Goal: Information Seeking & Learning: Learn about a topic

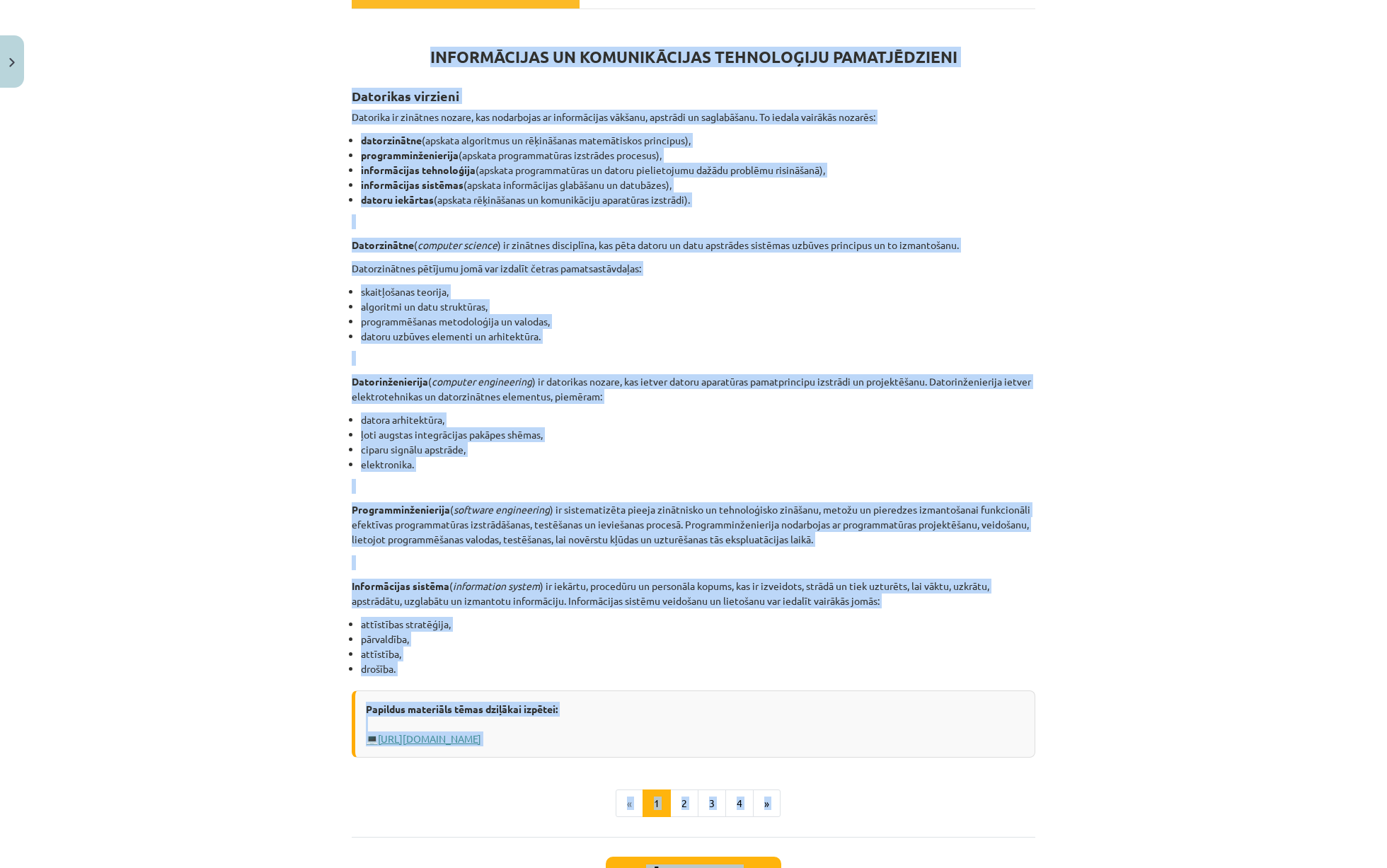
scroll to position [341, 0]
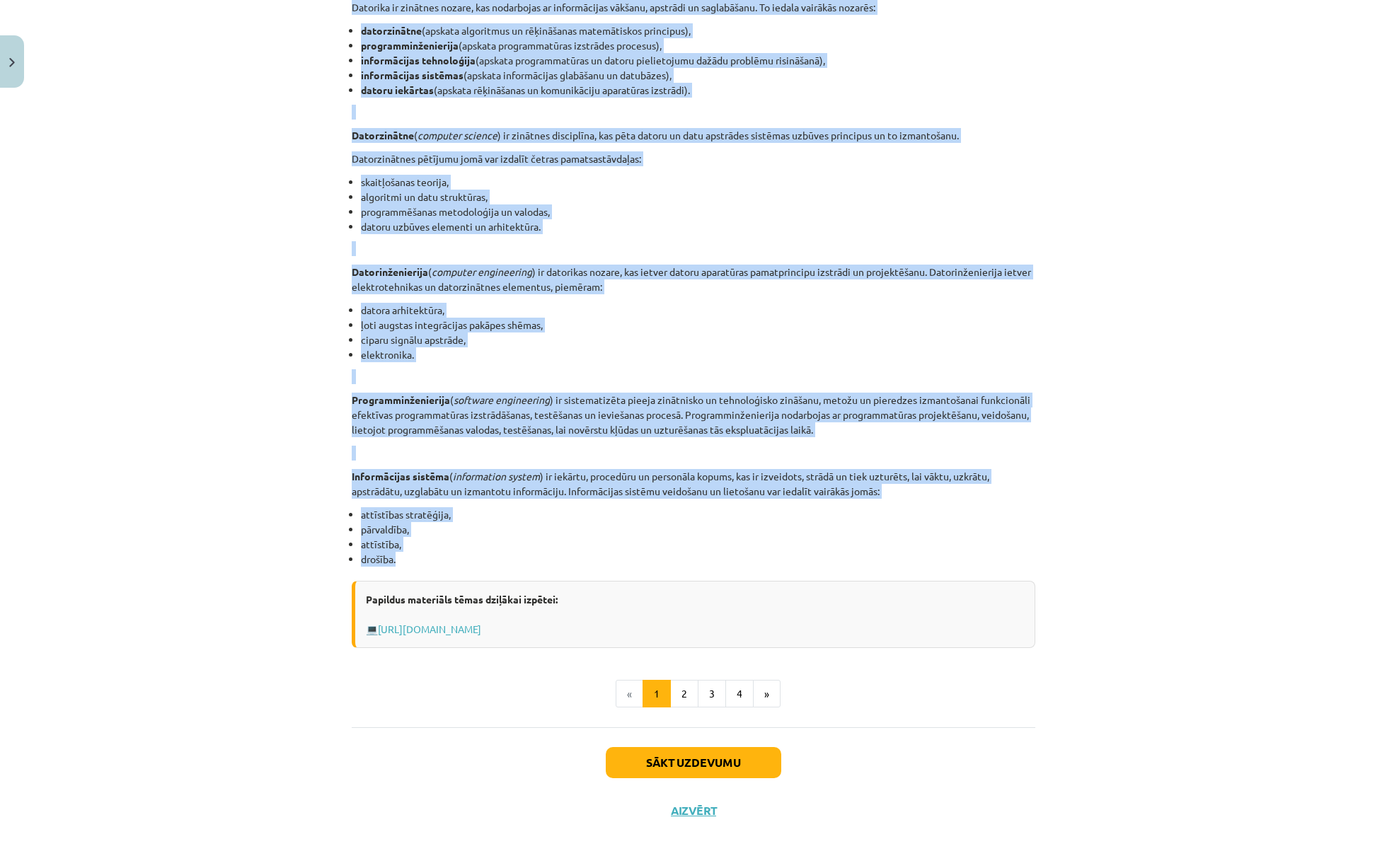
drag, startPoint x: 424, startPoint y: 287, endPoint x: 638, endPoint y: 560, distance: 346.9
click at [638, 560] on div "INFORMĀCIJAS UN KOMUNIKĀCIJAS TEHNOLOĢIJU PAMATJĒDZIENI Datorikas virzieni Dato…" at bounding box center [694, 279] width 684 height 735
copy div "LOREMIPSUMDO SI AMETCONSECTET ADIPISCINGE SEDDOEIUSMODT Incididun utlabore Etdo…"
click at [481, 625] on link "[URL][DOMAIN_NAME]" at bounding box center [429, 628] width 103 height 13
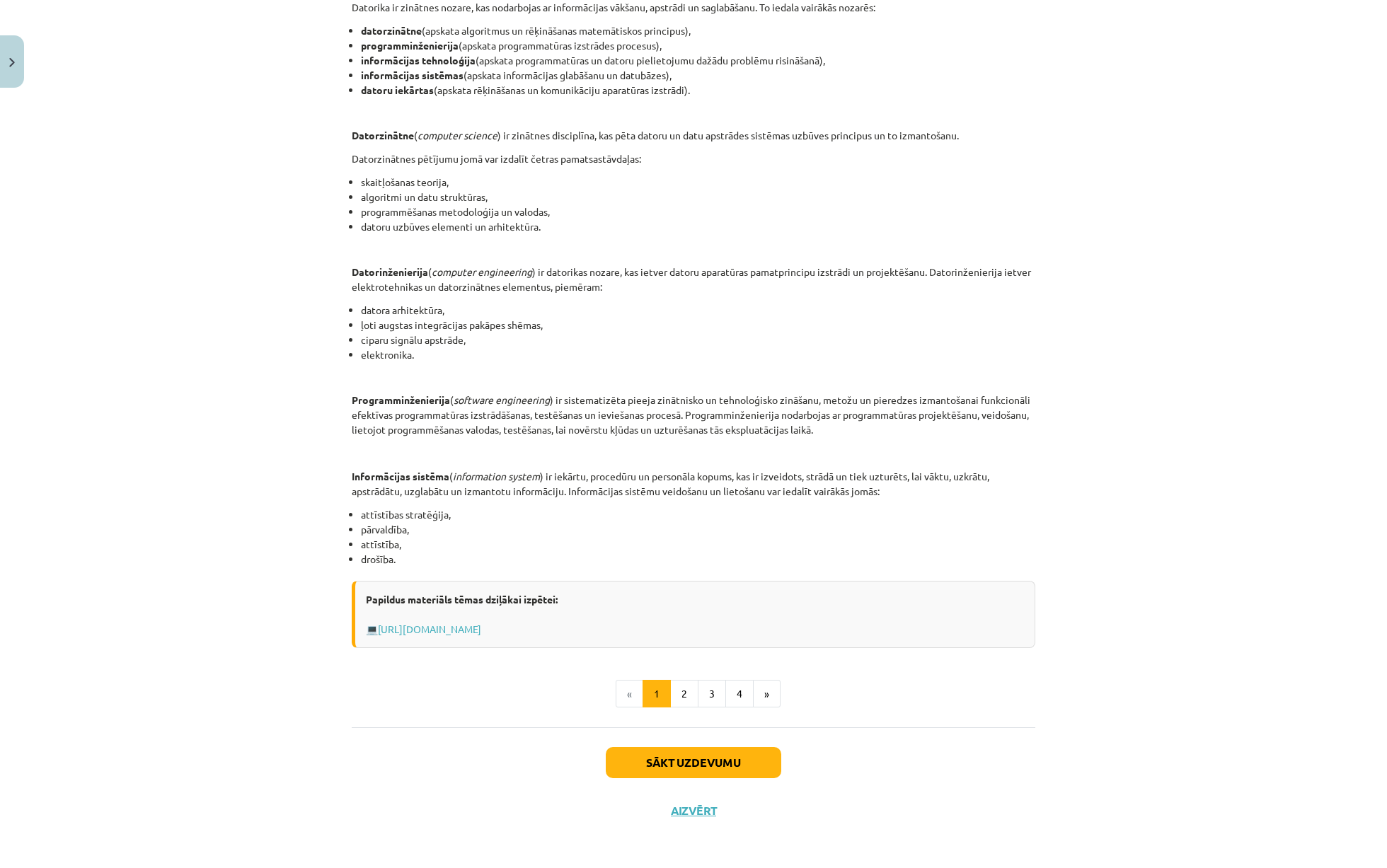
click at [442, 308] on li "datora arhitektūra," at bounding box center [698, 310] width 674 height 15
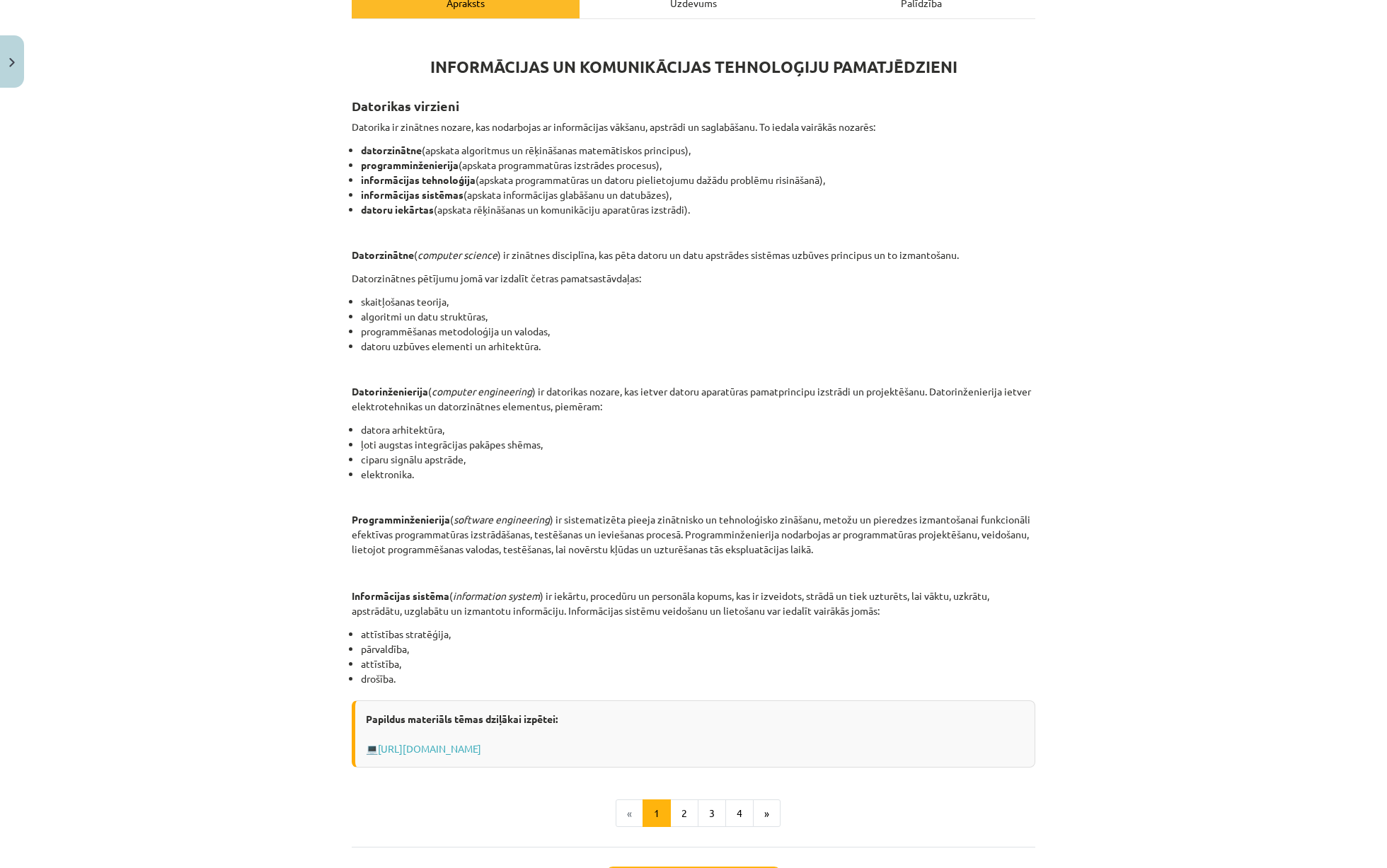
scroll to position [222, 0]
click at [693, 810] on button "2" at bounding box center [684, 812] width 28 height 28
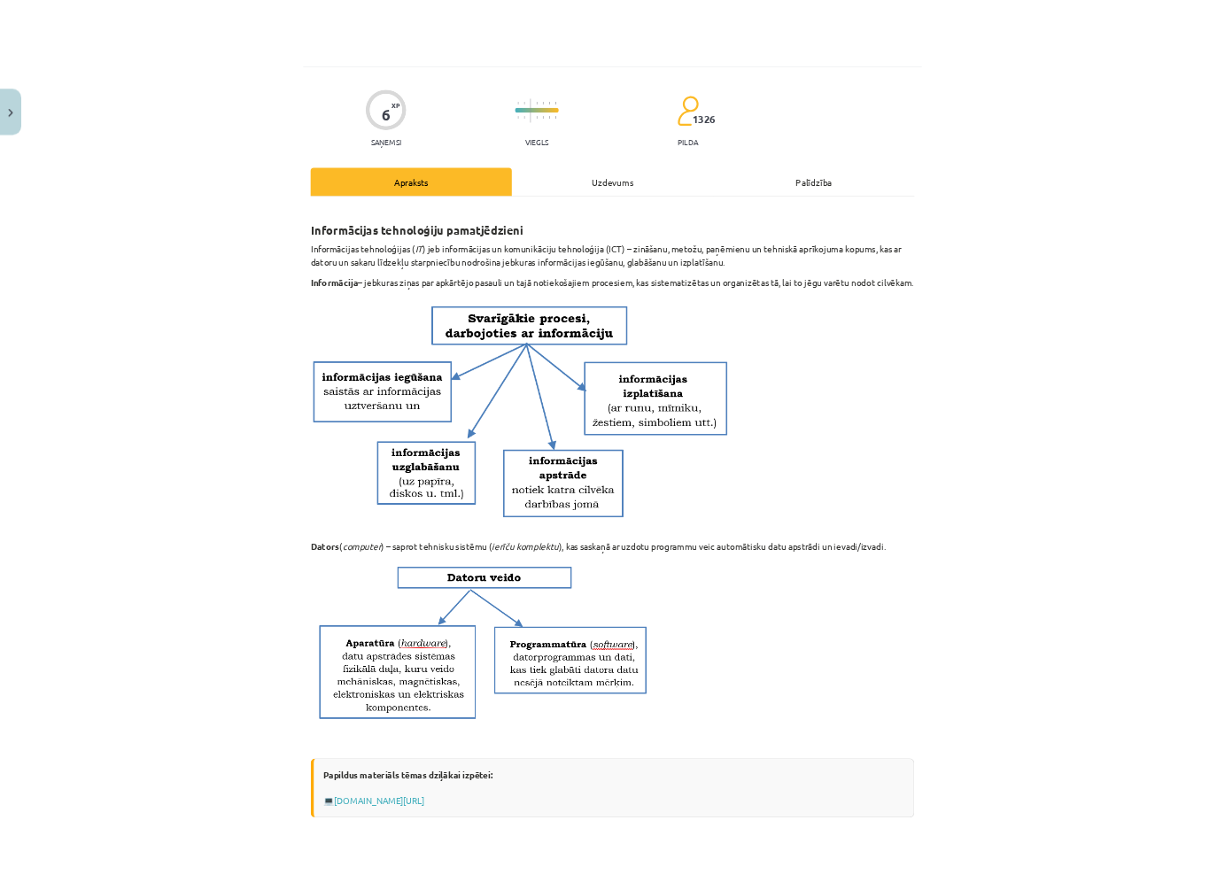
scroll to position [0, 0]
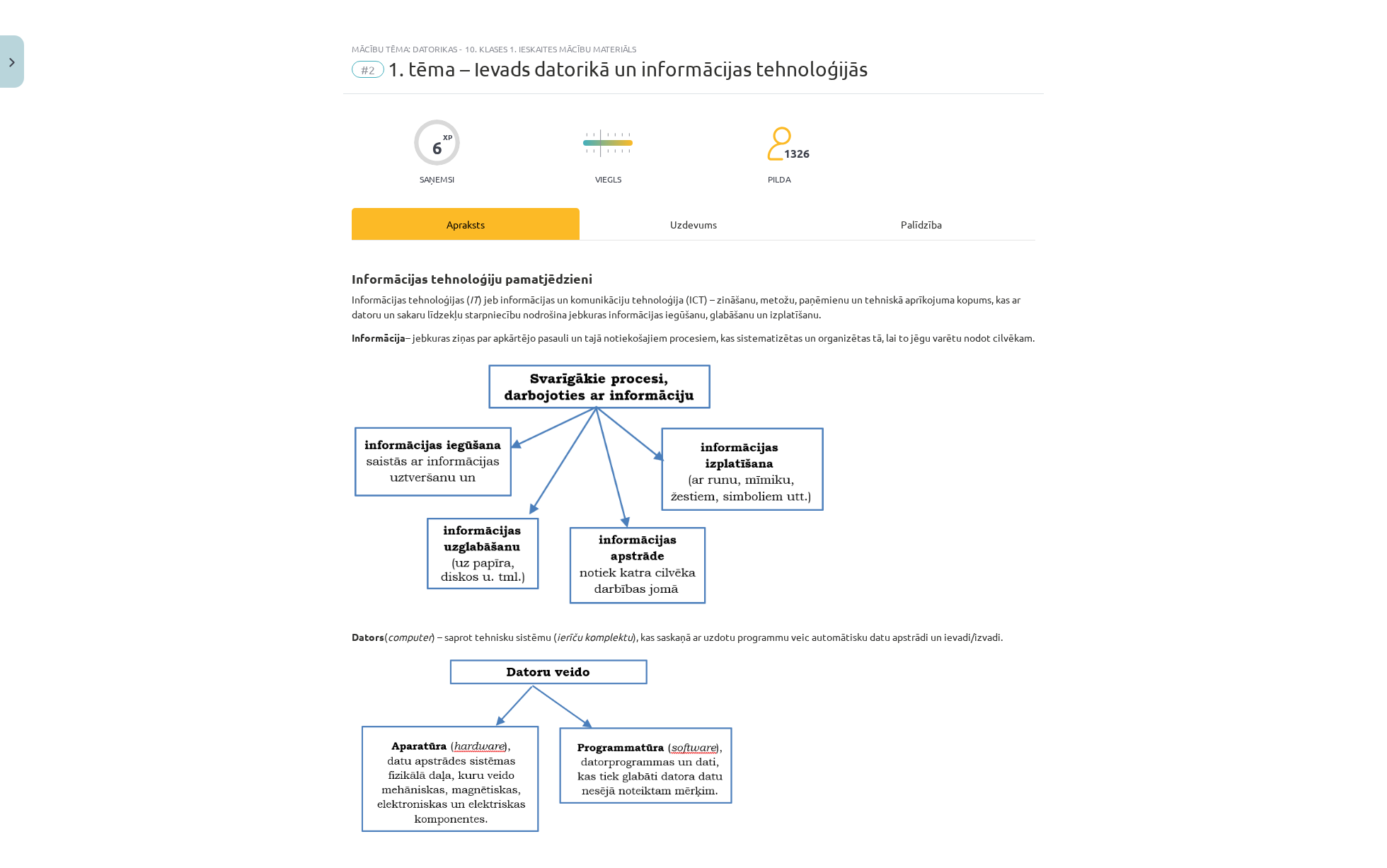
drag, startPoint x: 351, startPoint y: 281, endPoint x: 417, endPoint y: 347, distance: 93.3
click at [417, 347] on div "6 XP Saņemsi Viegls 1326 pilda Apraksts Uzdevums Palīdzība Informācijas tehnolo…" at bounding box center [694, 753] width 701 height 1318
copy div "Informācijas tehnoloģiju pamatjēdzieni Informācijas tehnoloģijas ( IT ) jeb inf…"
click at [1042, 430] on div "6 XP Saņemsi Viegls 1326 pilda Apraksts Uzdevums Palīdzība Informācijas tehnolo…" at bounding box center [694, 753] width 701 height 1318
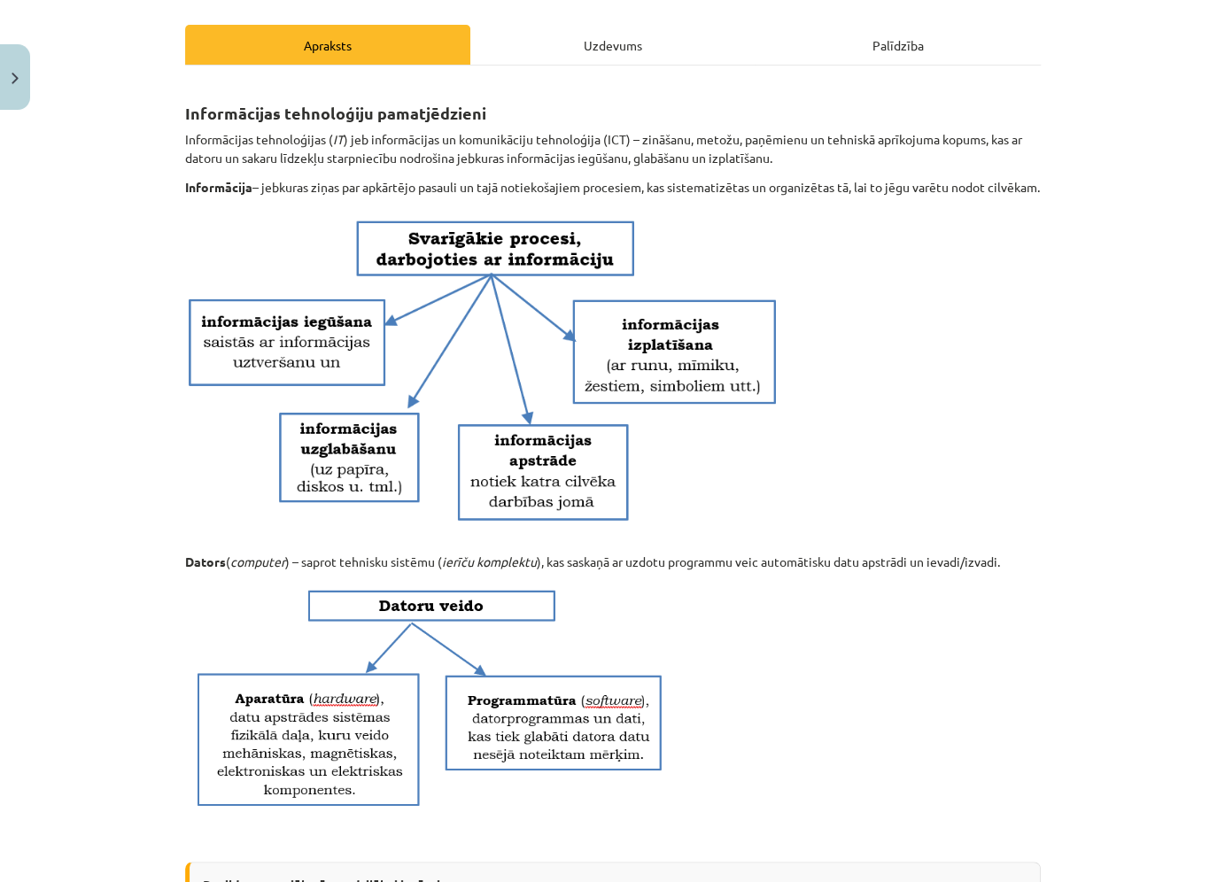
scroll to position [252, 0]
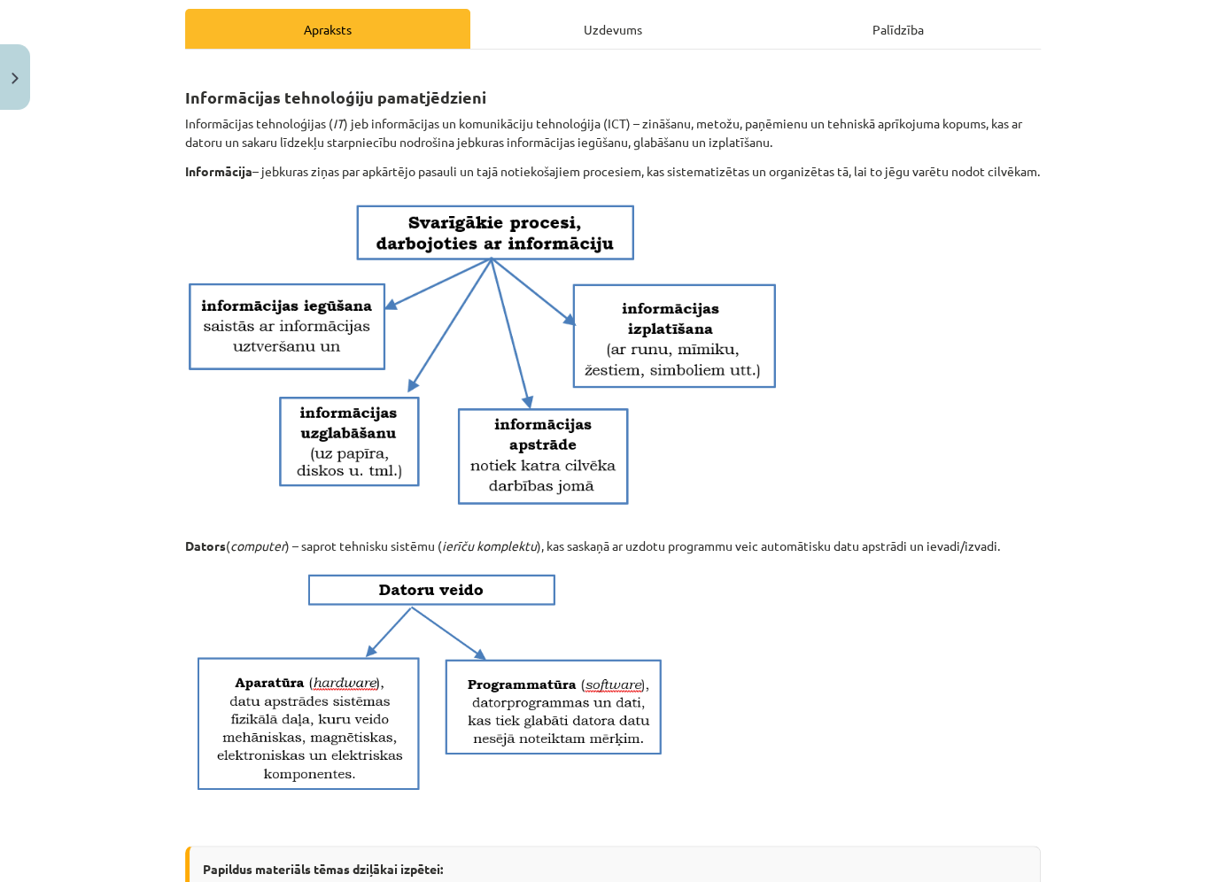
click at [426, 555] on p "Dators ( computer ) – saprot tehnisku sistēmu ( ierīču komplektu ), kas saskaņā…" at bounding box center [613, 546] width 856 height 19
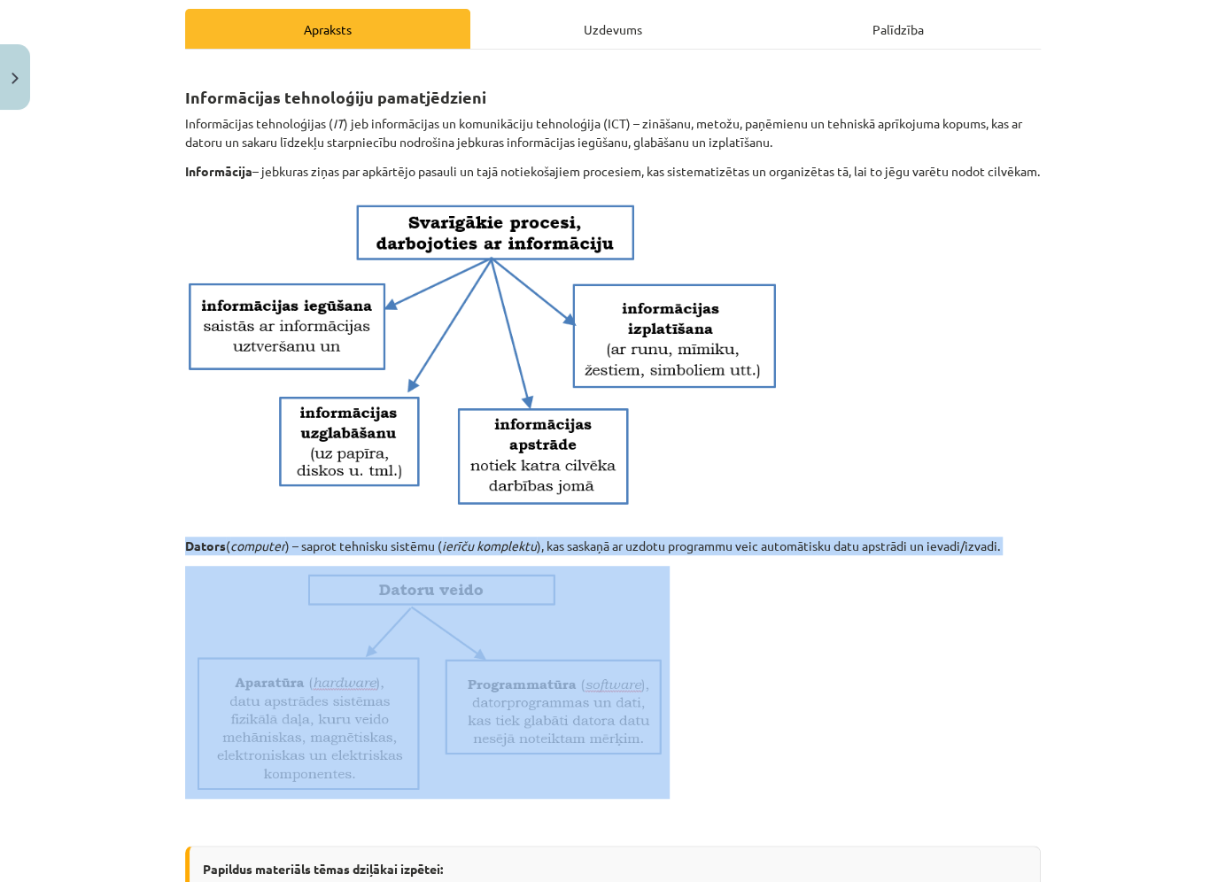
click at [426, 555] on p "Dators ( computer ) – saprot tehnisku sistēmu ( ierīču komplektu ), kas saskaņā…" at bounding box center [613, 546] width 856 height 19
copy div "Dators ( computer ) – saprot tehnisku sistēmu ( ierīču komplektu ), kas saskaņā…"
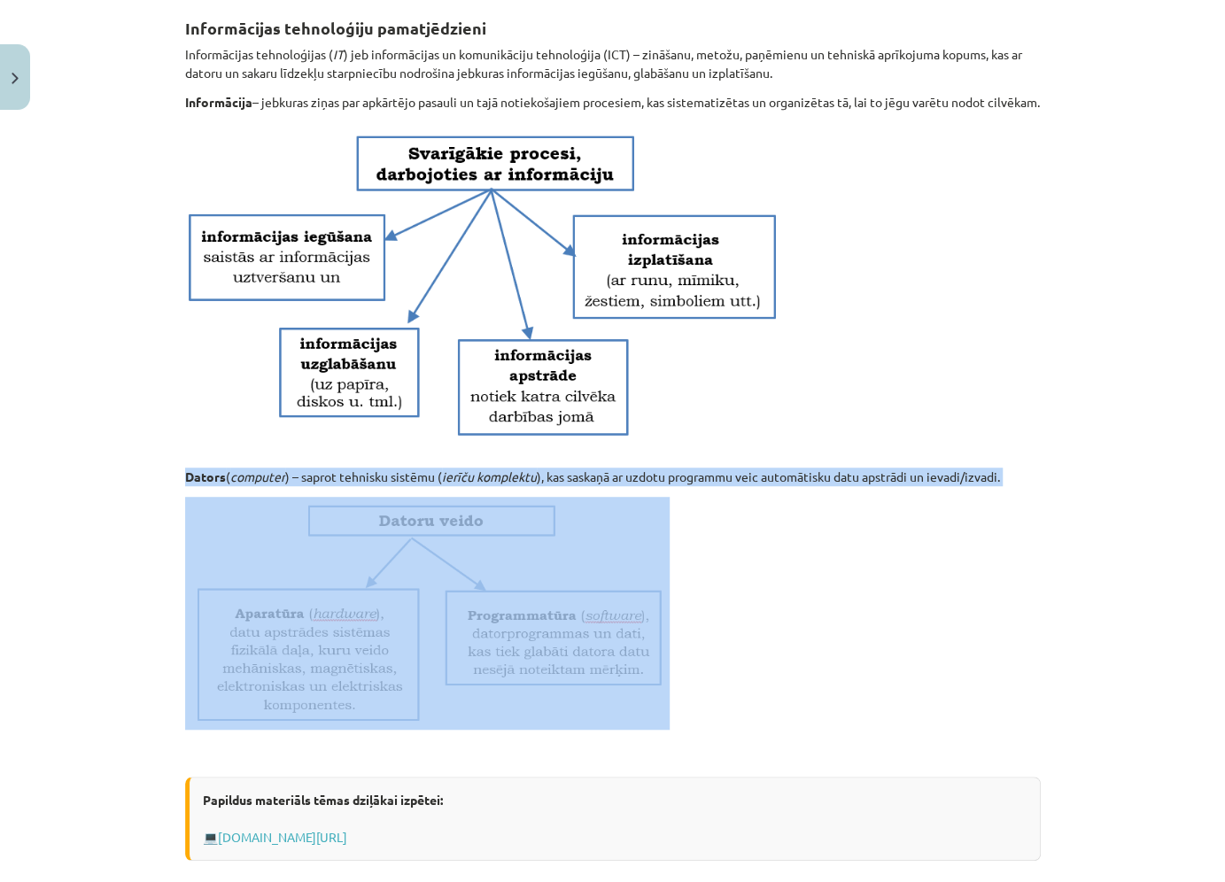
scroll to position [335, 0]
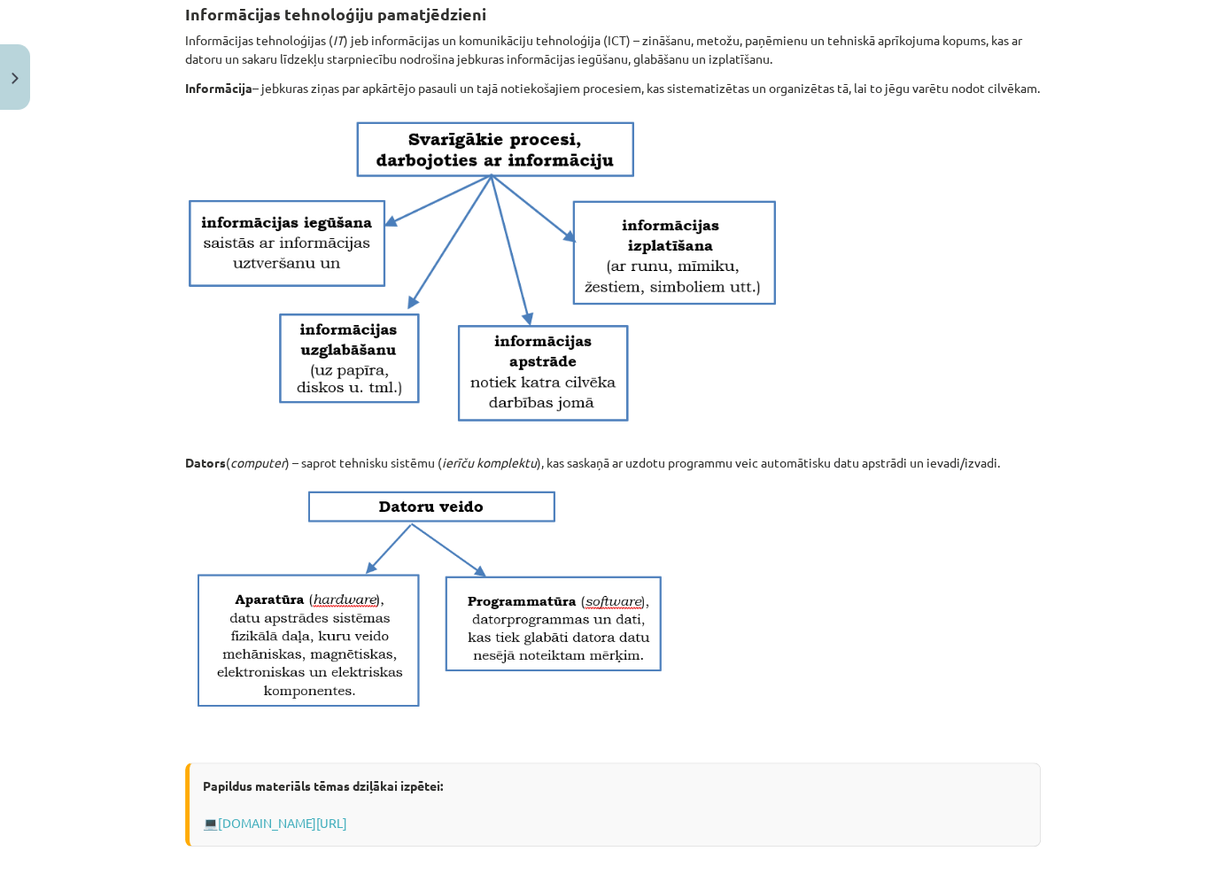
click at [1030, 627] on p at bounding box center [613, 599] width 856 height 233
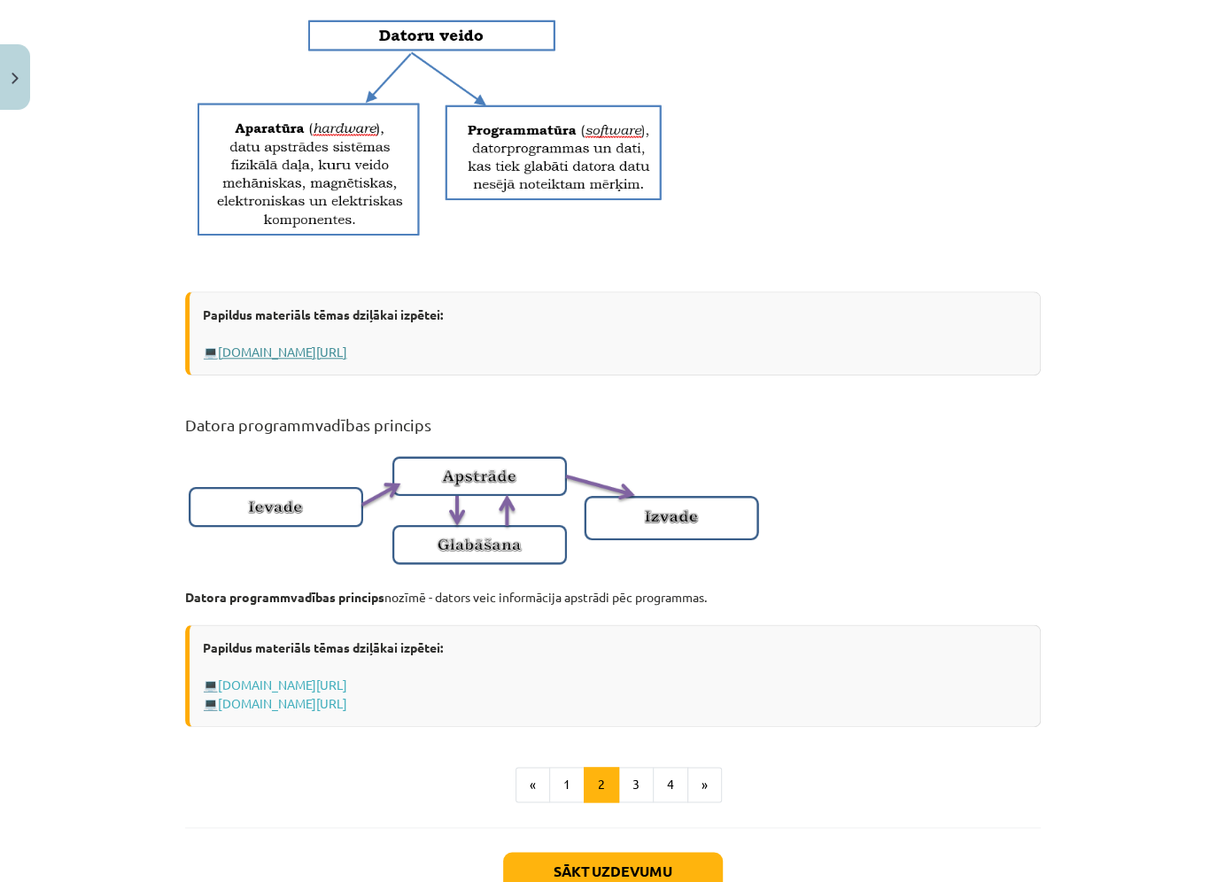
scroll to position [827, 0]
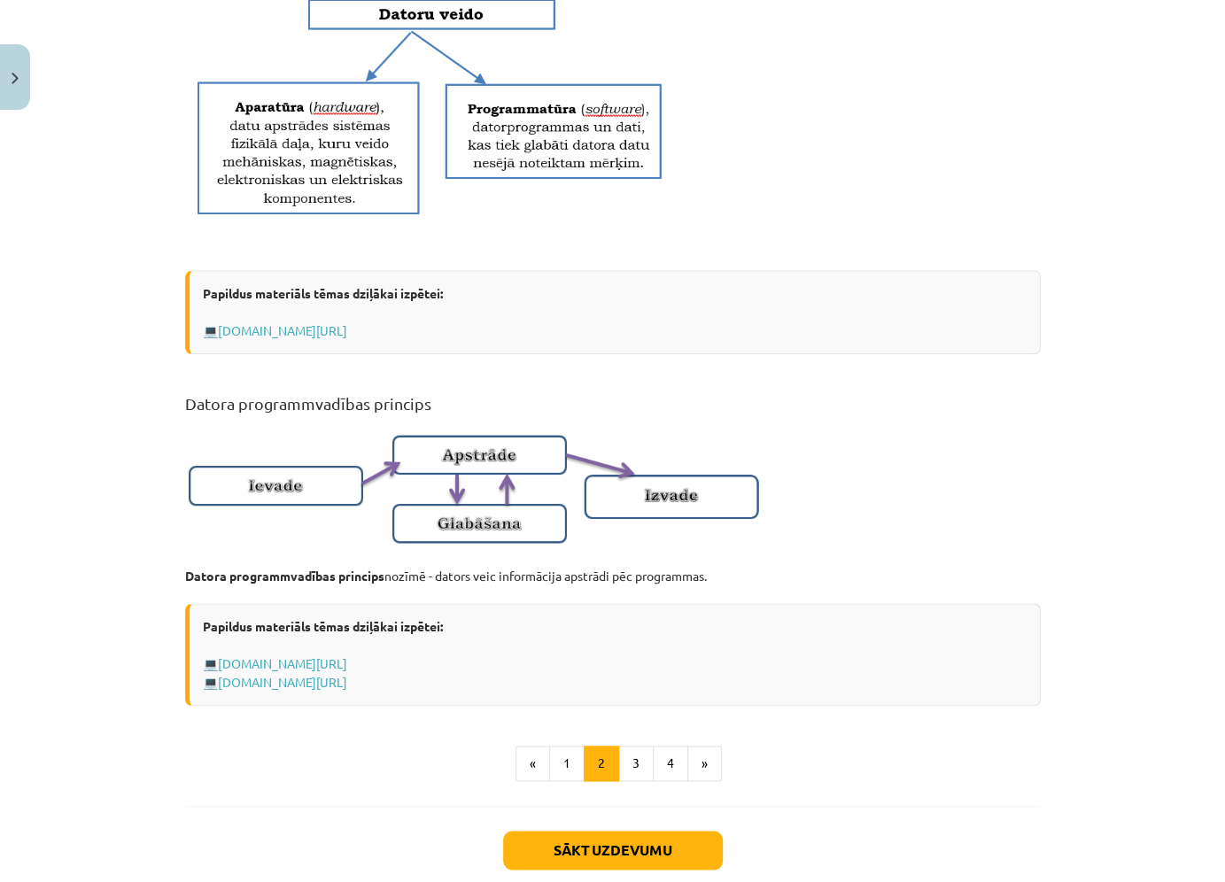
click at [337, 415] on h2 "Datora programmvadības princips" at bounding box center [613, 393] width 856 height 43
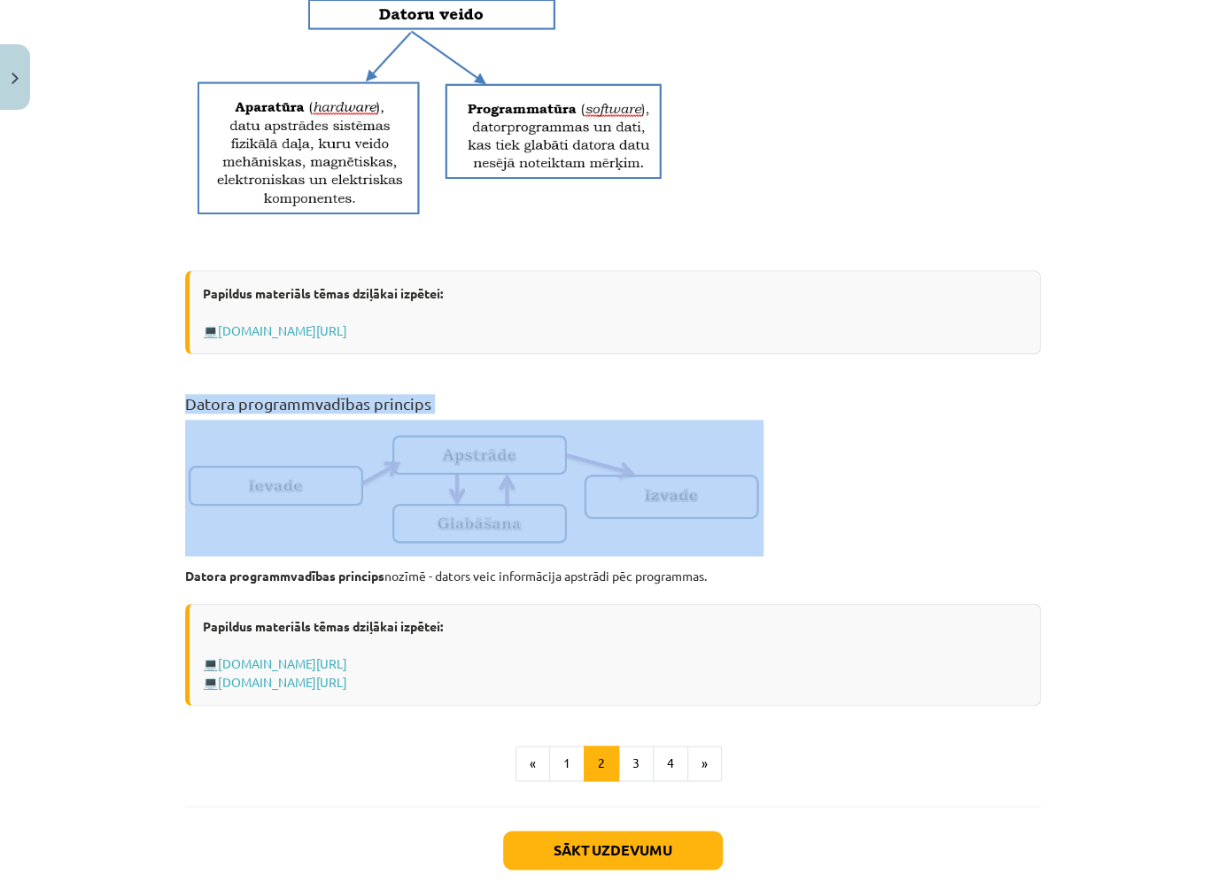
click at [337, 415] on h2 "Datora programmvadības princips" at bounding box center [613, 393] width 856 height 43
copy div "Datora programmvadības princips"
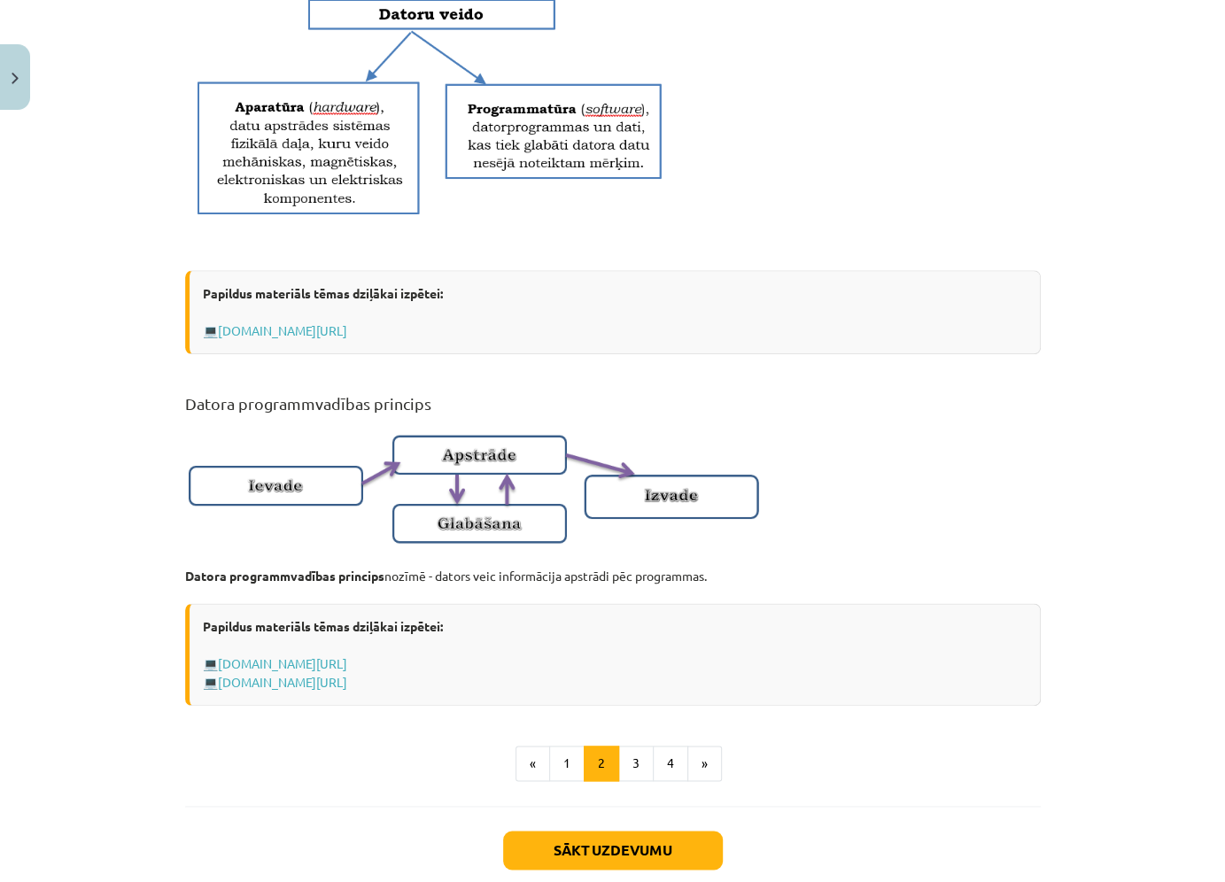
click at [1046, 559] on div "6 XP Saņemsi Viegls 1326 pilda Apraksts Uzdevums Palīdzība Informācijas tehnolo…" at bounding box center [612, 116] width 877 height 1650
click at [449, 585] on p "Datora programmvadības princips nozīmē - dators veic informācija apstrādi pēc p…" at bounding box center [613, 576] width 856 height 19
copy div "Datora programmvadības princips nozīmē - dators veic informācija apstrādi pēc p…"
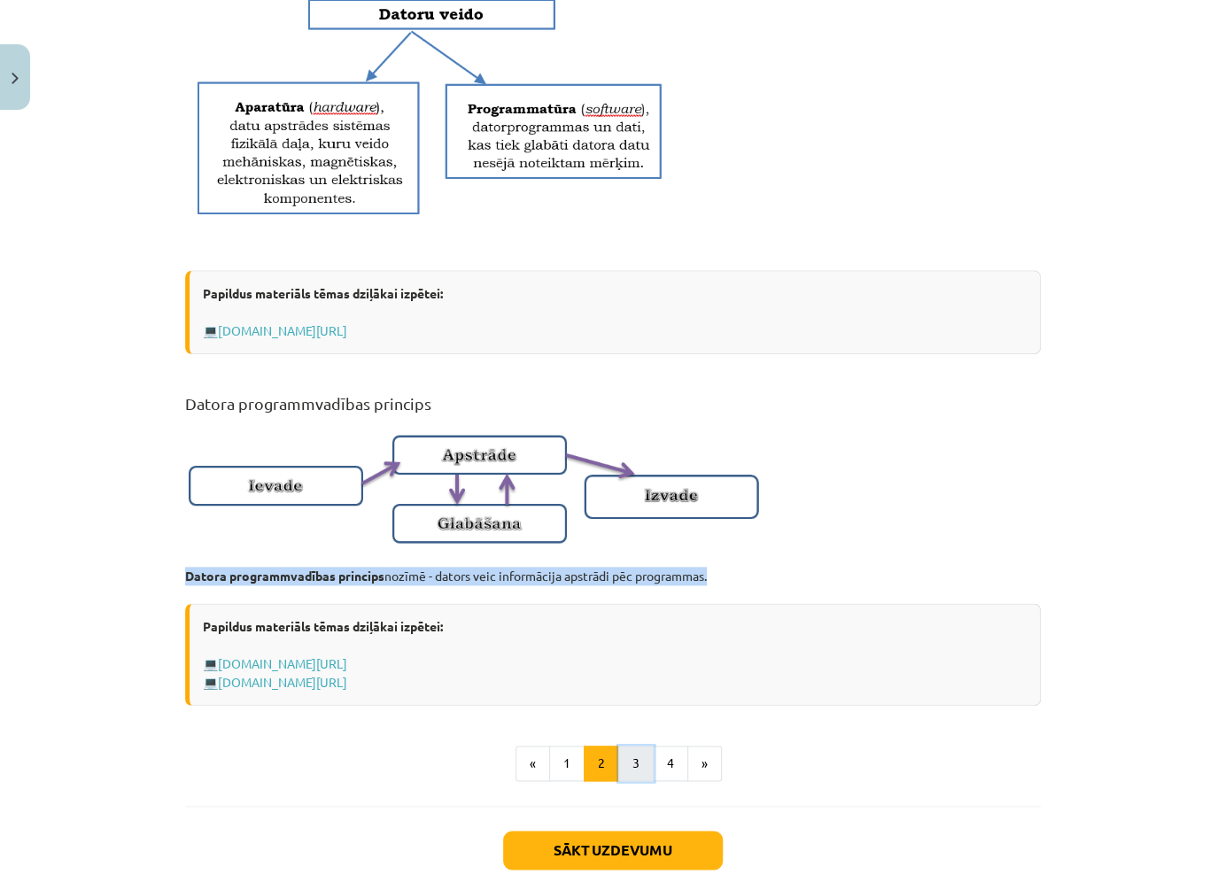
click at [628, 781] on button "3" at bounding box center [635, 763] width 35 height 35
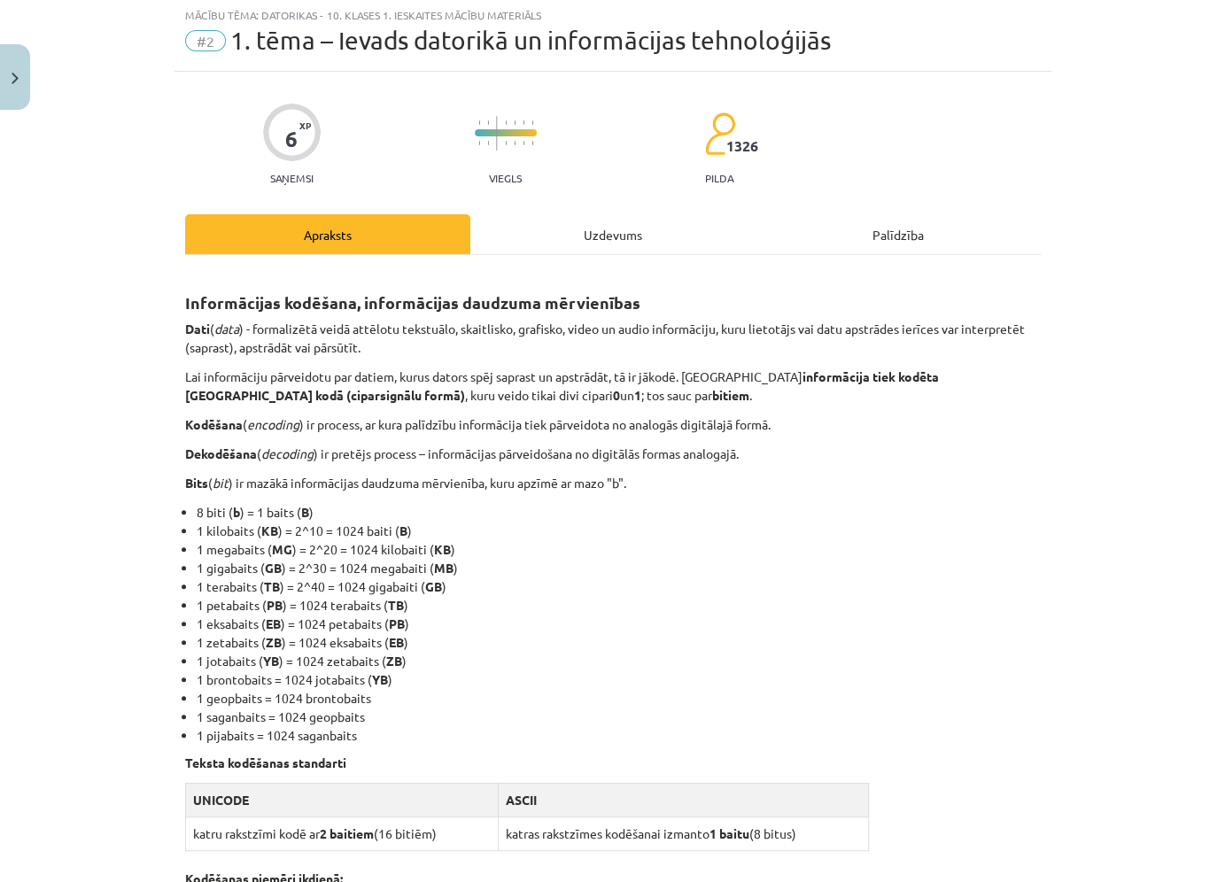
scroll to position [61, 0]
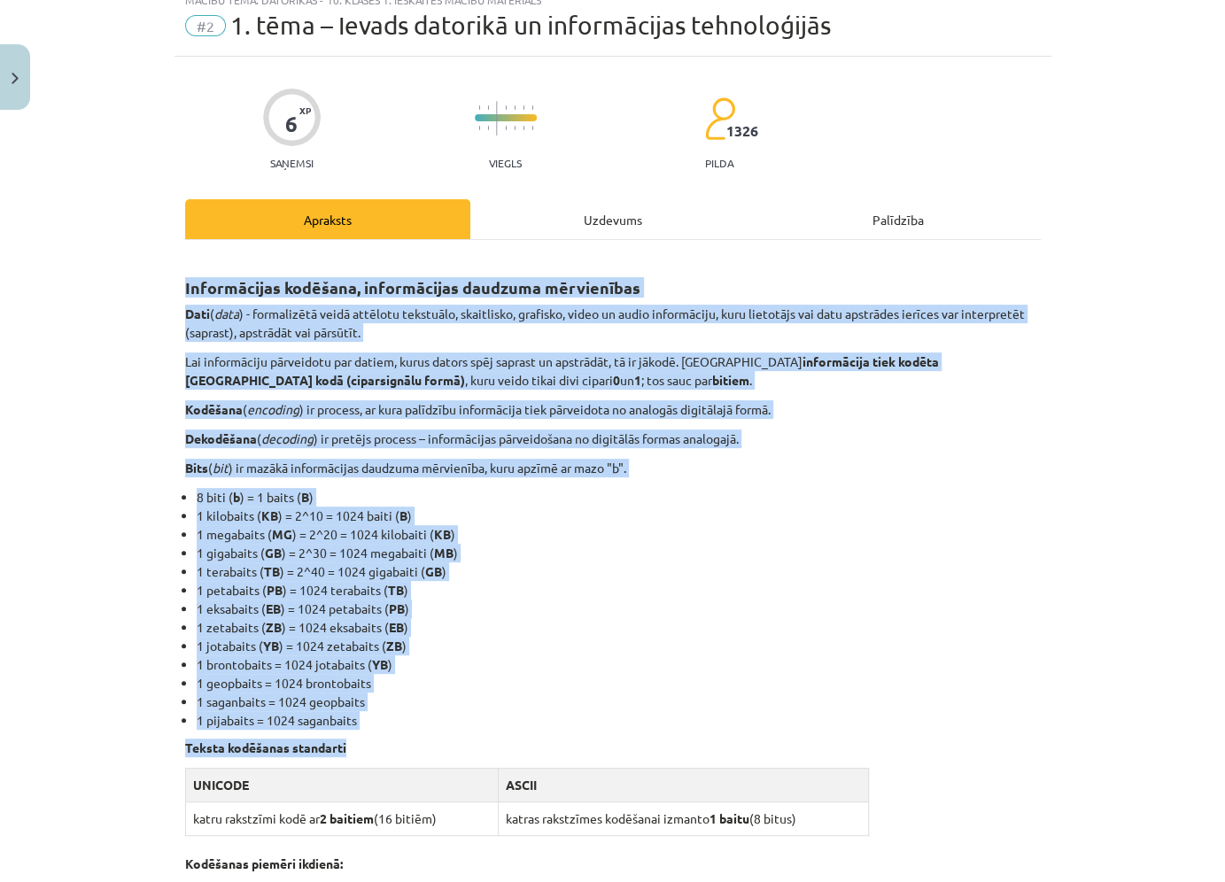
drag, startPoint x: 183, startPoint y: 290, endPoint x: 380, endPoint y: 754, distance: 504.0
click at [380, 754] on div "6 XP Saņemsi Viegls 1326 pilda Apraksts Uzdevums Palīdzība Informācijas kodēšan…" at bounding box center [612, 876] width 877 height 1638
copy div "Loremipsumdo sitametc, adipiscingel seddoeiu temporincid Utla ( etdo ) - magnaa…"
click at [598, 446] on p "Dekodēšana ( decoding ) ir pretējs process – informācijas pārveidošana no digit…" at bounding box center [613, 439] width 856 height 19
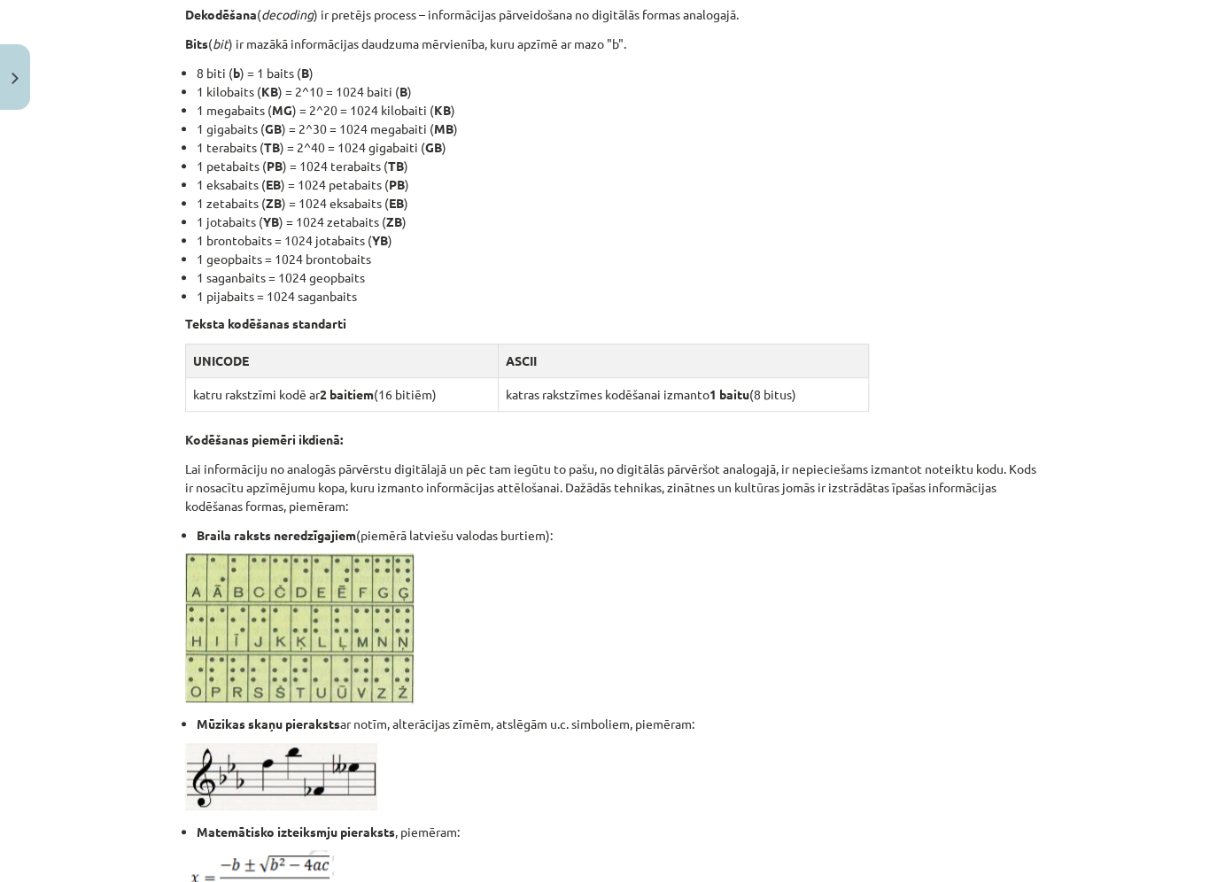
scroll to position [501, 0]
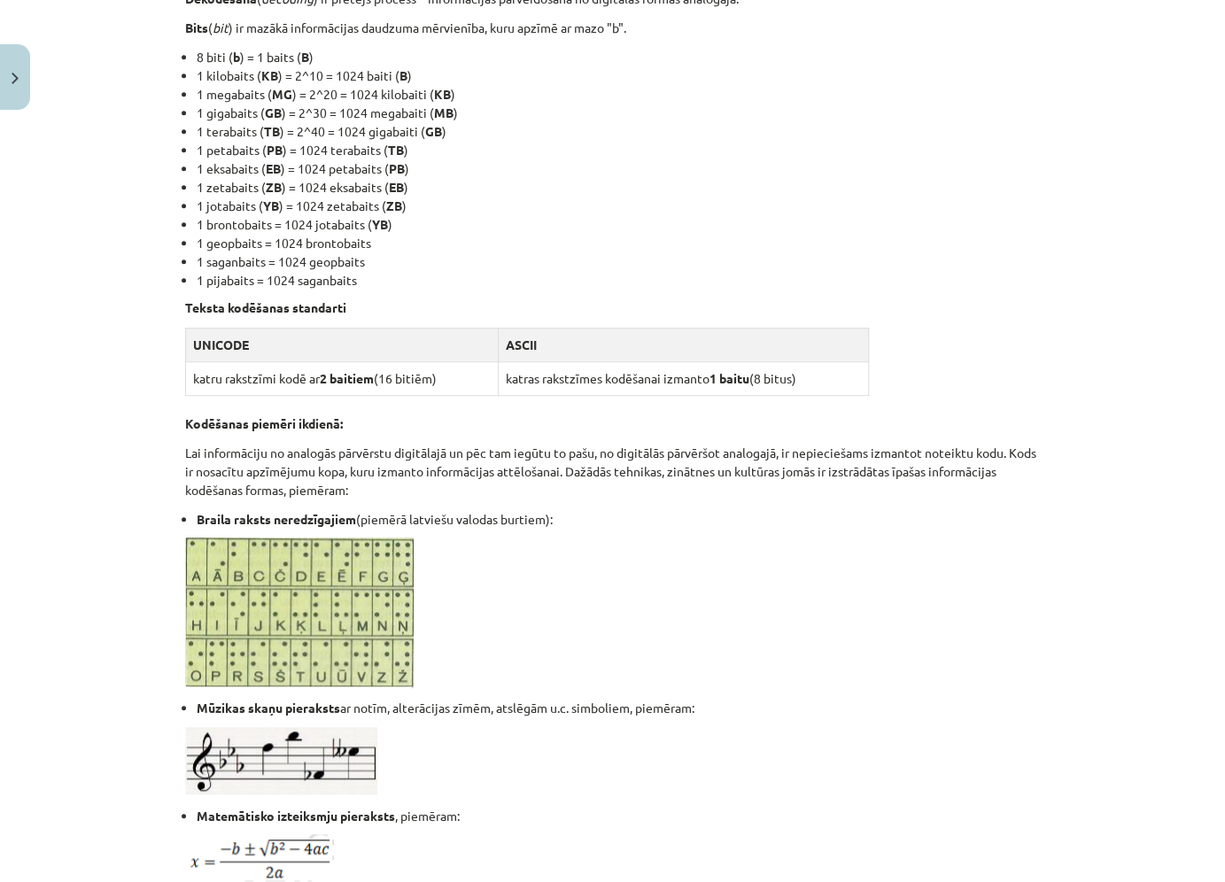
drag, startPoint x: 183, startPoint y: 422, endPoint x: 562, endPoint y: 515, distance: 389.3
click at [562, 515] on div "Informācijas kodēšana, informācijas daudzuma mērvienības Dati ( data ) - formal…" at bounding box center [613, 418] width 856 height 1205
copy div "Kodēšanas piemēri ikdienā: Lai informāciju no analogās pārvērstu digitālajā un …"
click at [659, 605] on p at bounding box center [613, 613] width 856 height 151
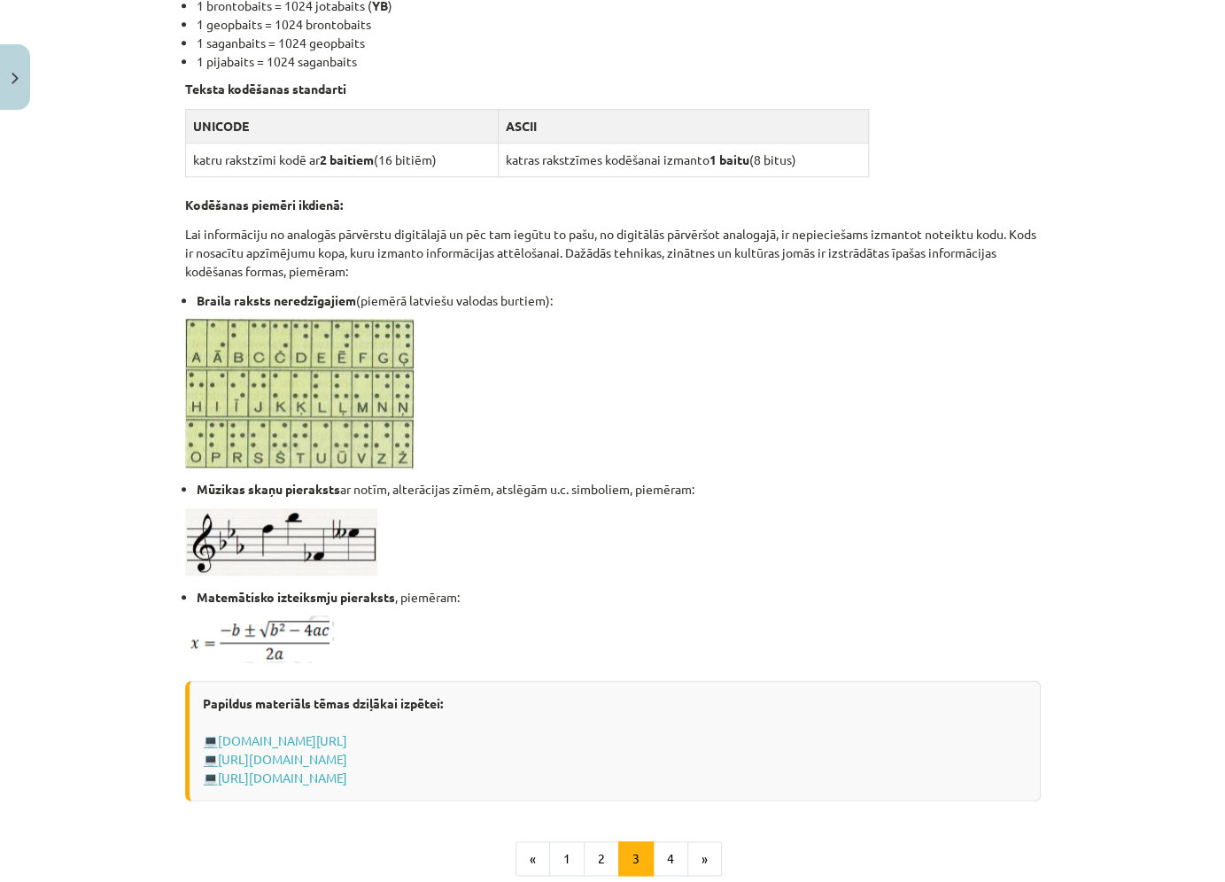
scroll to position [914, 0]
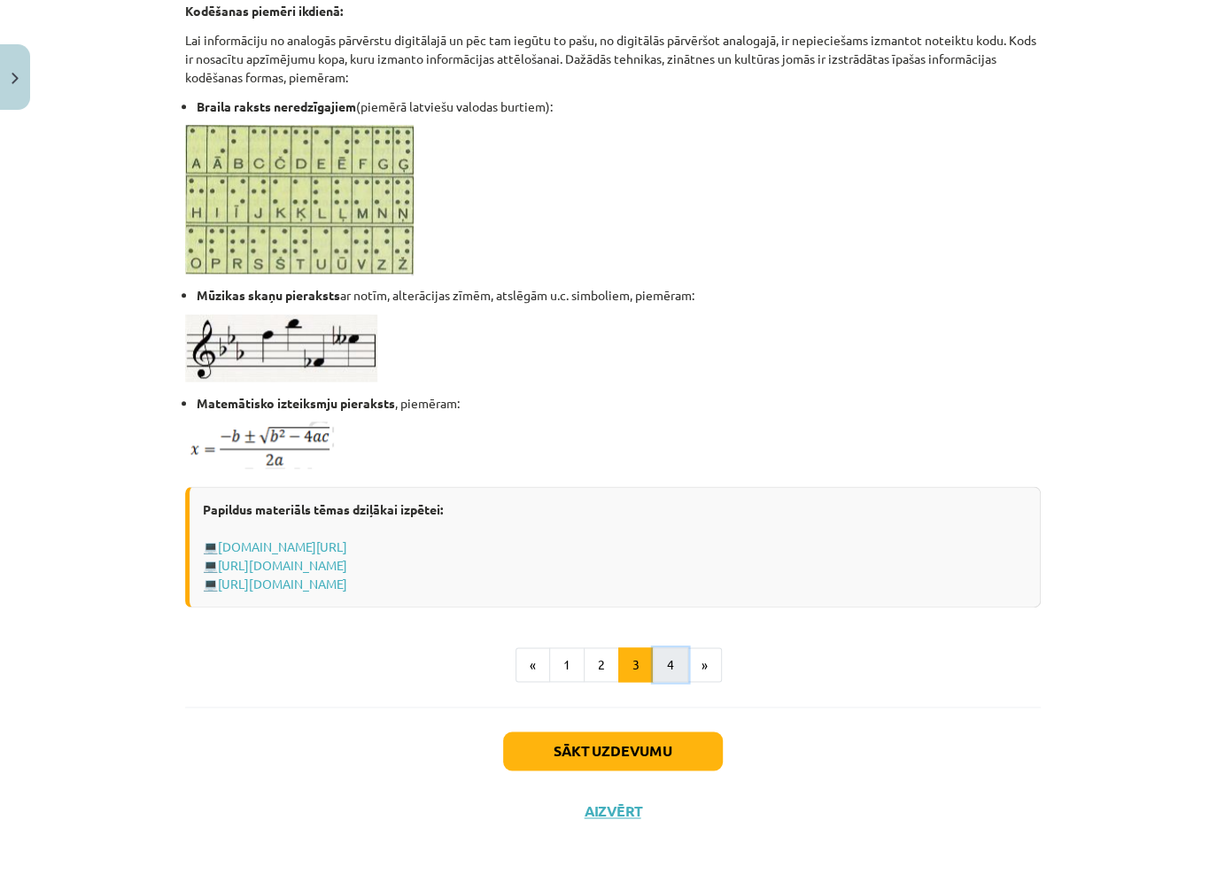
click at [665, 678] on button "4" at bounding box center [670, 664] width 35 height 35
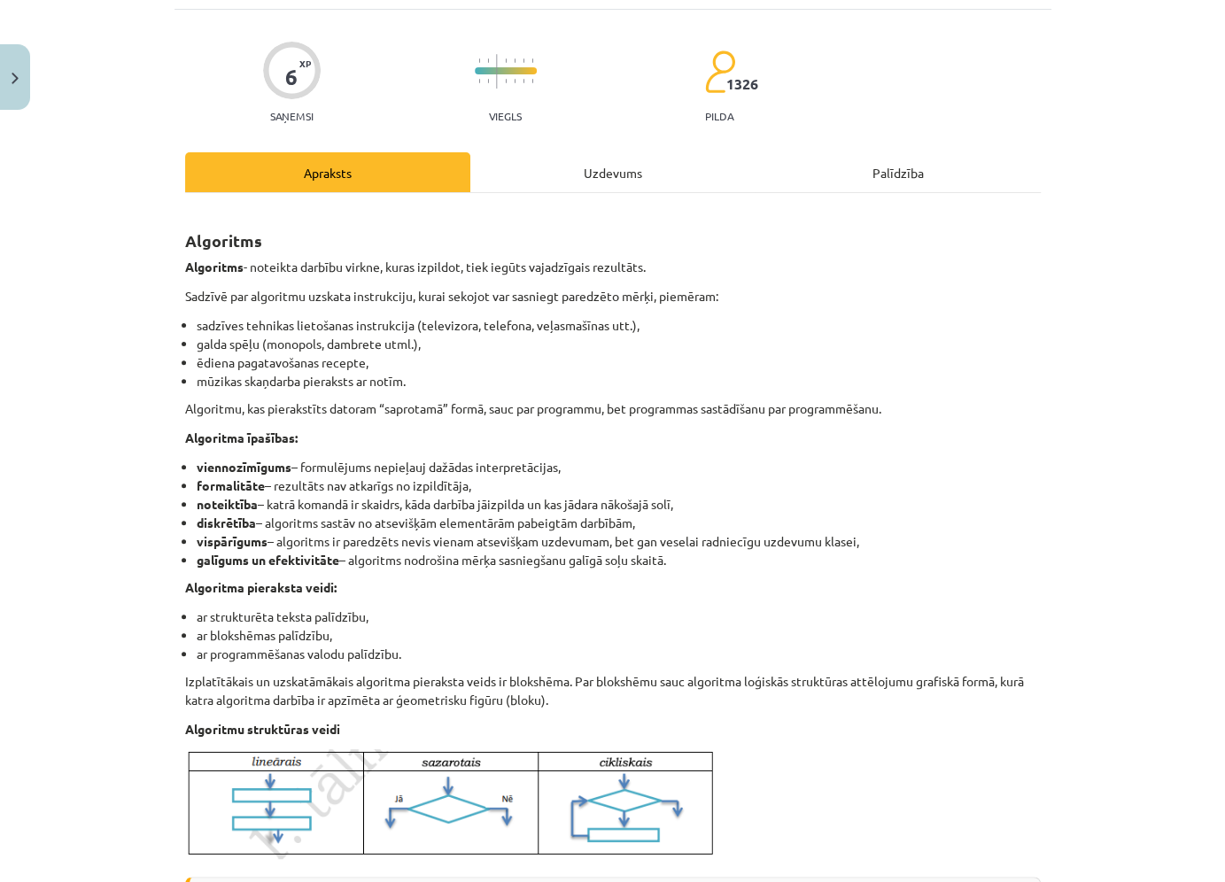
scroll to position [213, 0]
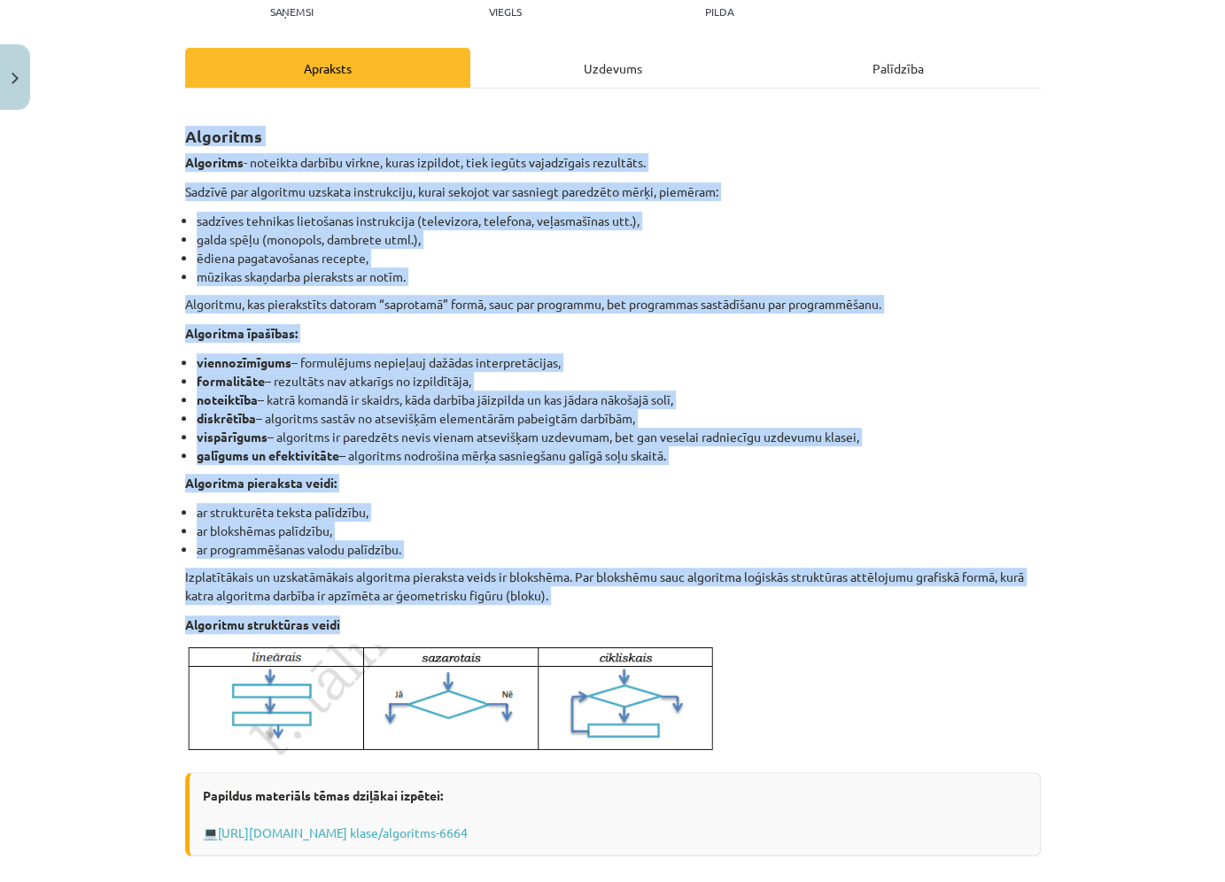
drag, startPoint x: 184, startPoint y: 132, endPoint x: 413, endPoint y: 622, distance: 540.5
click at [413, 622] on div "Algoritms Algoritms - noteikta darbību virkne, kuras izpildot, tiek iegūts vaja…" at bounding box center [613, 481] width 856 height 752
copy div "Loremipsu Dolorsita - consecte adipisc elitse, doeiu temporin, utla etdolo magn…"
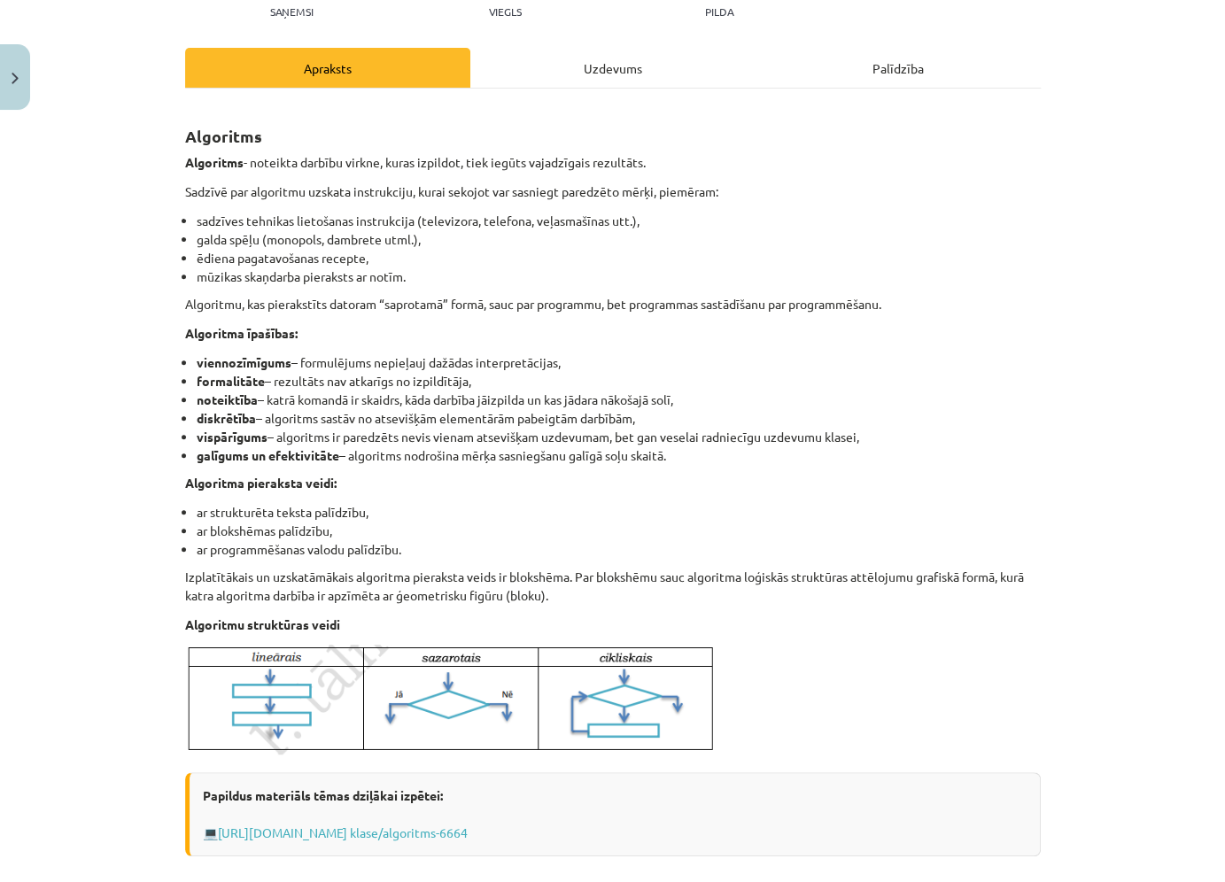
click at [961, 673] on p at bounding box center [613, 700] width 856 height 110
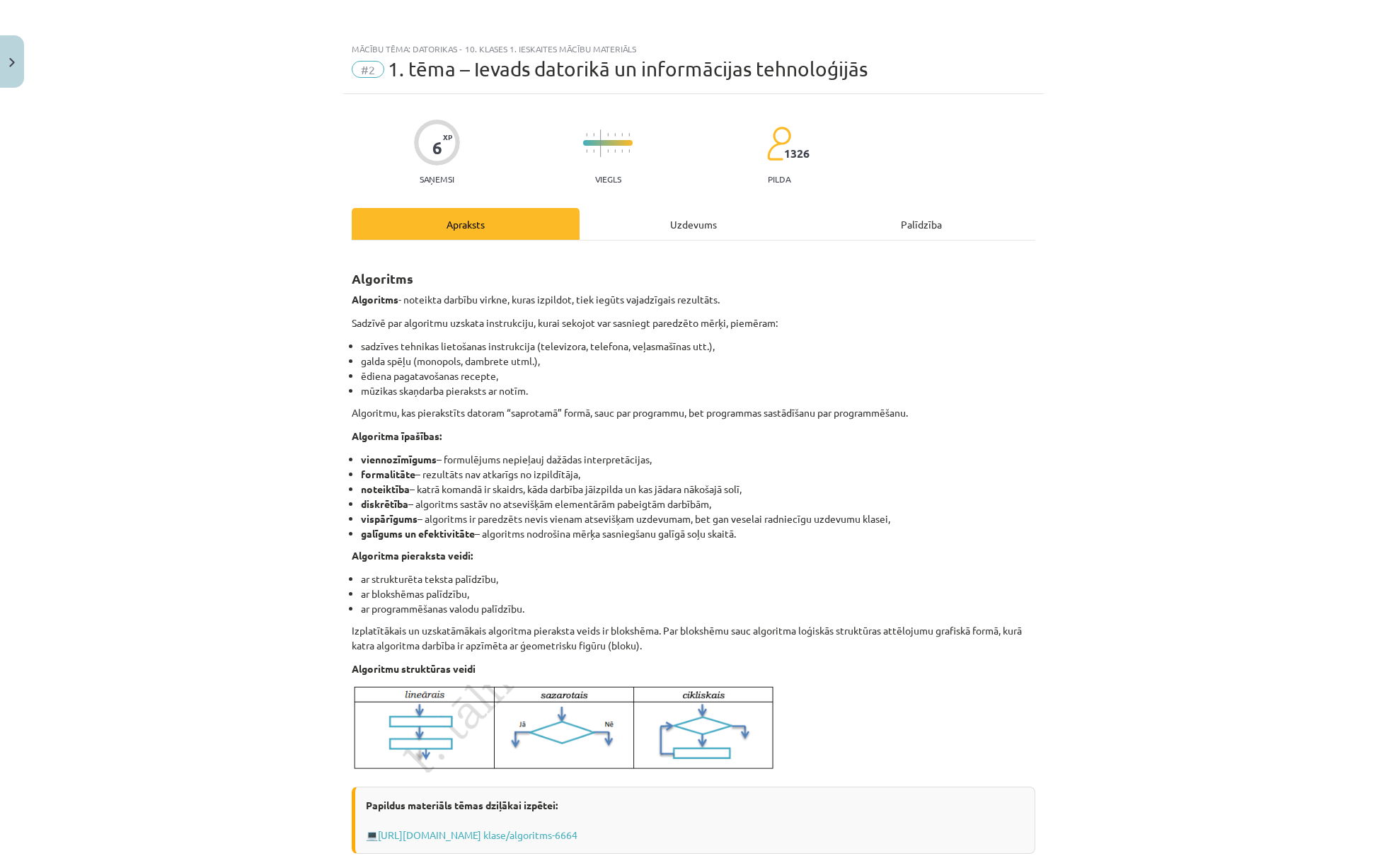
scroll to position [207, 0]
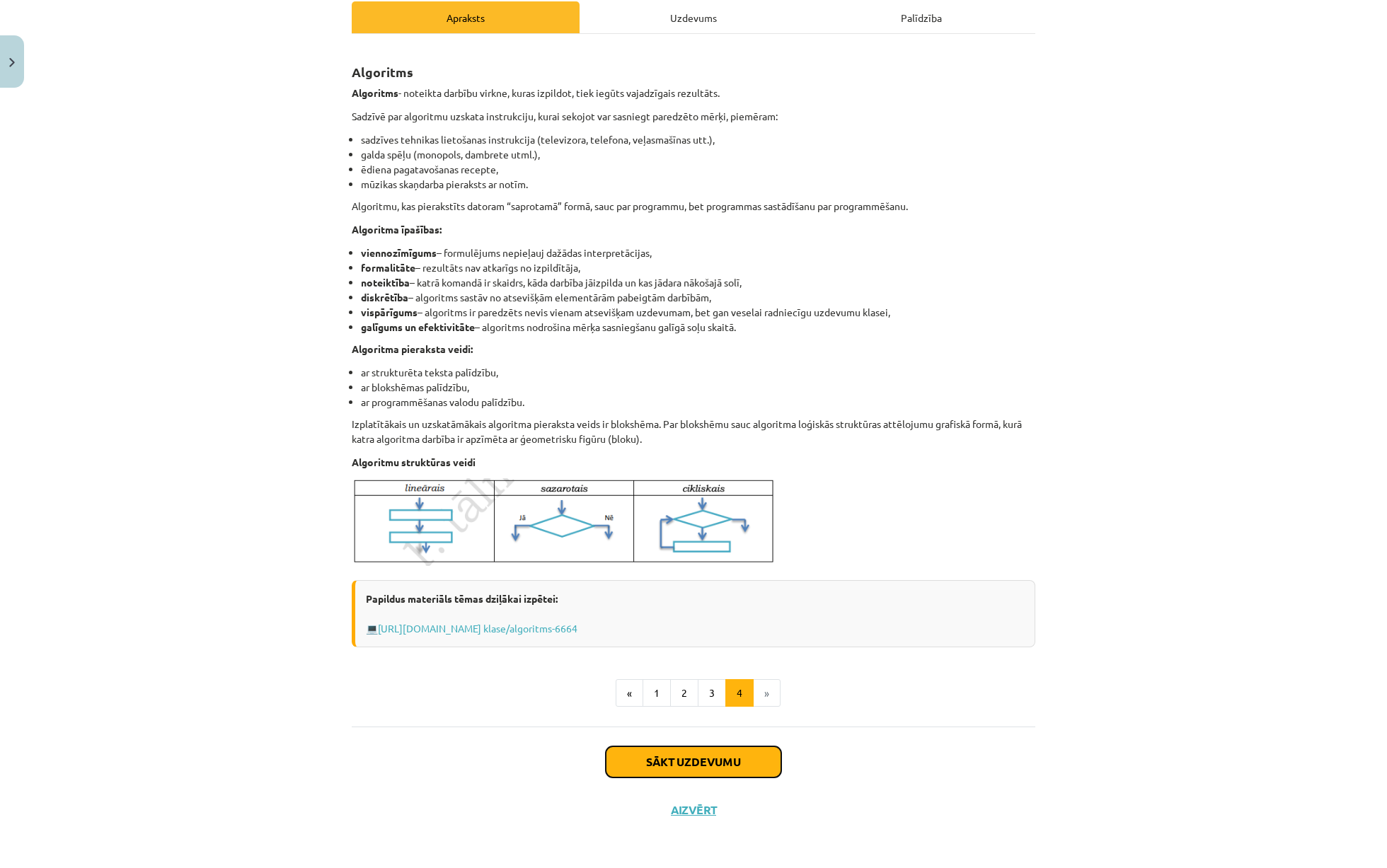
click at [682, 752] on button "Sākt uzdevumu" at bounding box center [694, 761] width 176 height 31
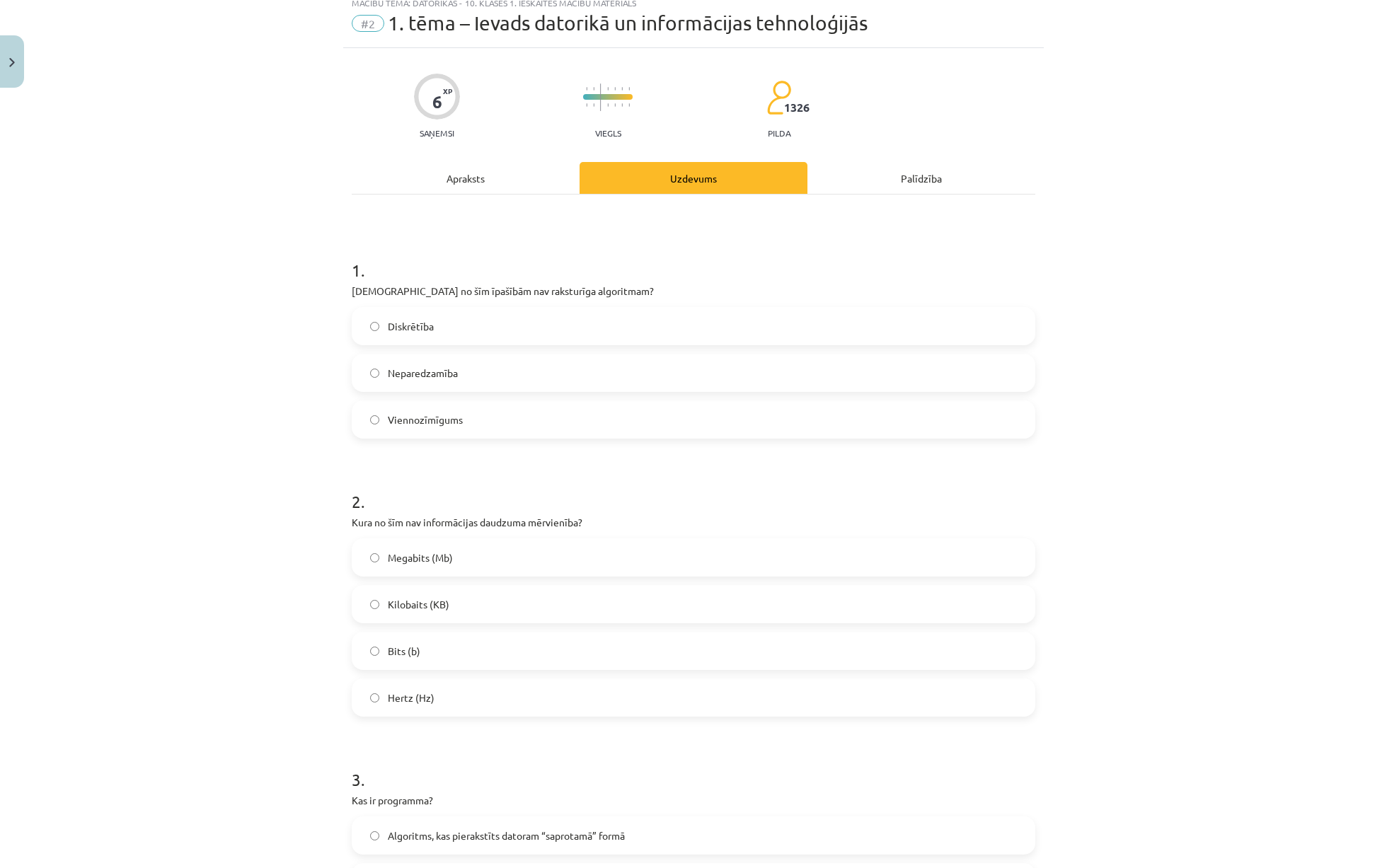
scroll to position [35, 0]
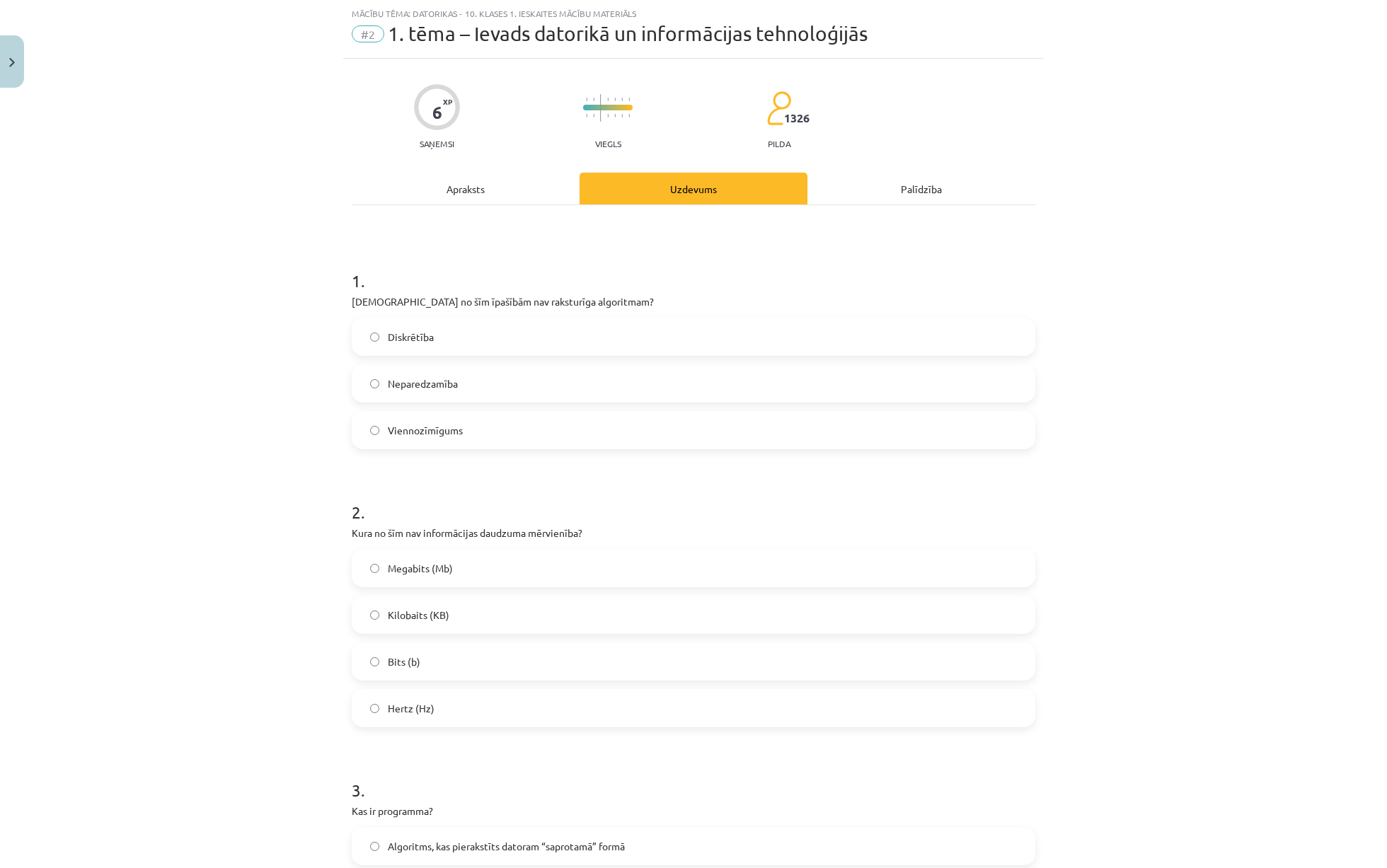
click at [459, 389] on label "Neparedzamība" at bounding box center [694, 383] width 681 height 35
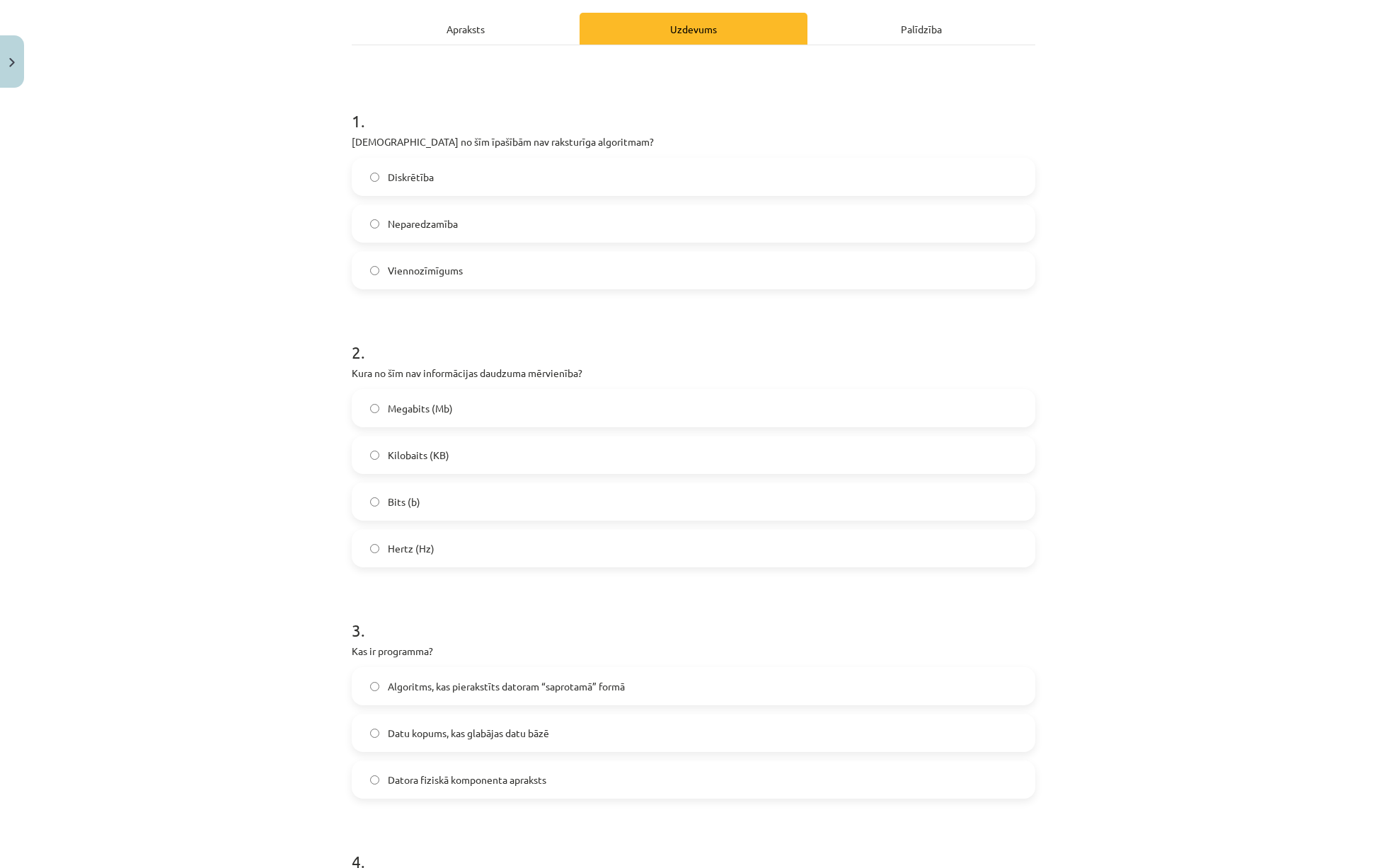
scroll to position [197, 0]
click at [416, 530] on label "Hertz (Hz)" at bounding box center [694, 546] width 681 height 35
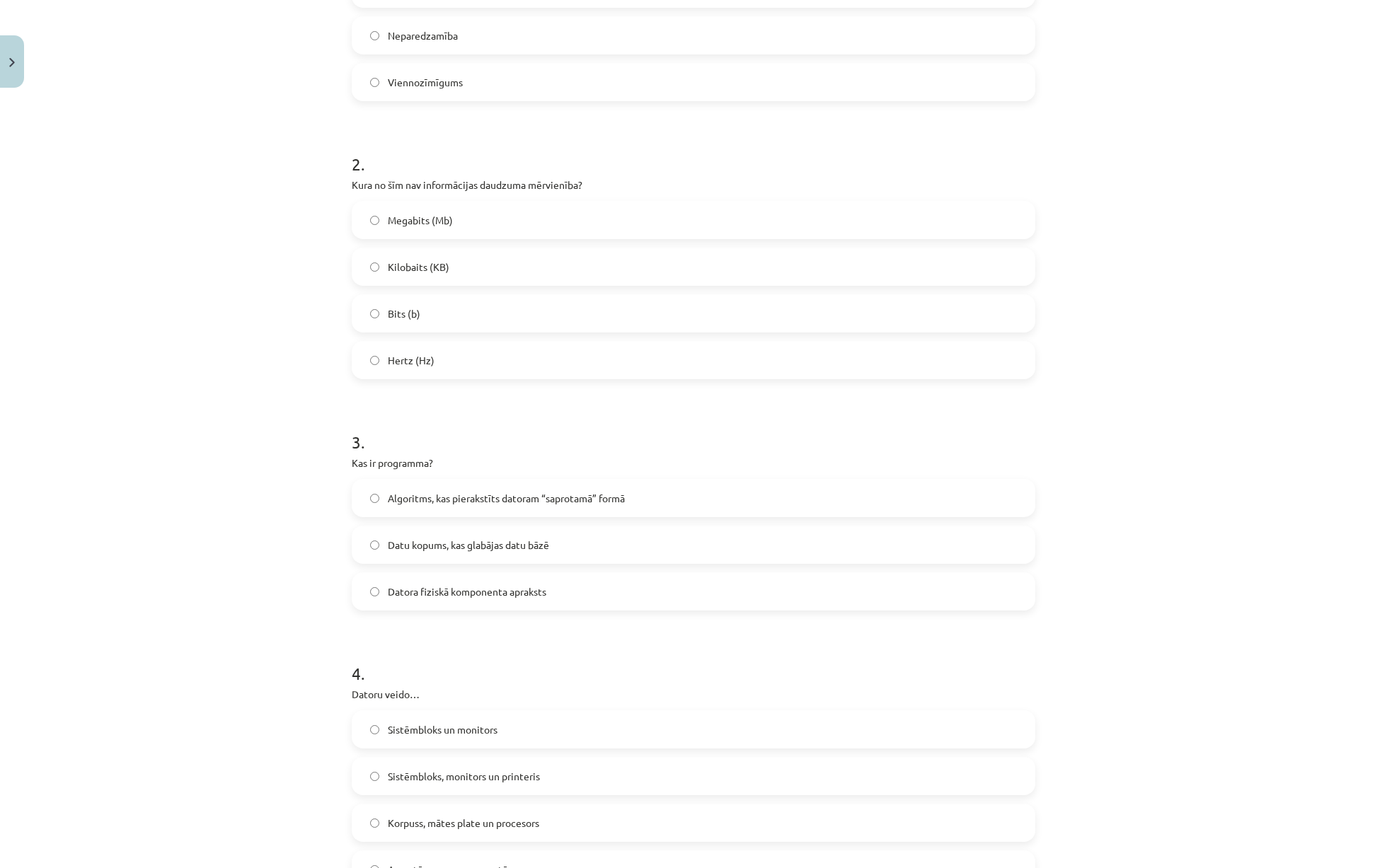
scroll to position [381, 0]
click at [416, 459] on p "Kas ir programma?" at bounding box center [694, 466] width 684 height 15
copy p "programma"
click at [322, 484] on div "Mācību tēma: Datorikas - 10. klases 1. ieskaites mācību materiāls #2 1. tēma – …" at bounding box center [694, 434] width 1387 height 868
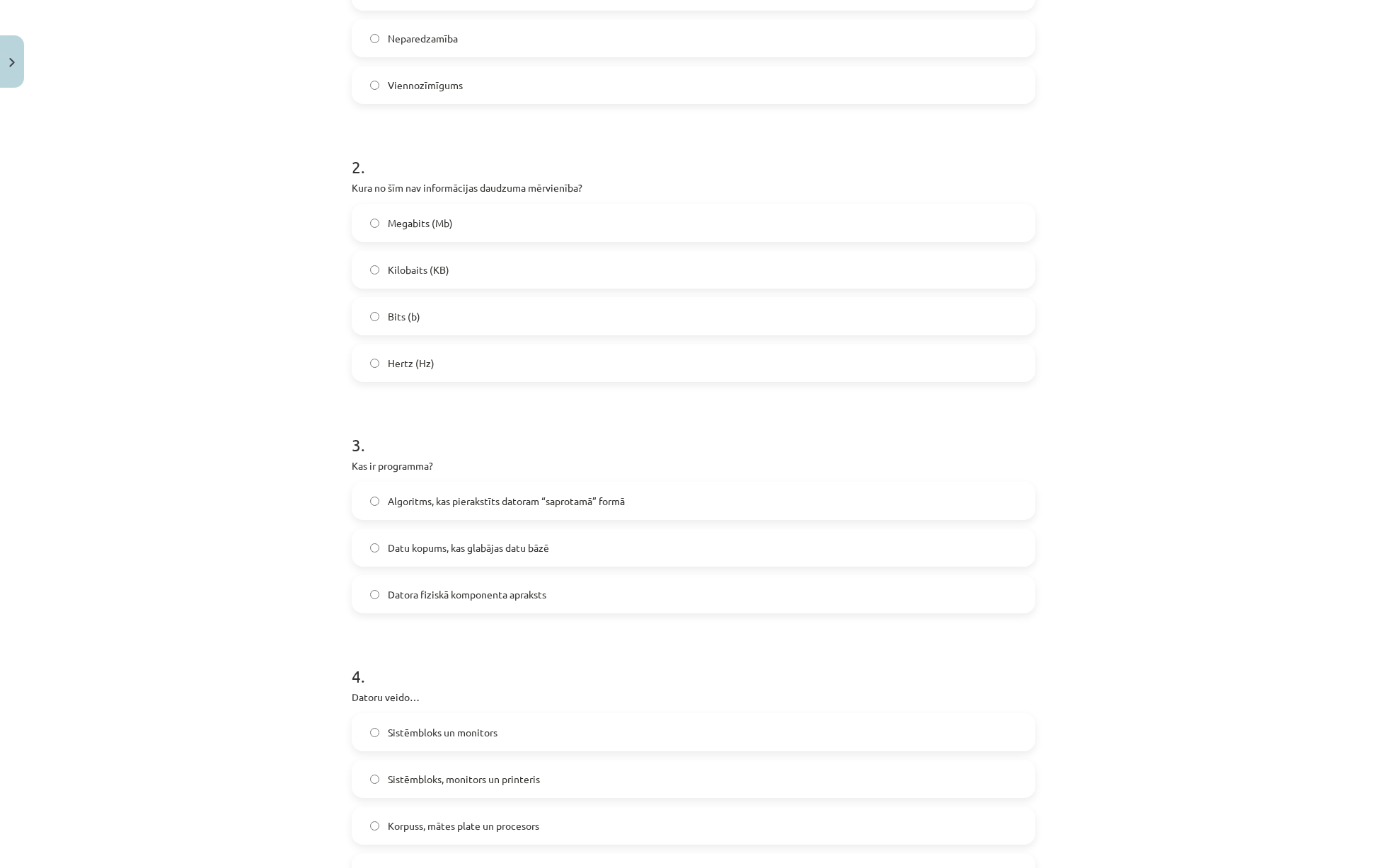
click at [440, 490] on label "Algoritms, kas pierakstīts datoram “saprotamā” formā" at bounding box center [694, 501] width 681 height 35
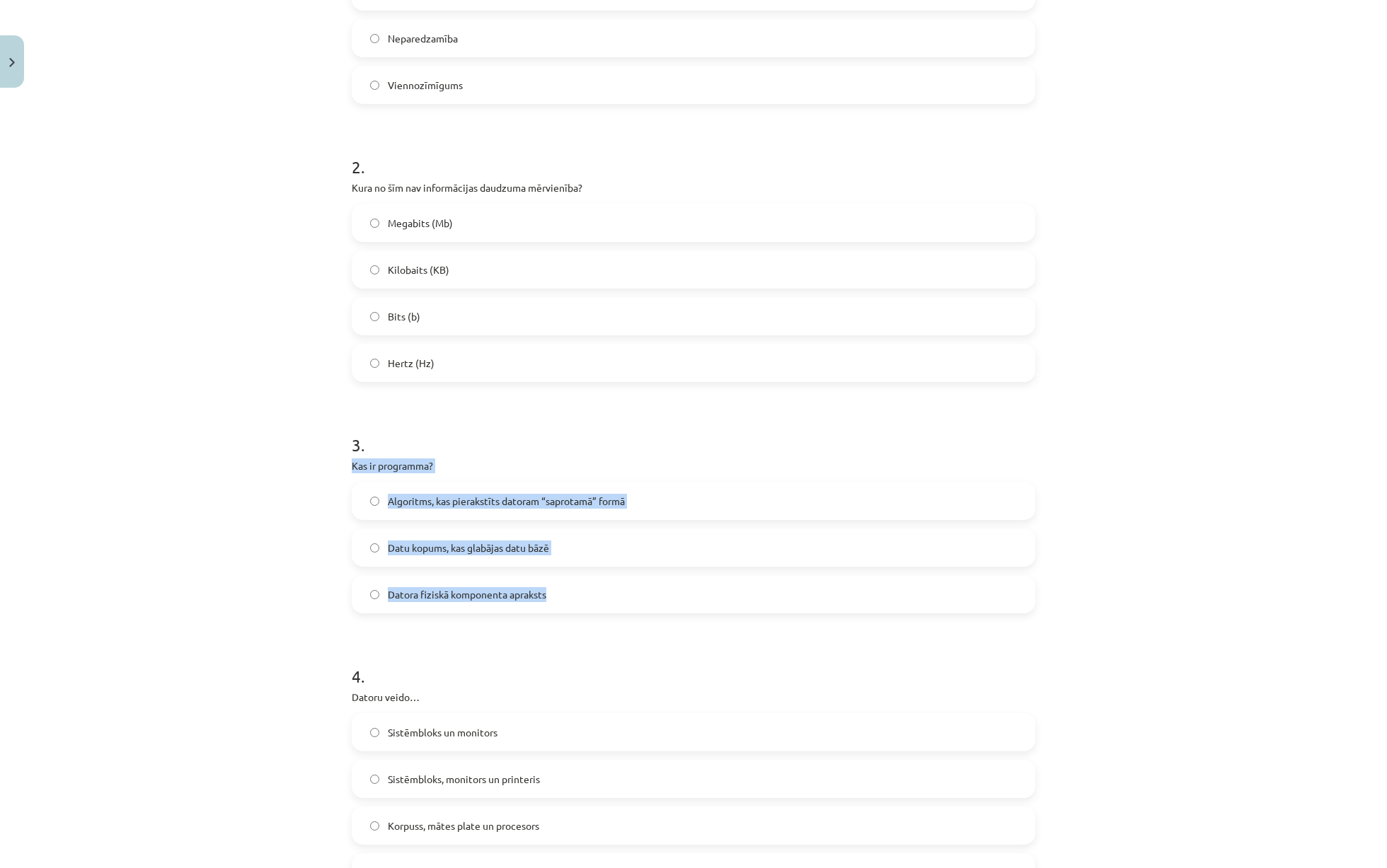
drag, startPoint x: 348, startPoint y: 466, endPoint x: 597, endPoint y: 594, distance: 280.0
click at [597, 594] on div "6 XP Saņemsi Viegls 1326 pilda Apraksts Uzdevums Palīdzība 1 . Kura no šīm īpaš…" at bounding box center [694, 597] width 701 height 1769
copy div "Kas ir programma? Algoritms, kas pierakstīts datoram “saprotamā” formā Datu kop…"
click at [328, 557] on div "Mācību tēma: Datorikas - 10. klases 1. ieskaites mācību materiāls #2 1. tēma – …" at bounding box center [694, 434] width 1387 height 868
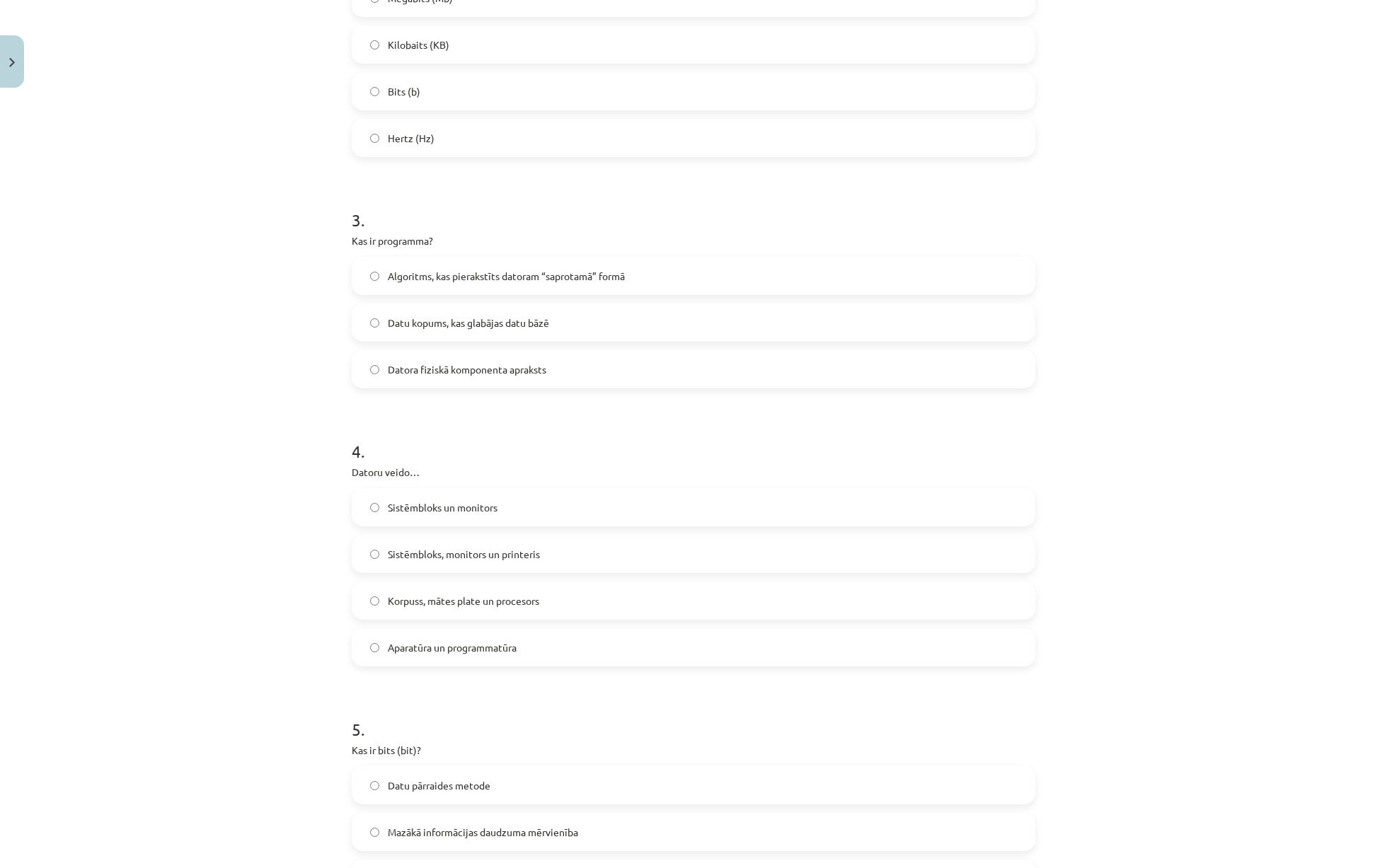
scroll to position [648, 0]
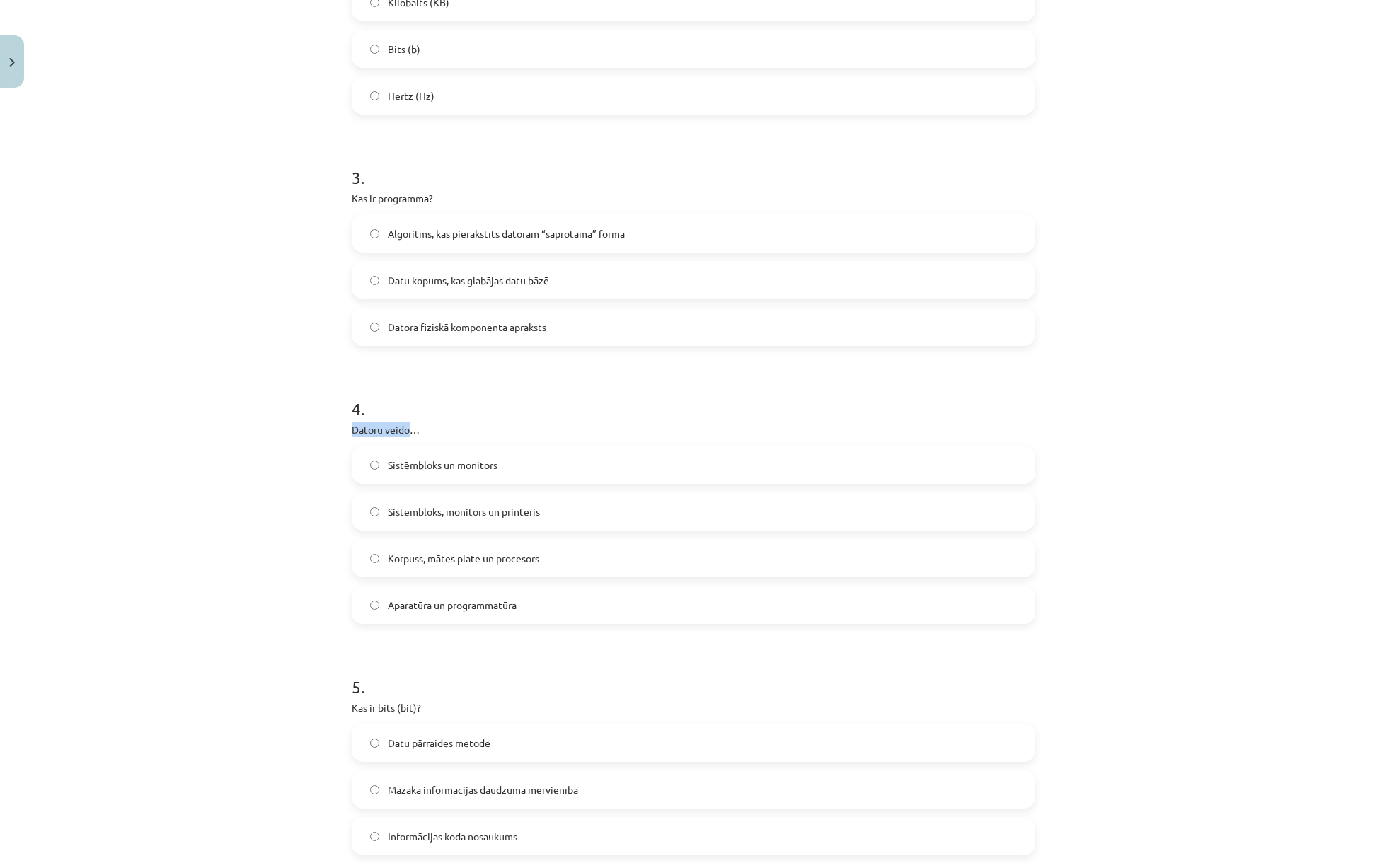
drag, startPoint x: 352, startPoint y: 426, endPoint x: 408, endPoint y: 430, distance: 56.1
click at [408, 430] on p "Datoru veido…" at bounding box center [694, 430] width 684 height 15
click at [312, 445] on div "Mācību tēma: Datorikas - 10. klases 1. ieskaites mācību materiāls #2 1. tēma – …" at bounding box center [694, 434] width 1387 height 868
click at [439, 602] on span "Aparatūra un programmatūra" at bounding box center [451, 604] width 129 height 15
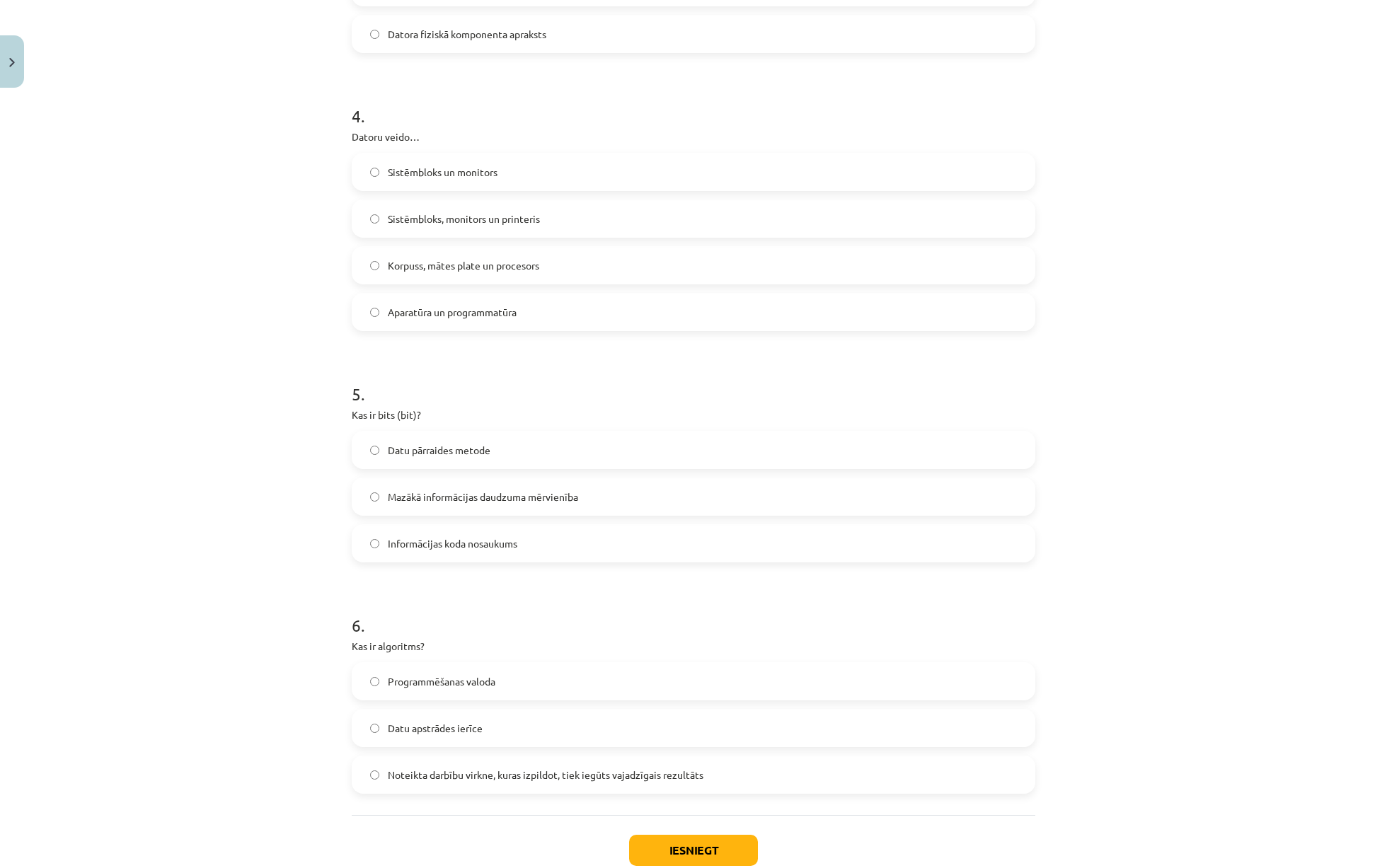
scroll to position [946, 0]
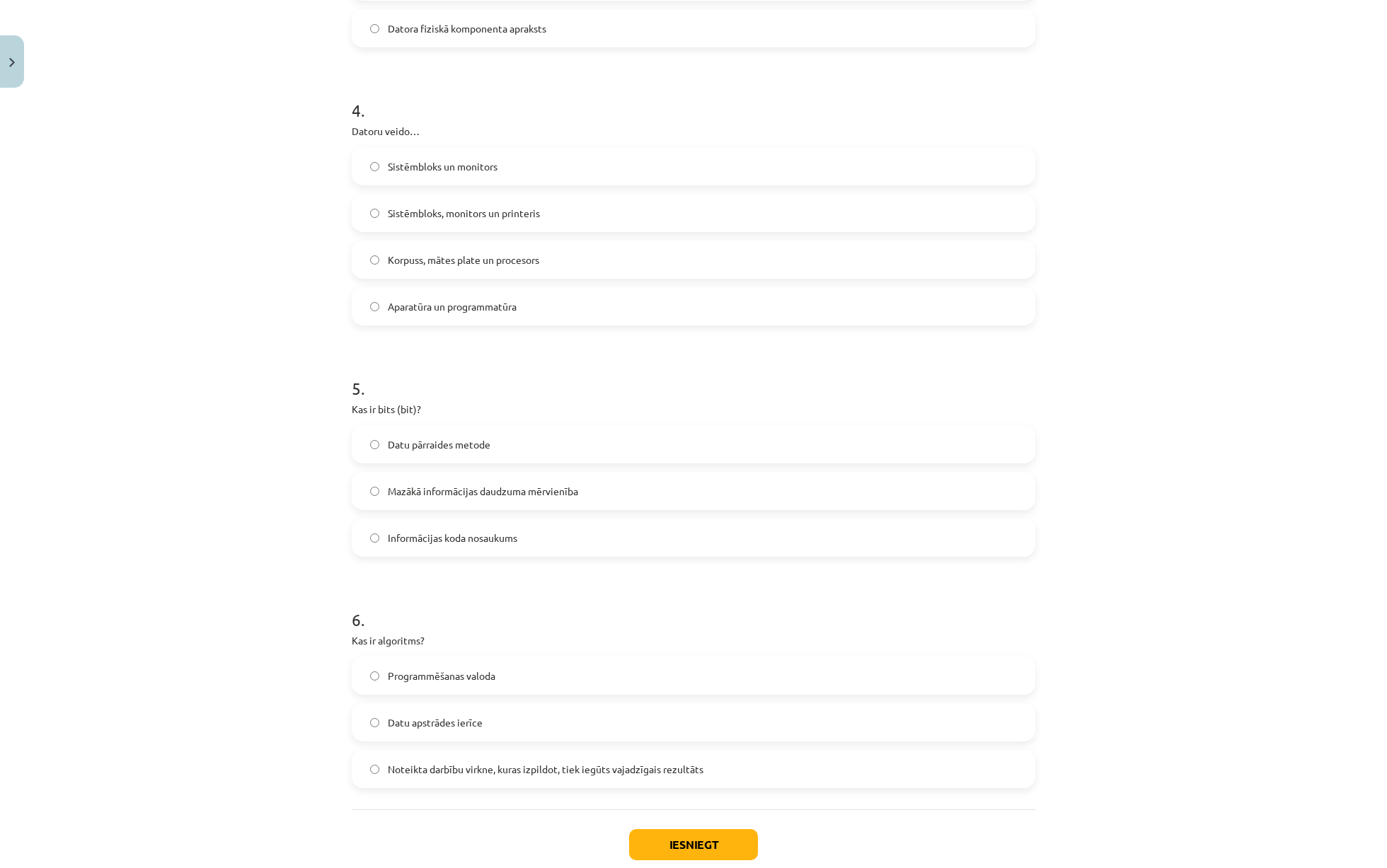
click at [485, 497] on span "Mazākā informācijas daudzuma mērvienība" at bounding box center [483, 491] width 190 height 15
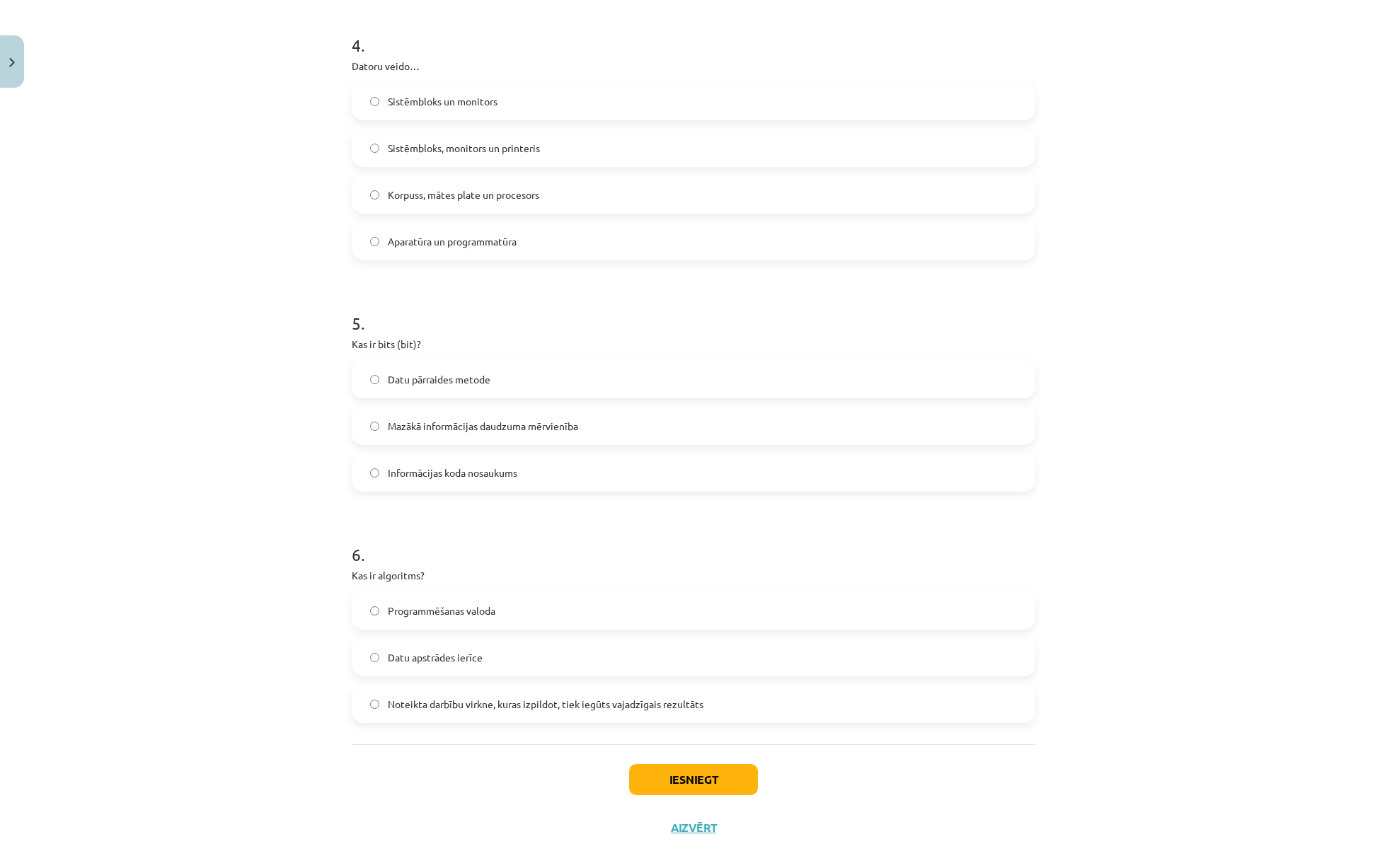
scroll to position [1030, 0]
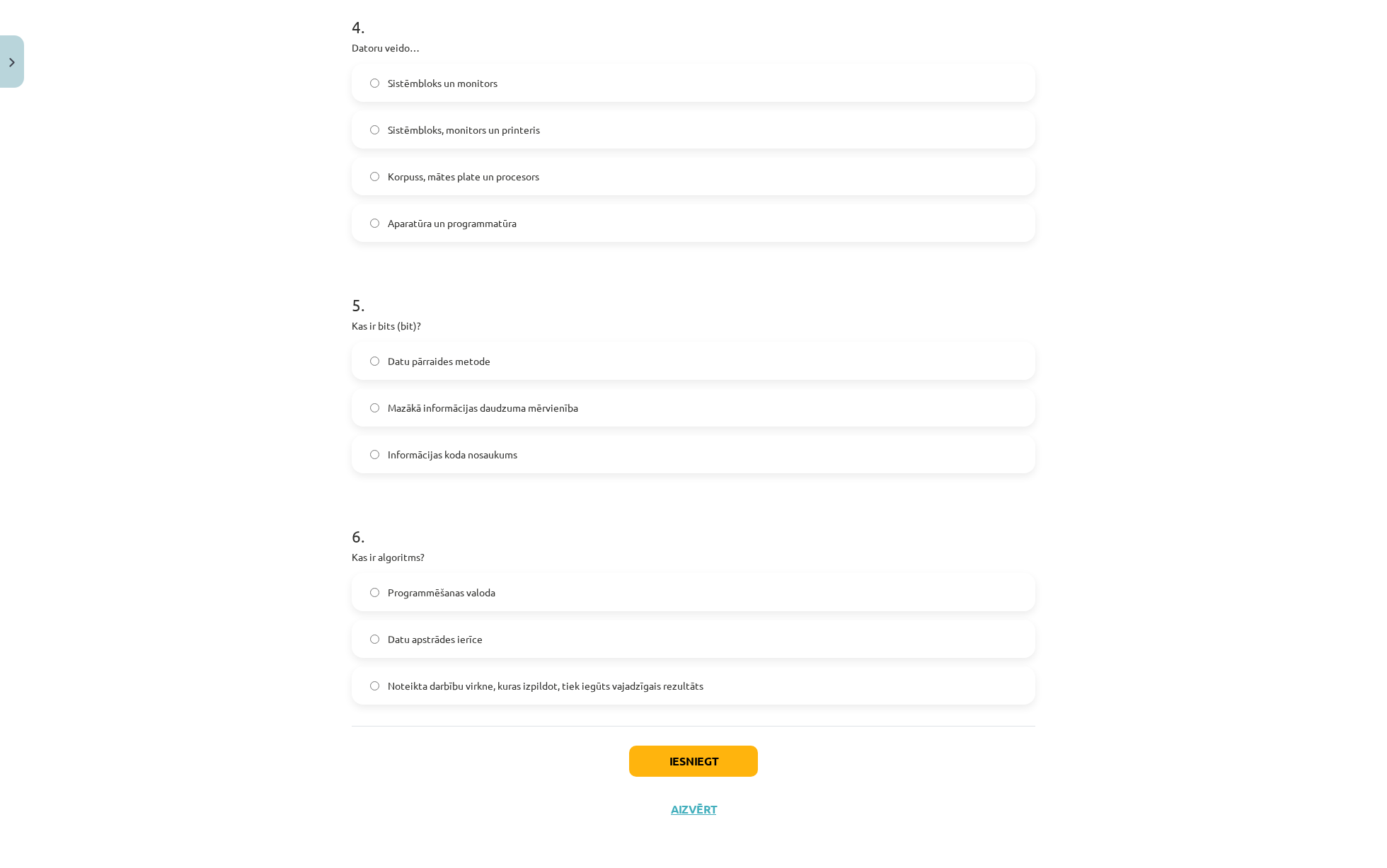
click at [490, 680] on span "Noteikta darbību virkne, kuras izpildot, tiek iegūts vajadzīgais rezultāts" at bounding box center [545, 685] width 316 height 15
click at [670, 768] on button "Iesniegt" at bounding box center [693, 761] width 129 height 31
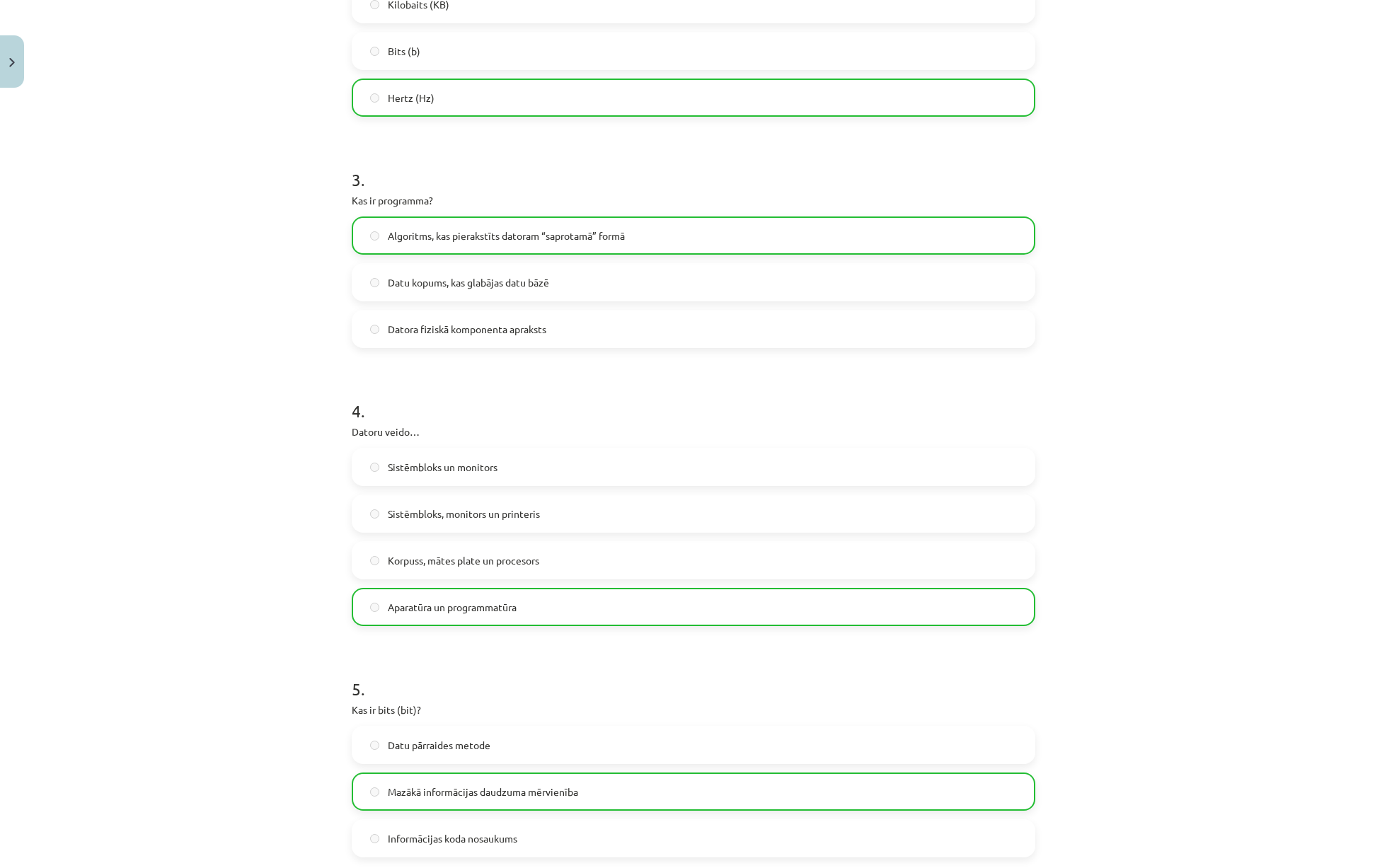
scroll to position [1074, 0]
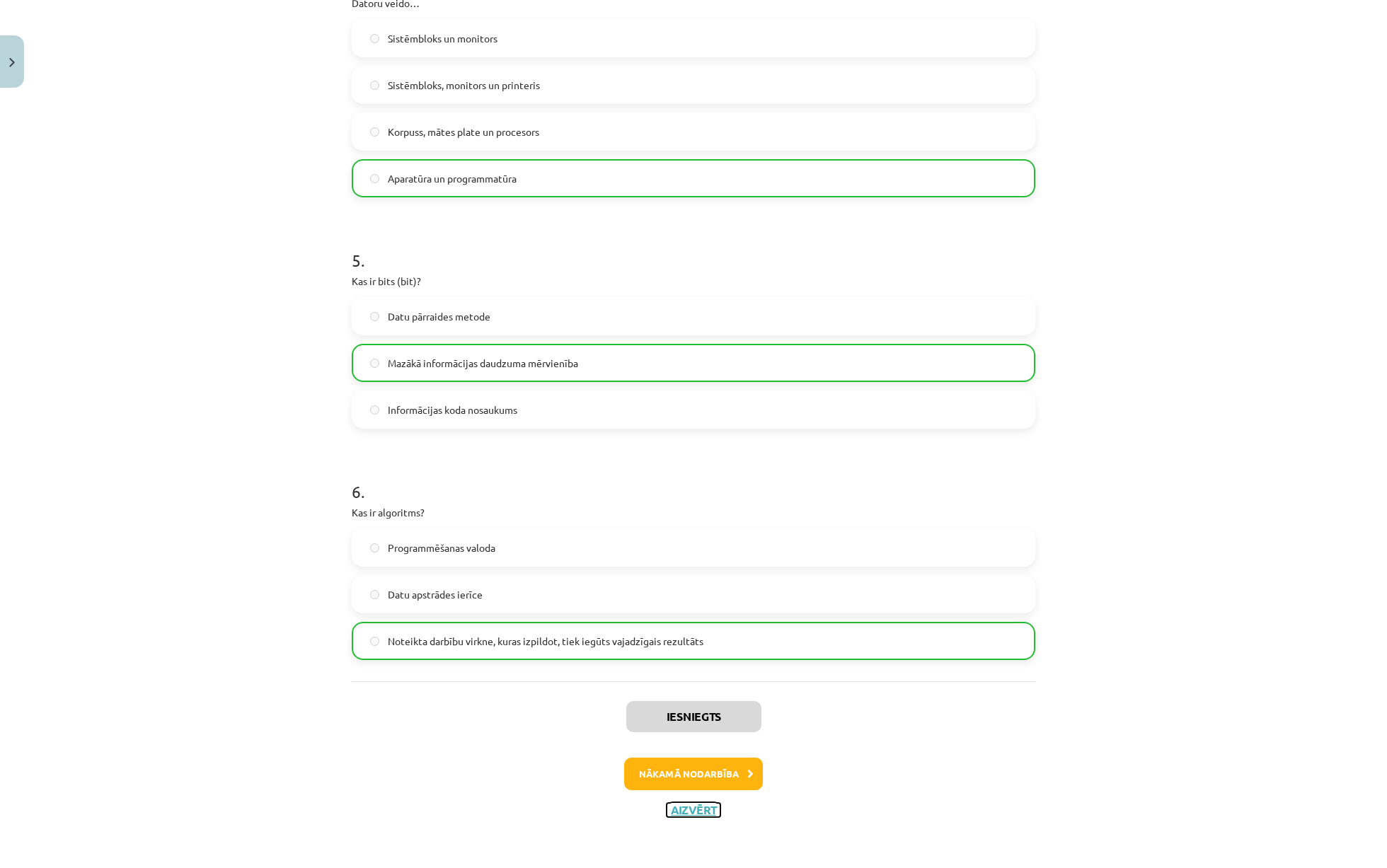
click at [700, 803] on button "Aizvērt" at bounding box center [693, 810] width 54 height 14
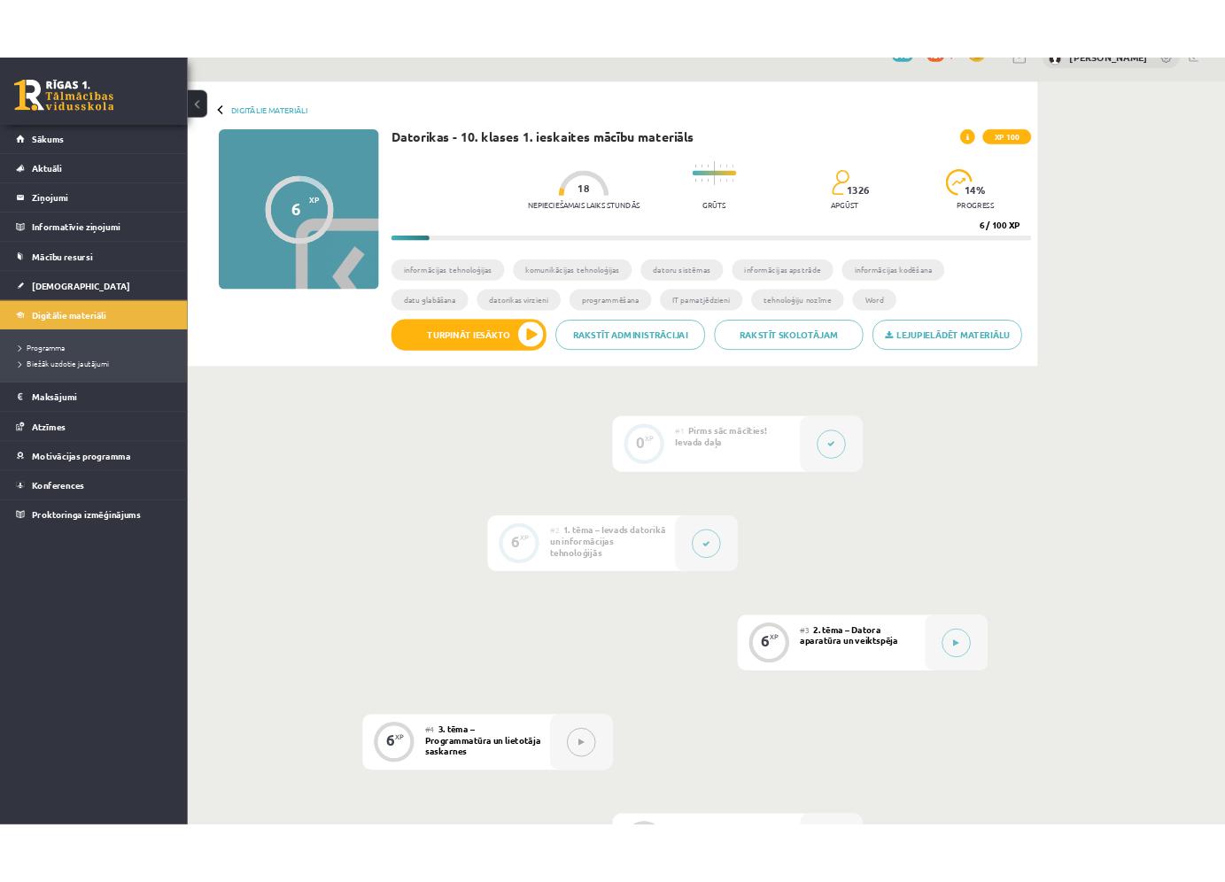
scroll to position [35, 0]
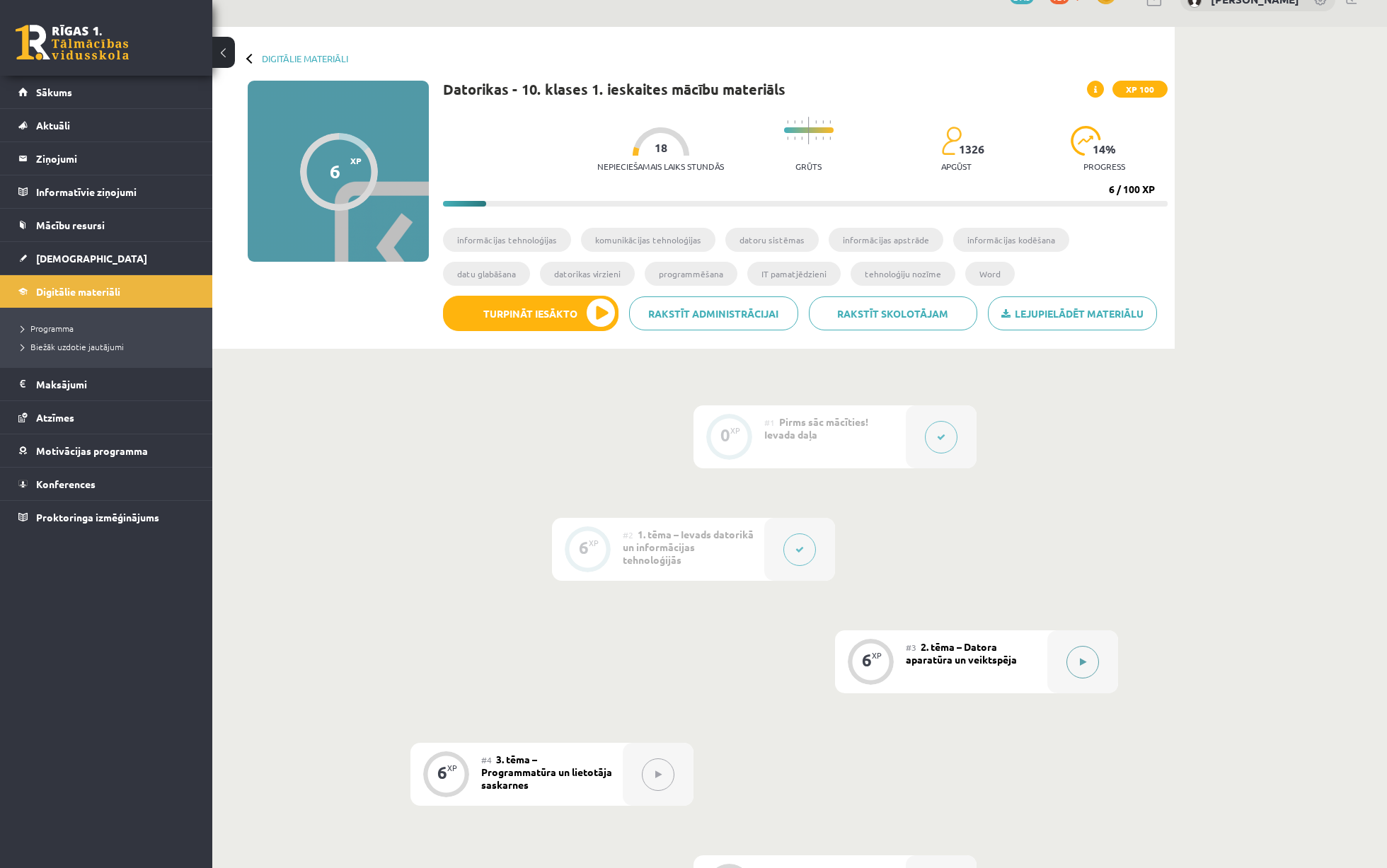
click at [1075, 660] on button at bounding box center [1083, 662] width 33 height 33
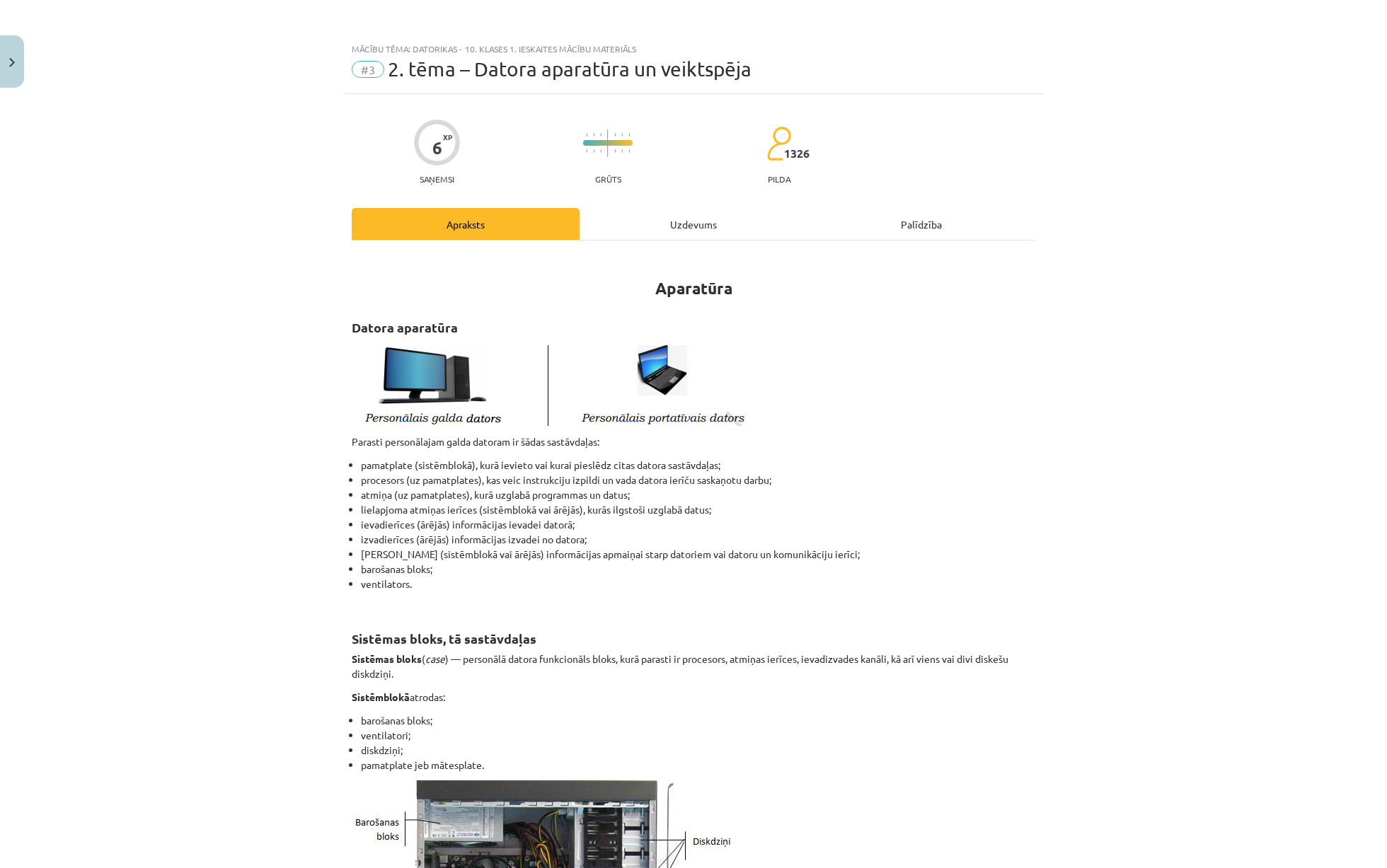
click at [536, 78] on span "2. tēma – Datora aparatūra un veiktspēja" at bounding box center [569, 69] width 364 height 23
click at [695, 283] on strong "Aparatūra" at bounding box center [694, 288] width 77 height 21
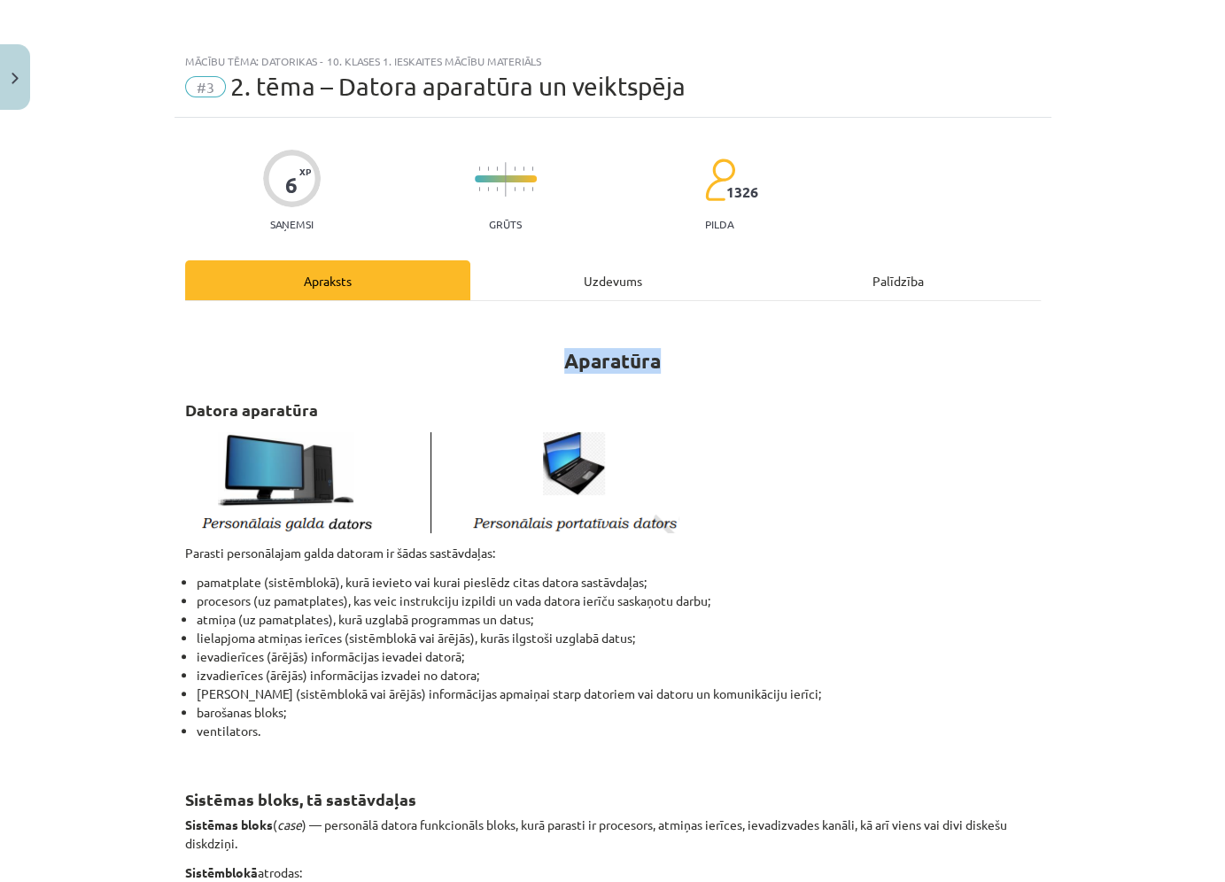
scroll to position [58, 0]
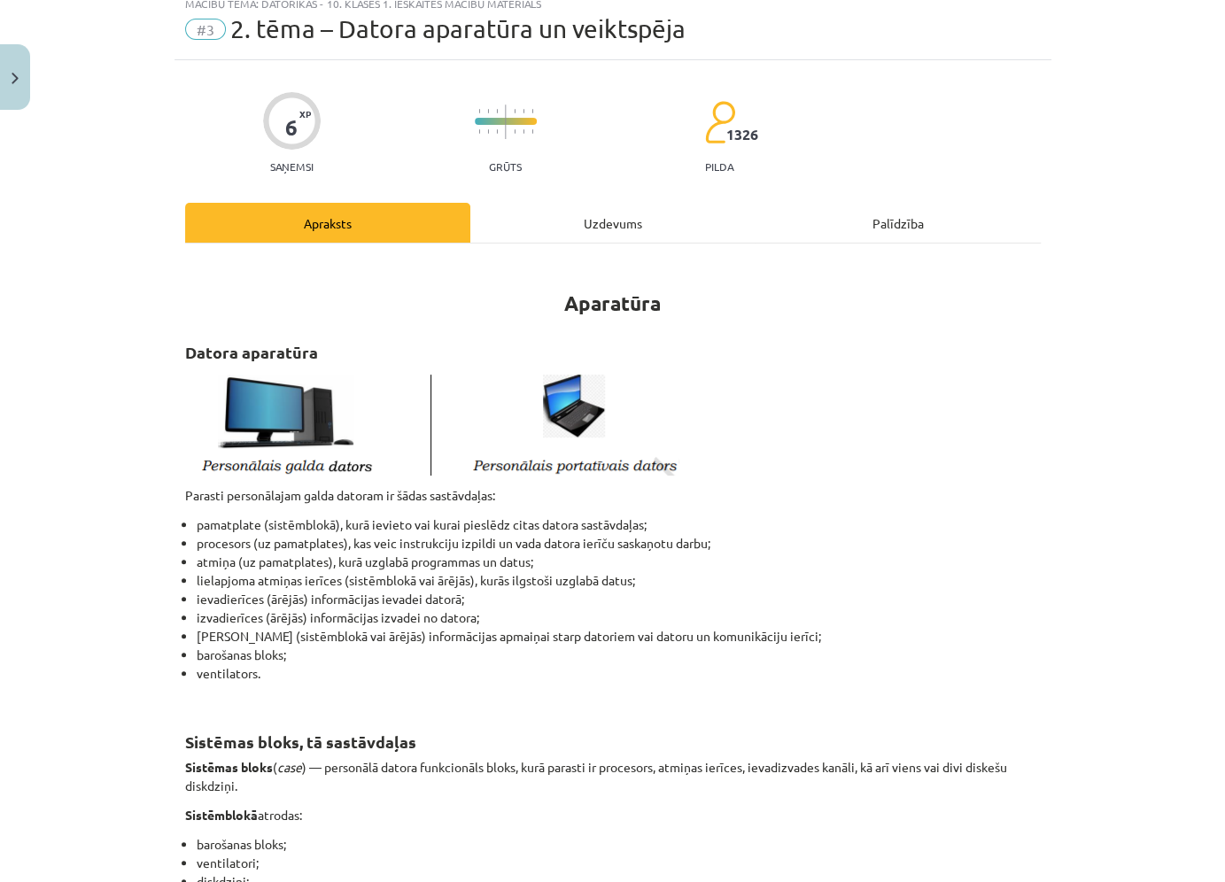
click at [942, 405] on p at bounding box center [613, 422] width 856 height 106
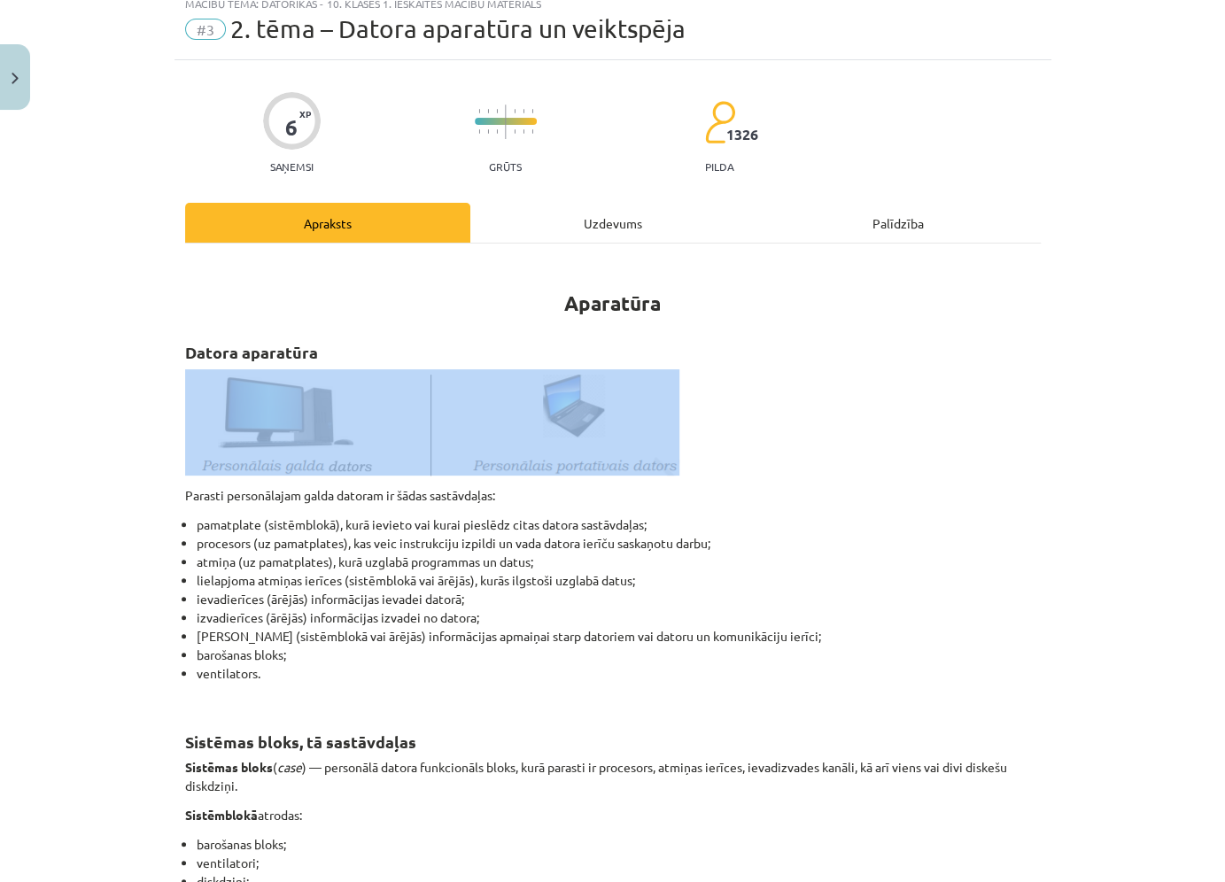
click at [942, 405] on p at bounding box center [613, 422] width 856 height 106
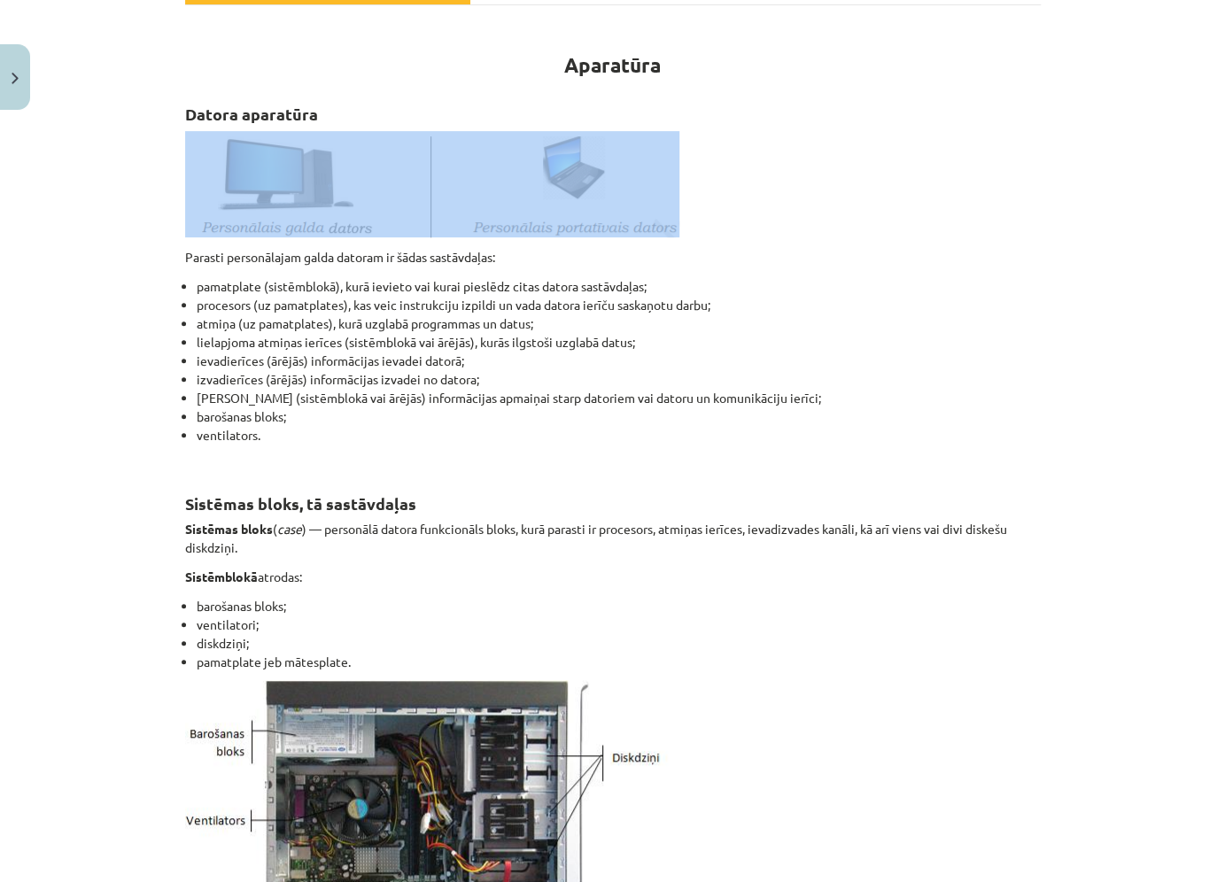
scroll to position [298, 0]
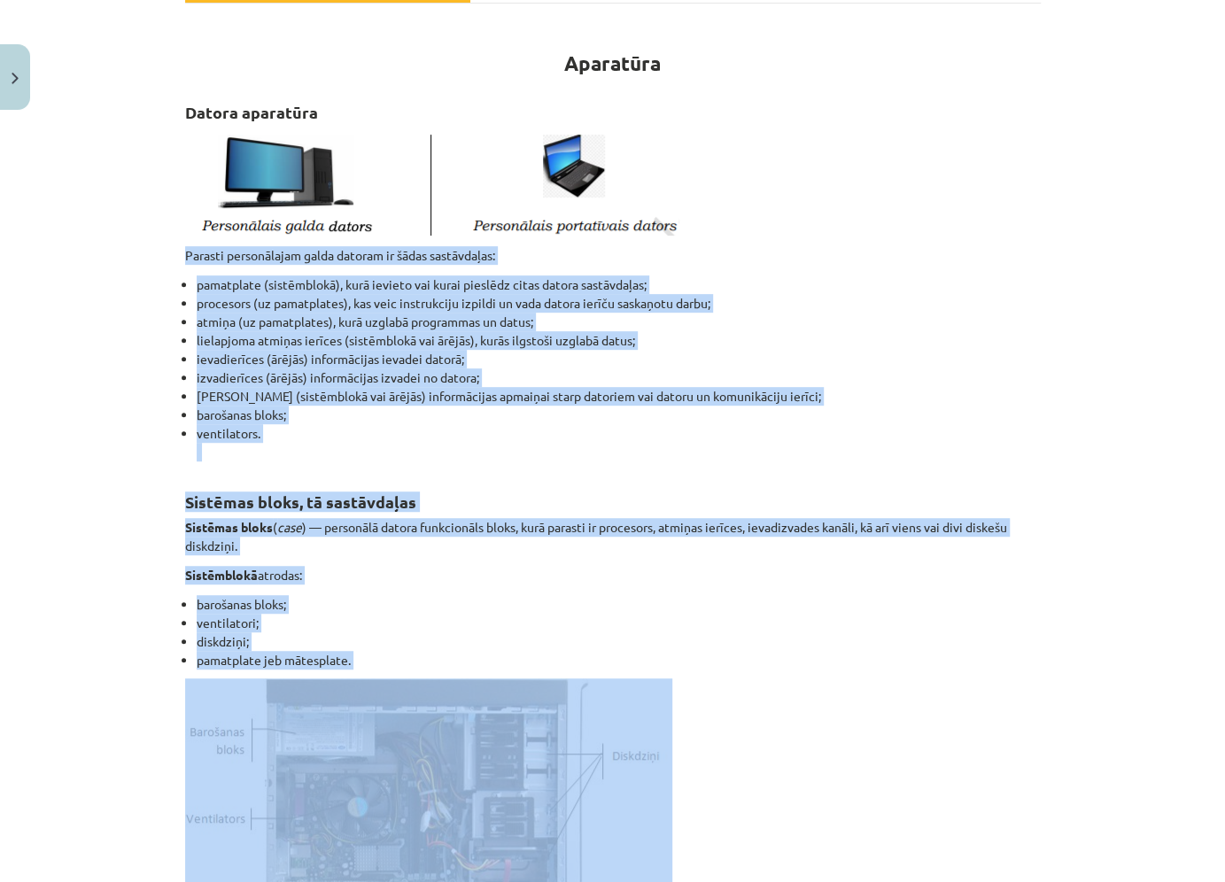
drag, startPoint x: 184, startPoint y: 252, endPoint x: 371, endPoint y: 661, distance: 449.9
click at [540, 313] on li "atmiņa (uz pamatplates), kurā uzglabā programmas un datus;" at bounding box center [619, 322] width 844 height 19
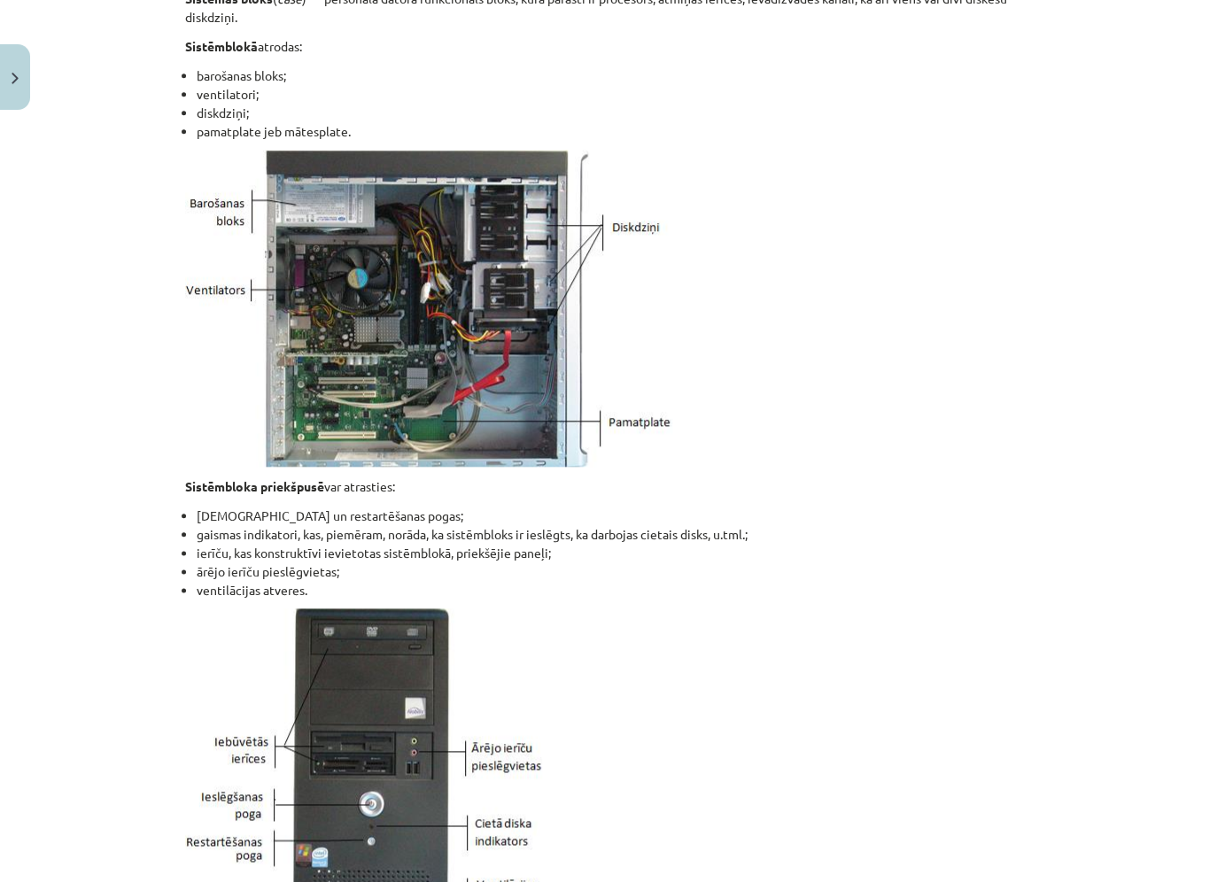
scroll to position [862, 0]
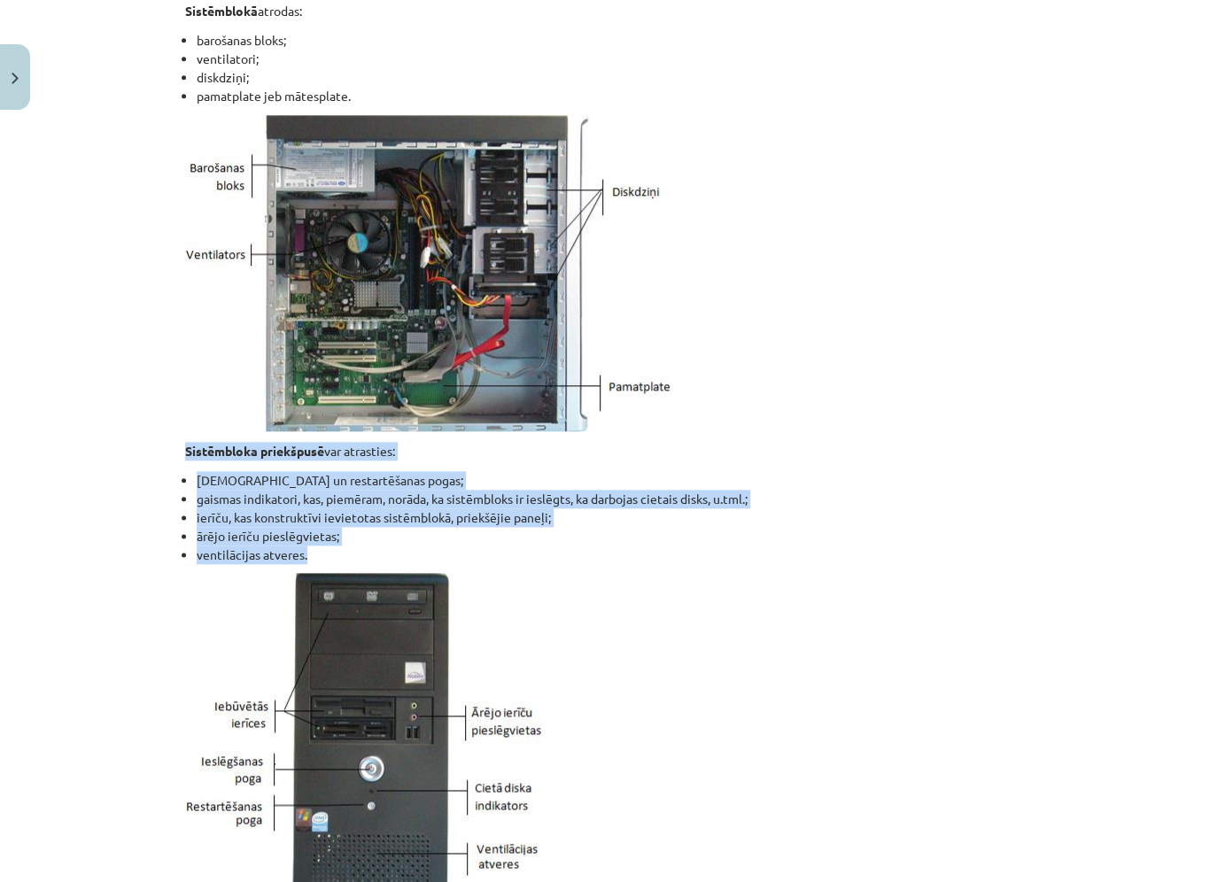
drag, startPoint x: 182, startPoint y: 452, endPoint x: 306, endPoint y: 546, distance: 155.5
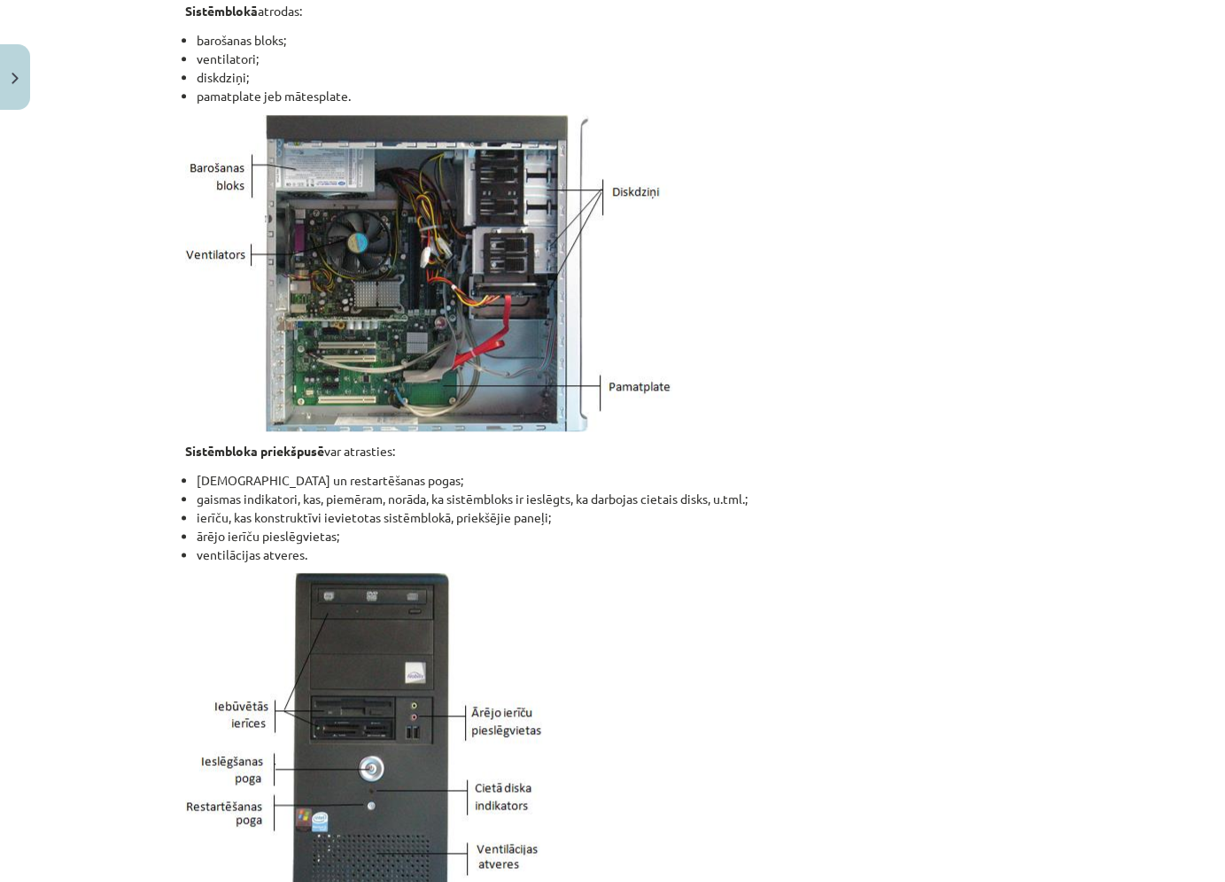
click at [570, 578] on p at bounding box center [613, 746] width 856 height 347
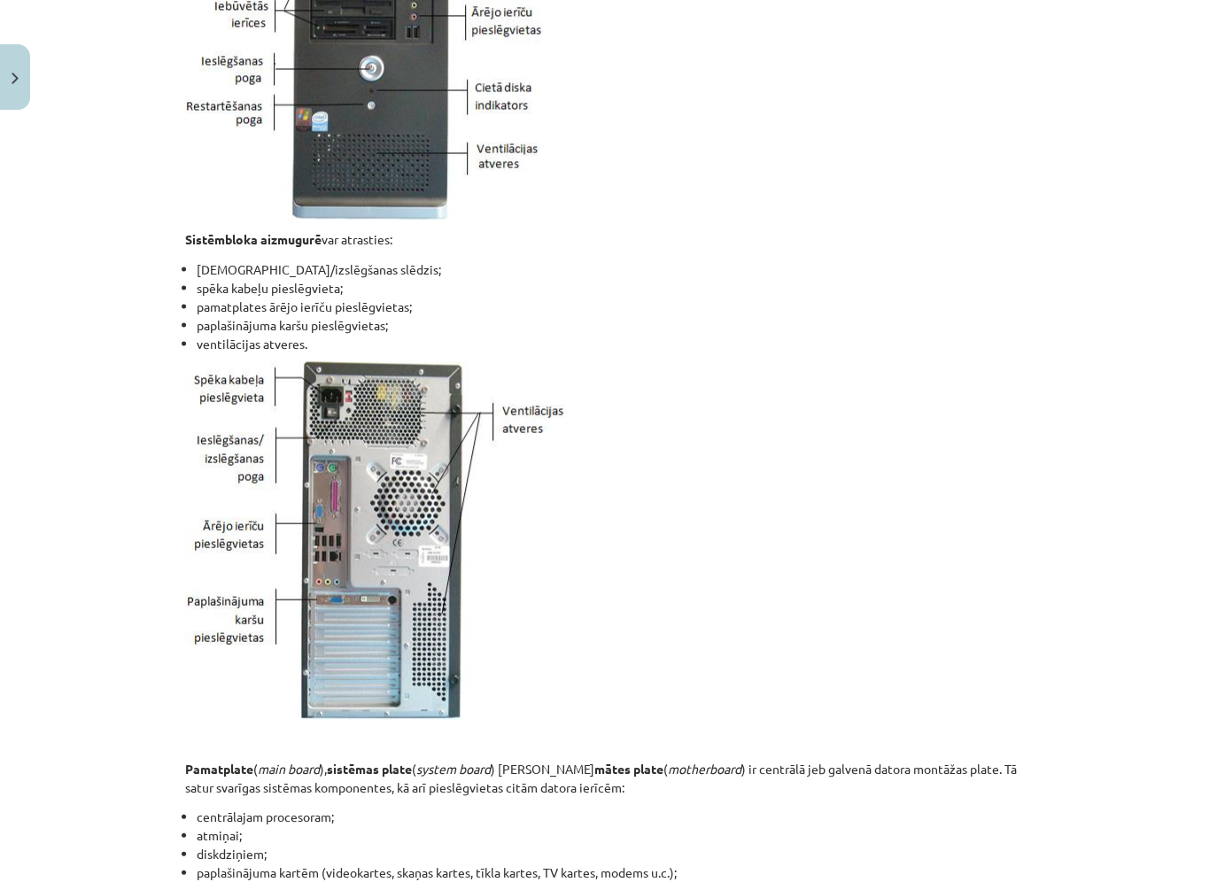
scroll to position [1570, 0]
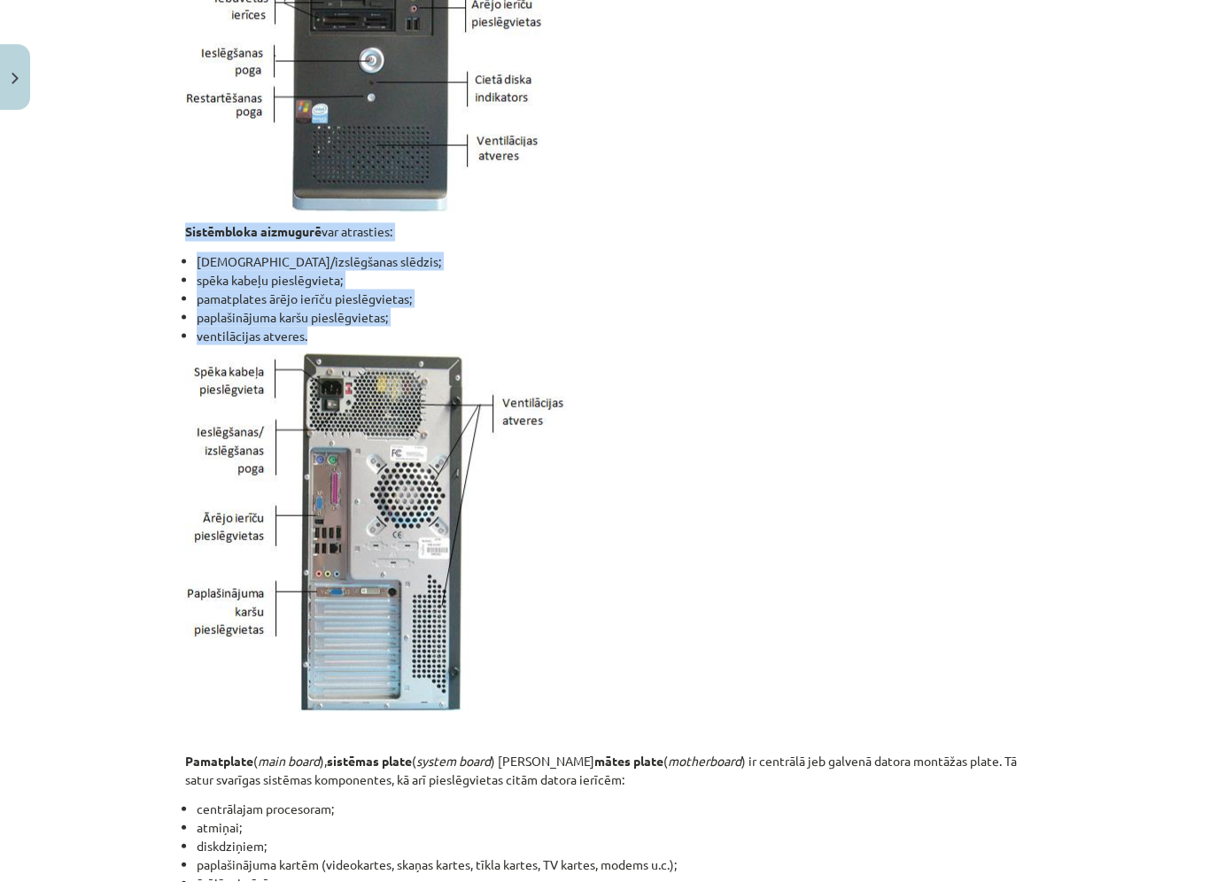
drag, startPoint x: 184, startPoint y: 230, endPoint x: 386, endPoint y: 329, distance: 224.6
click at [386, 329] on div "Aparatūra Datora aparatūra Parasti personālajam galda datoram ir šādas sastāvda…" at bounding box center [613, 346] width 856 height 3198
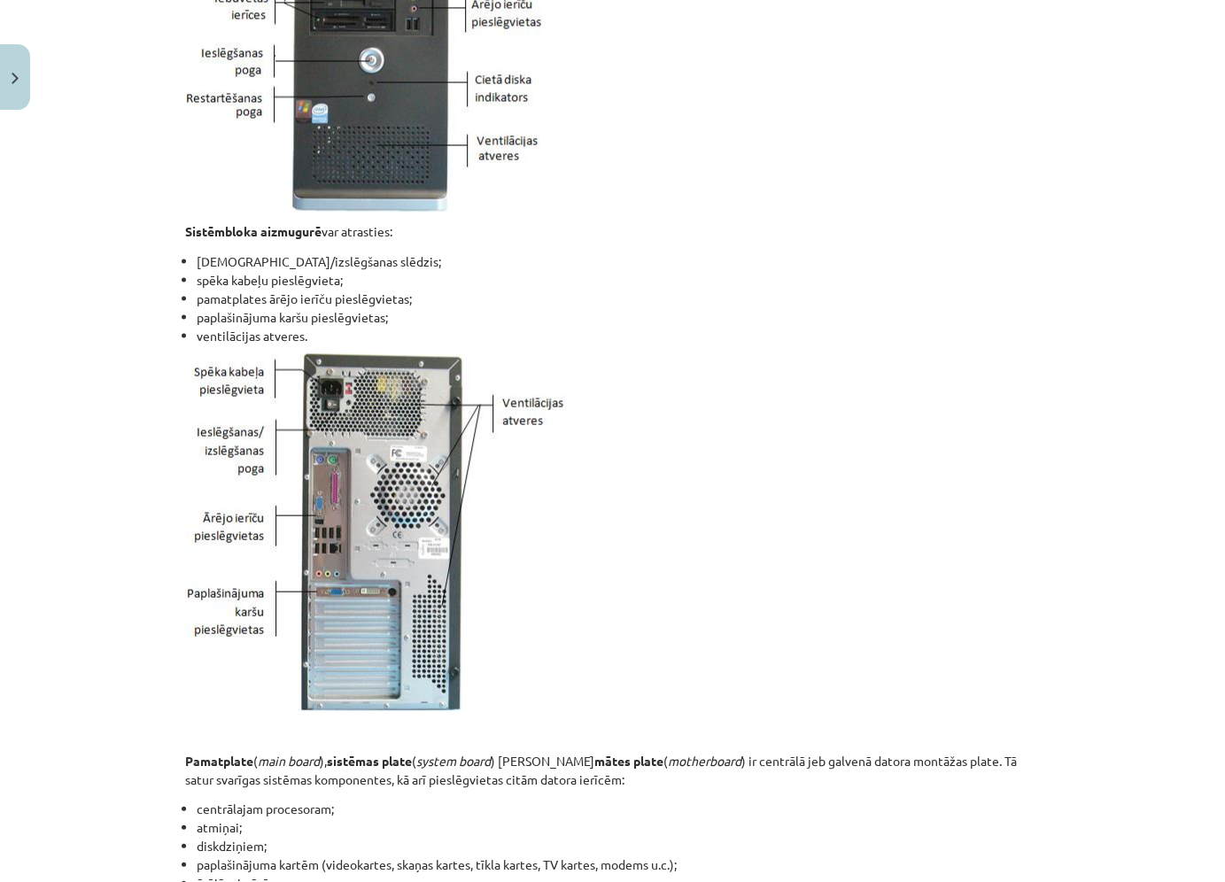
click at [914, 440] on p at bounding box center [613, 532] width 856 height 358
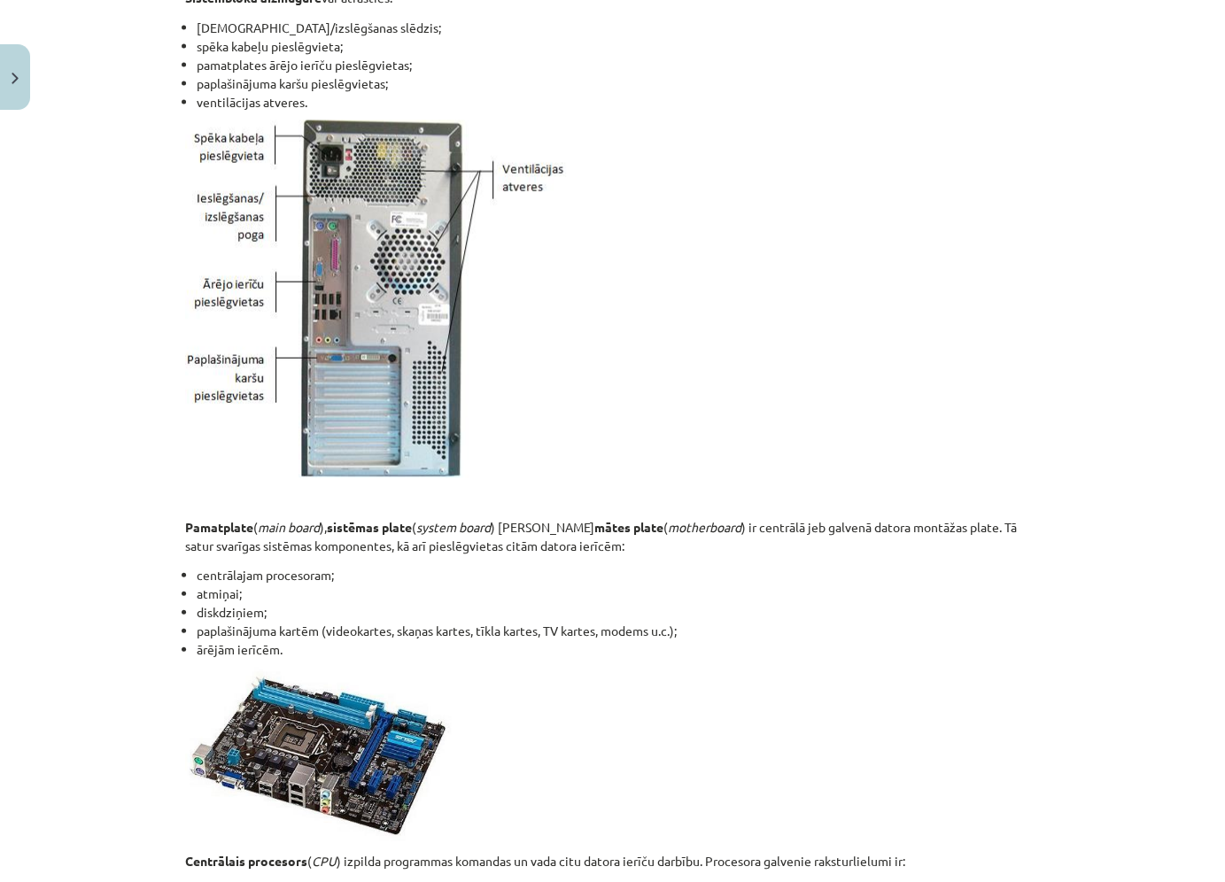
scroll to position [2002, 0]
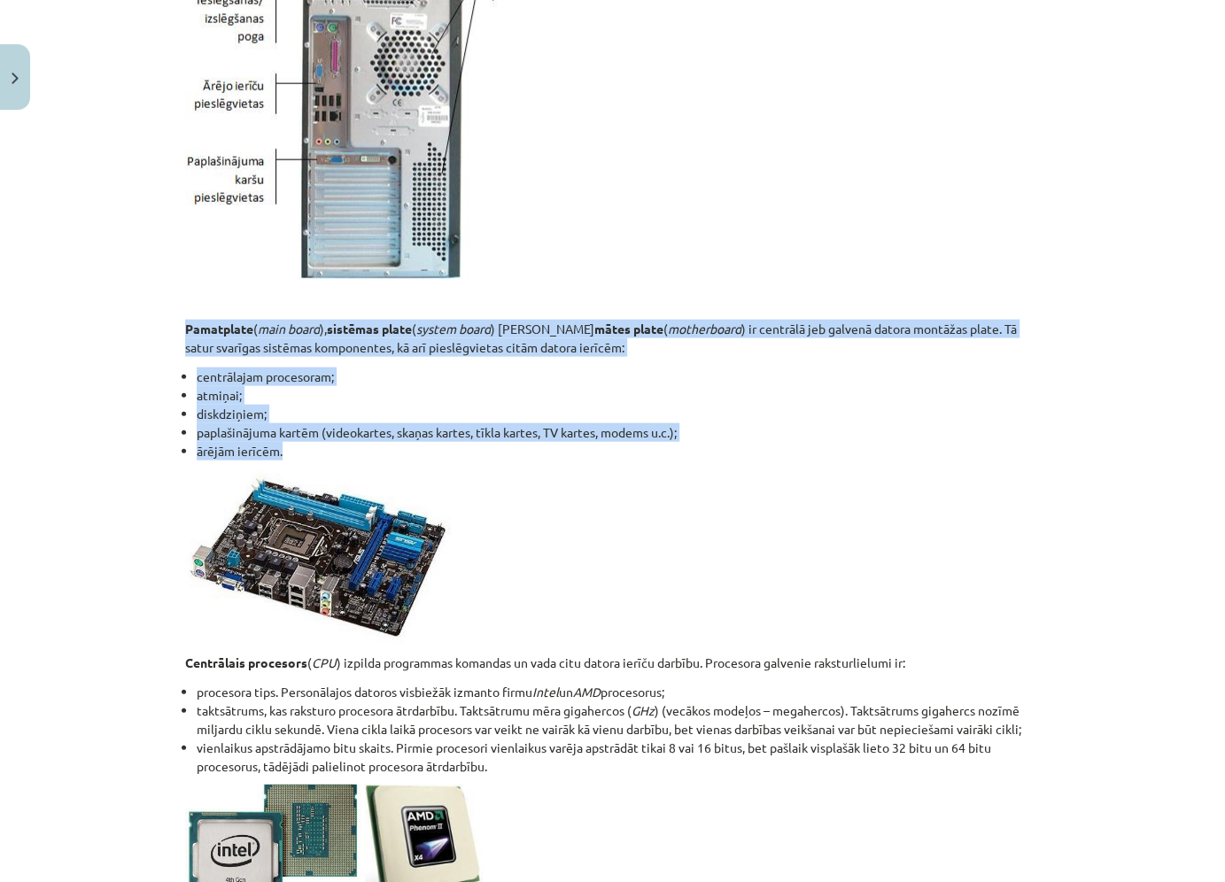
drag, startPoint x: 181, startPoint y: 324, endPoint x: 301, endPoint y: 444, distance: 169.7
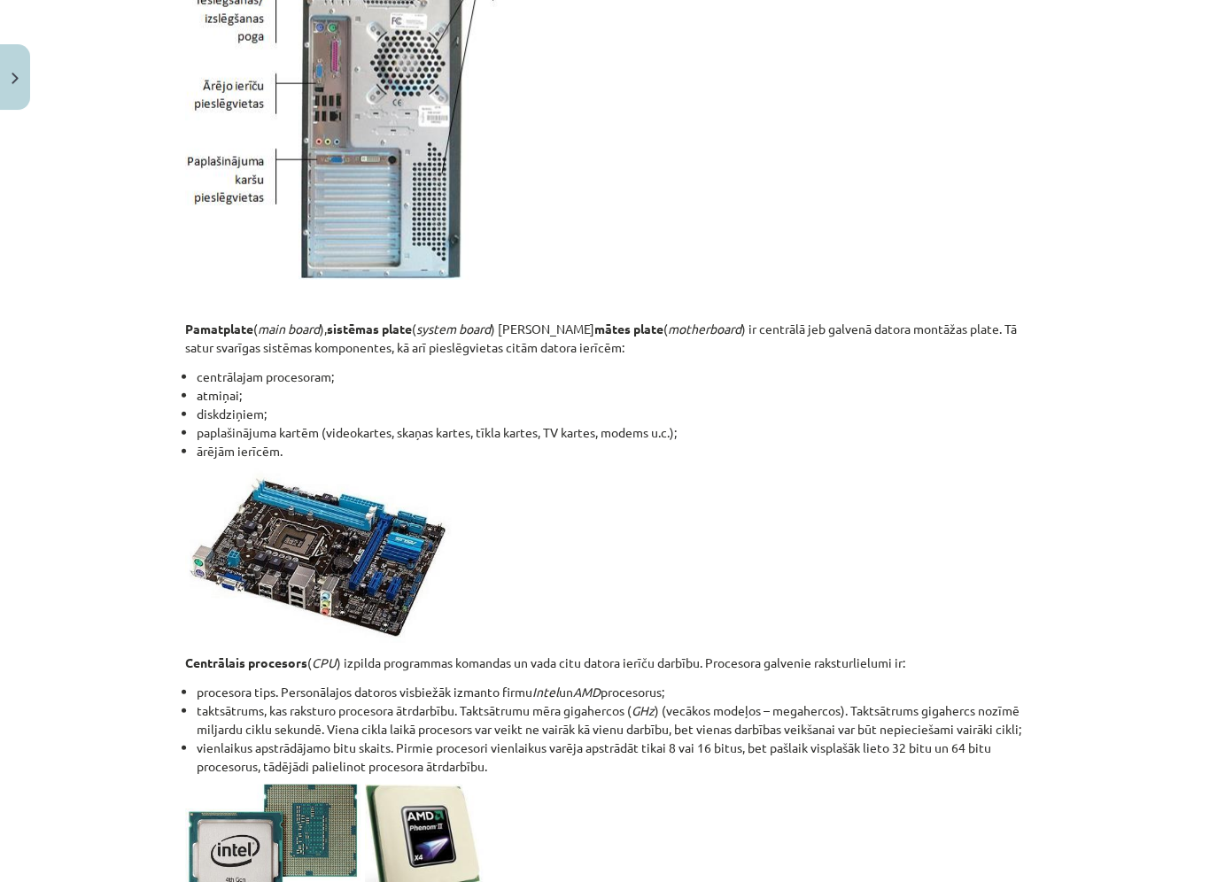
click at [801, 572] on p at bounding box center [613, 556] width 856 height 174
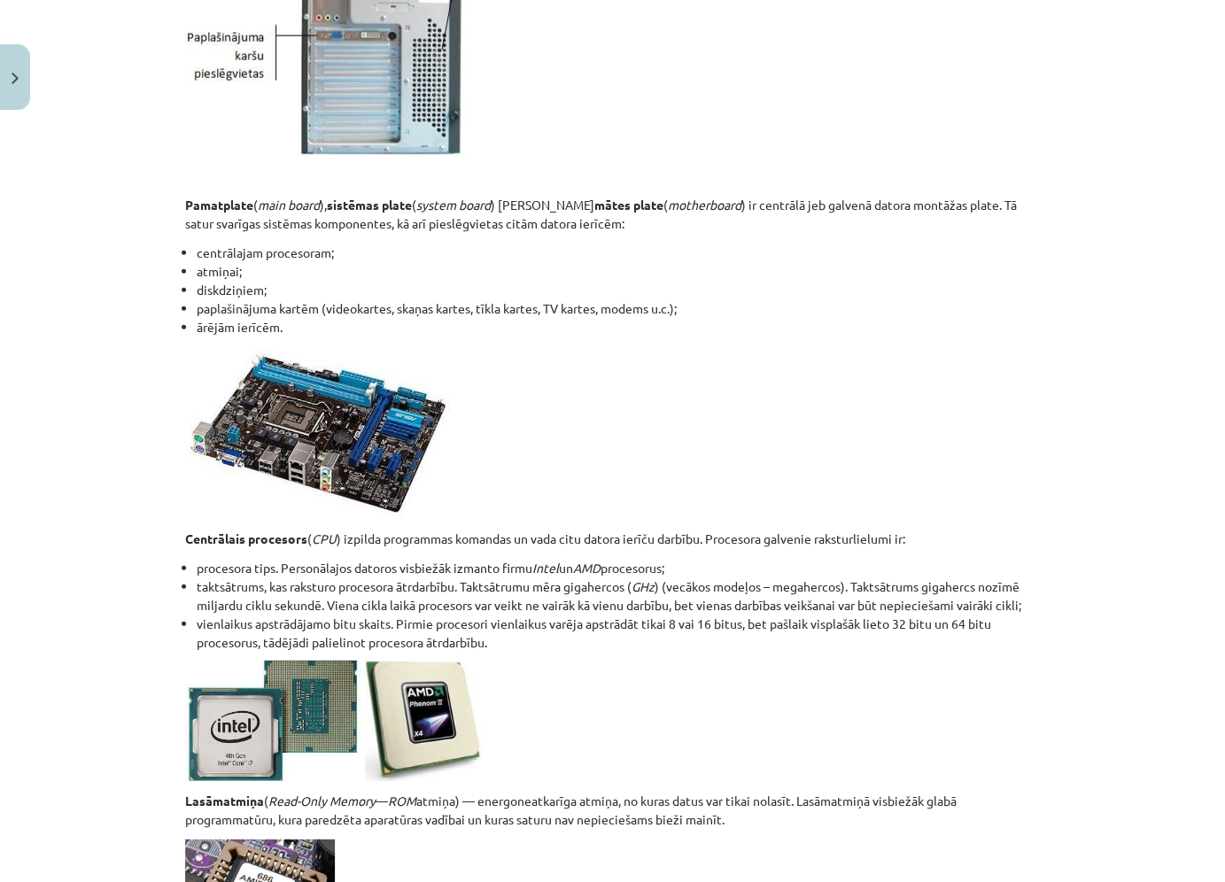
scroll to position [2200, 0]
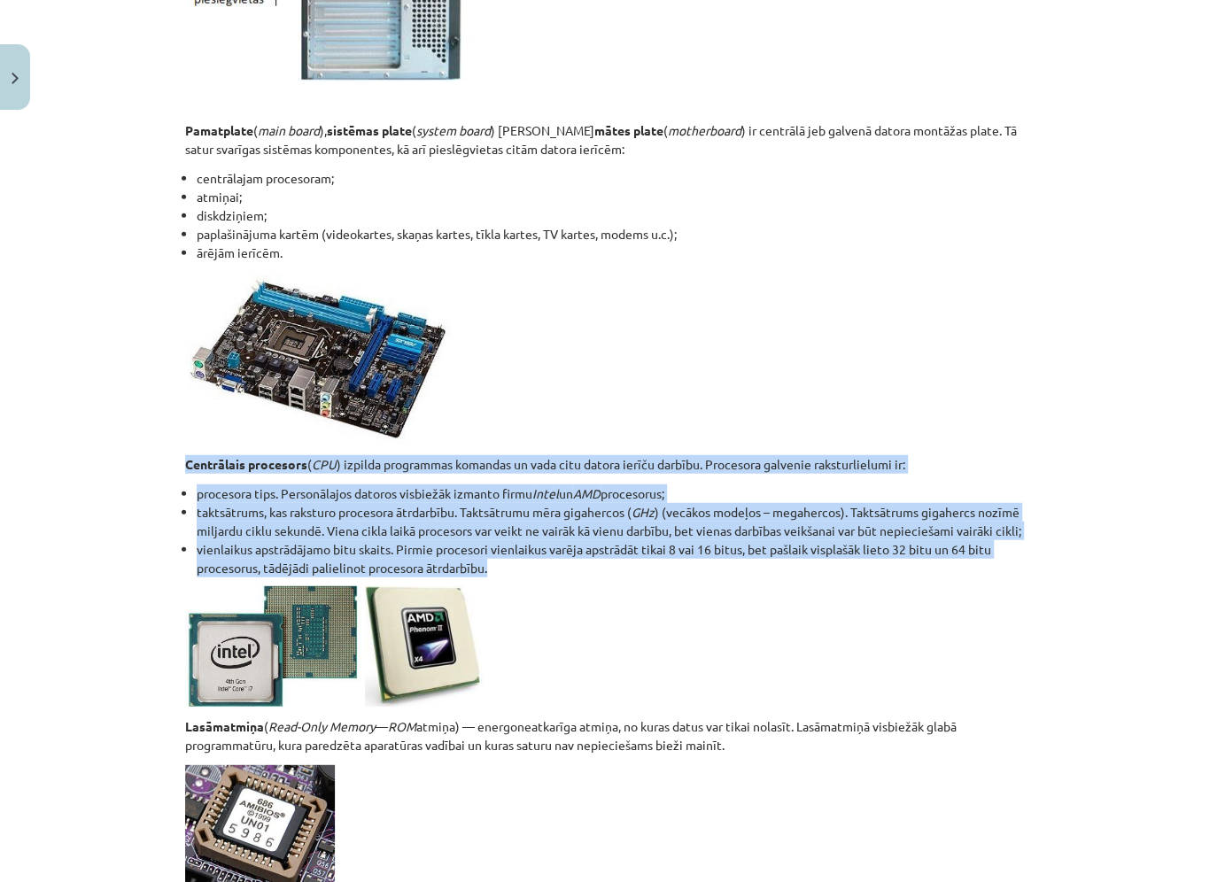
drag, startPoint x: 185, startPoint y: 461, endPoint x: 535, endPoint y: 562, distance: 364.1
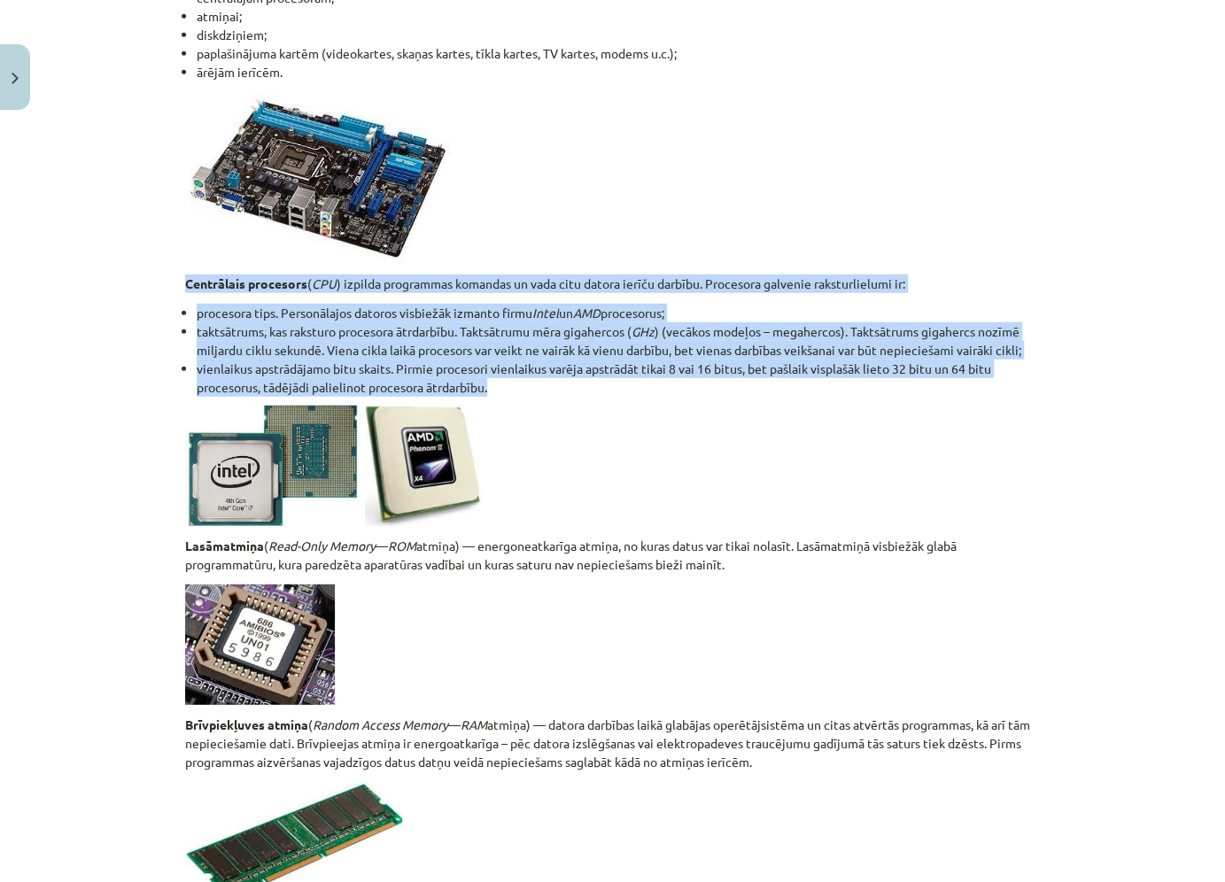
scroll to position [2411, 0]
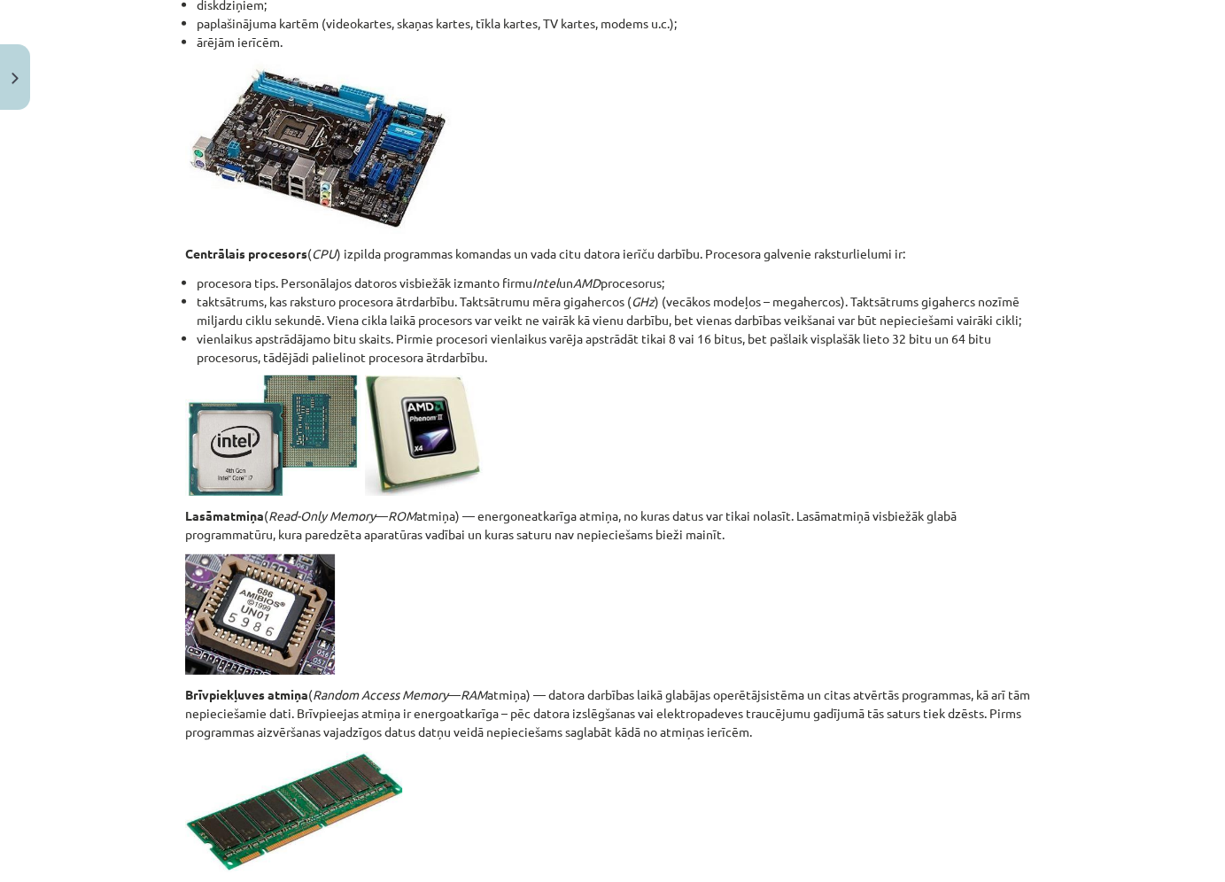
click at [607, 456] on p at bounding box center [613, 436] width 856 height 120
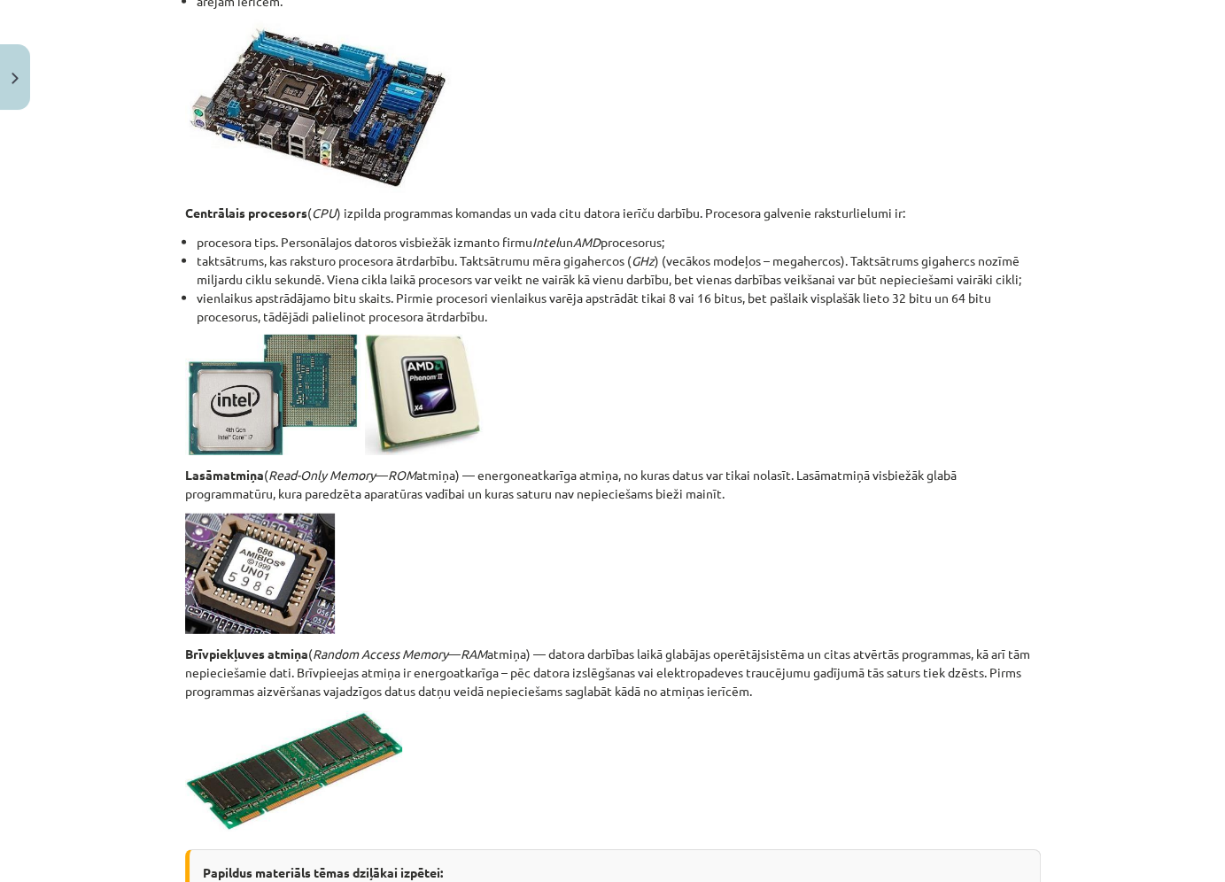
scroll to position [2455, 0]
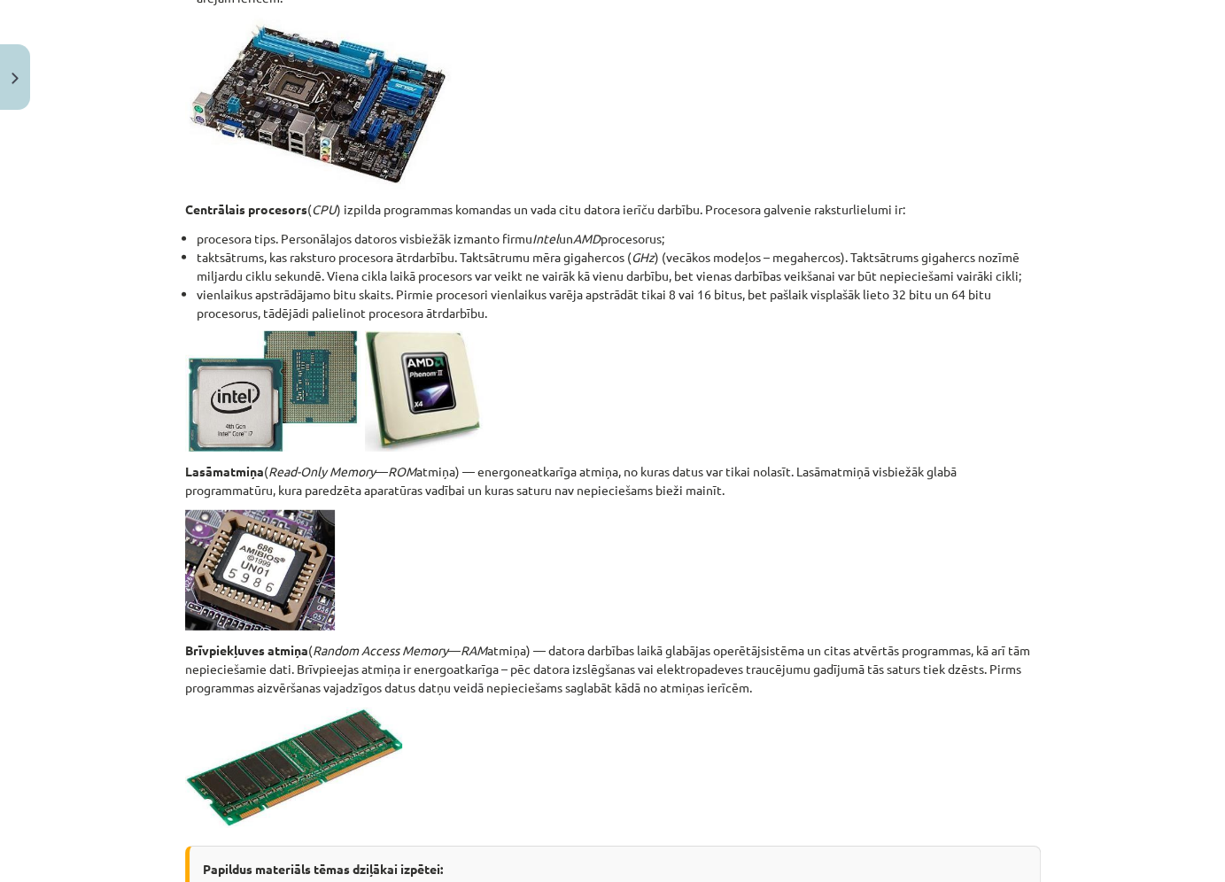
drag, startPoint x: 180, startPoint y: 471, endPoint x: 740, endPoint y: 490, distance: 560.1
click at [856, 566] on p at bounding box center [613, 570] width 856 height 120
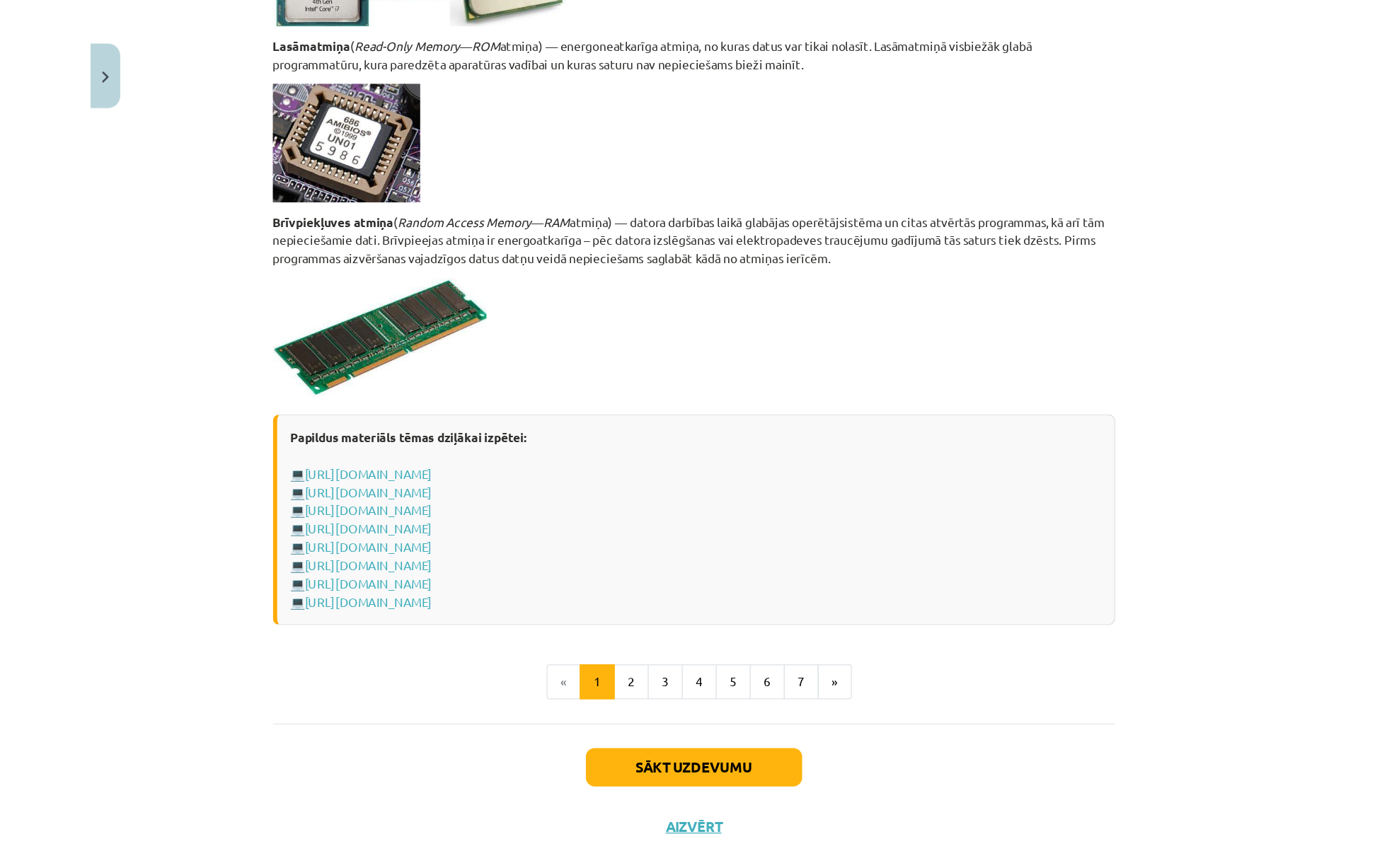
scroll to position [2297, 0]
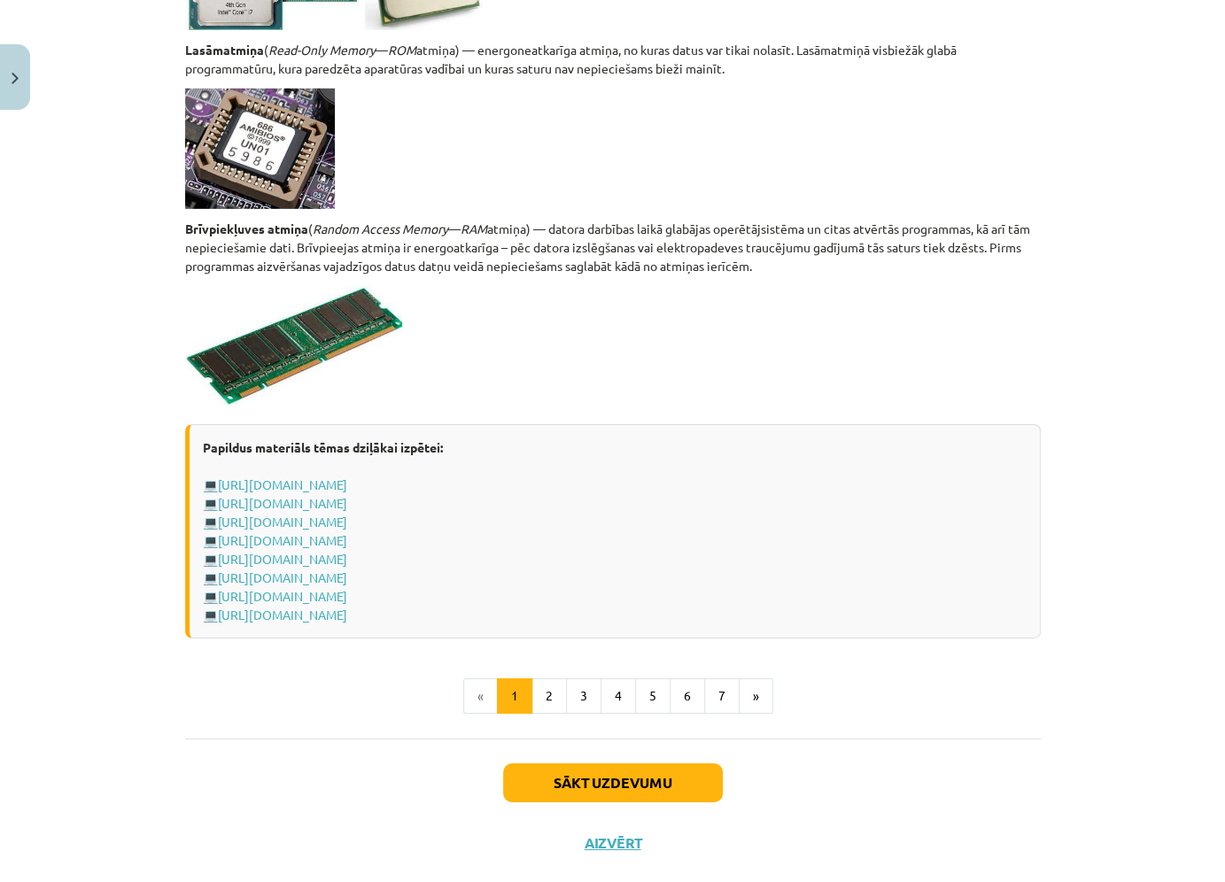
drag, startPoint x: 179, startPoint y: 225, endPoint x: 801, endPoint y: 273, distance: 623.6
click at [720, 349] on p at bounding box center [613, 346] width 856 height 120
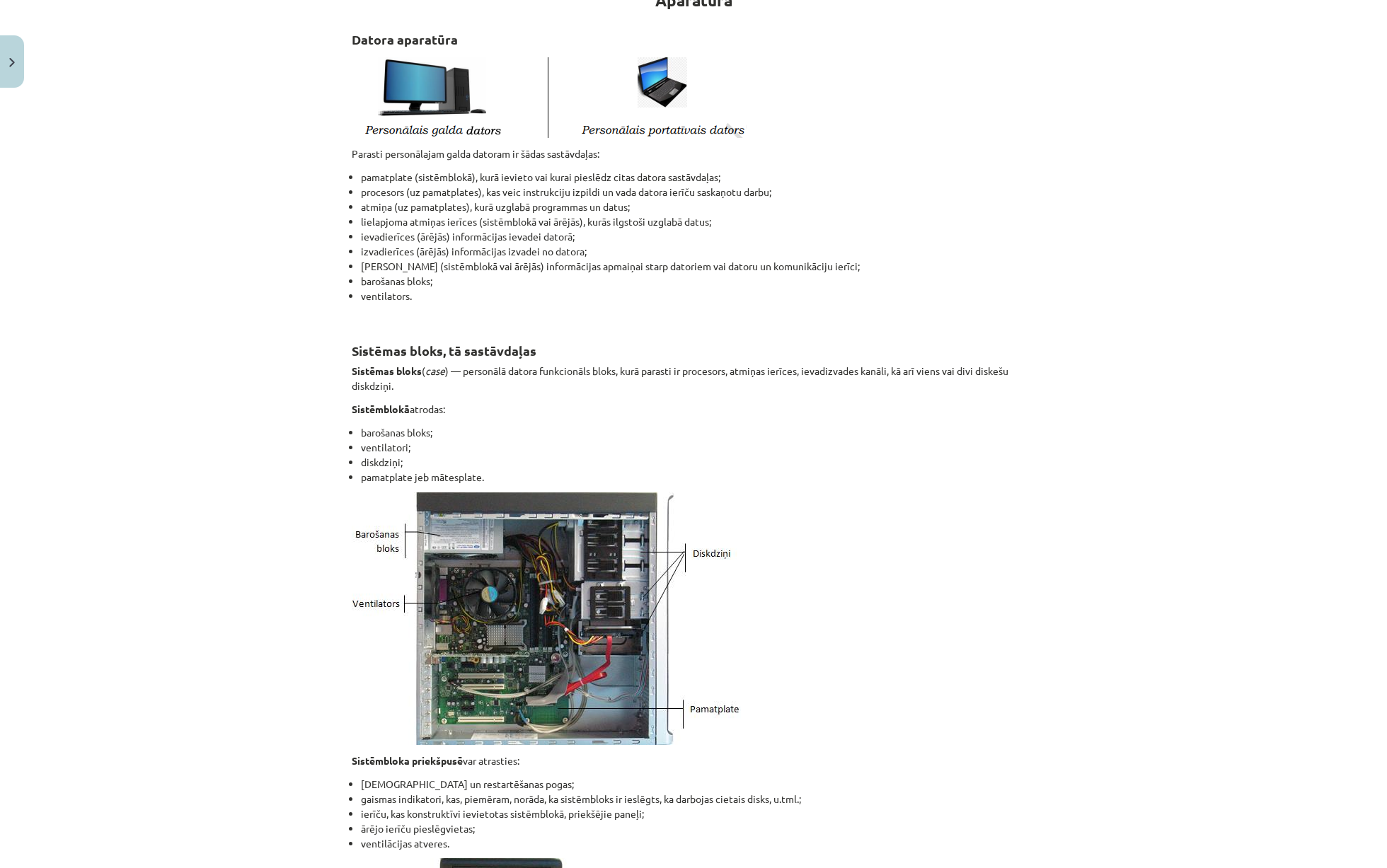
scroll to position [0, 0]
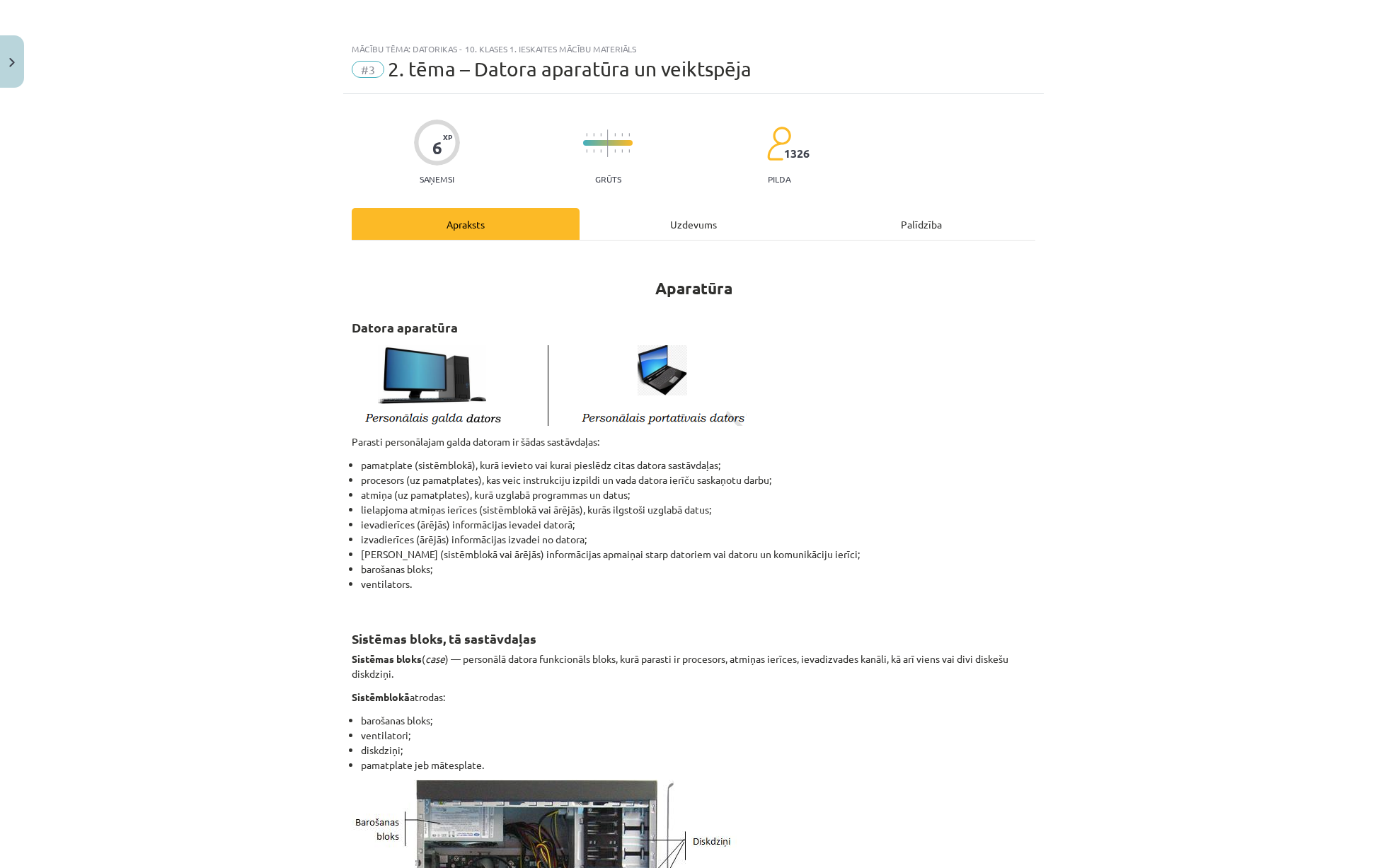
click at [666, 224] on div "Uzdevums" at bounding box center [693, 224] width 228 height 32
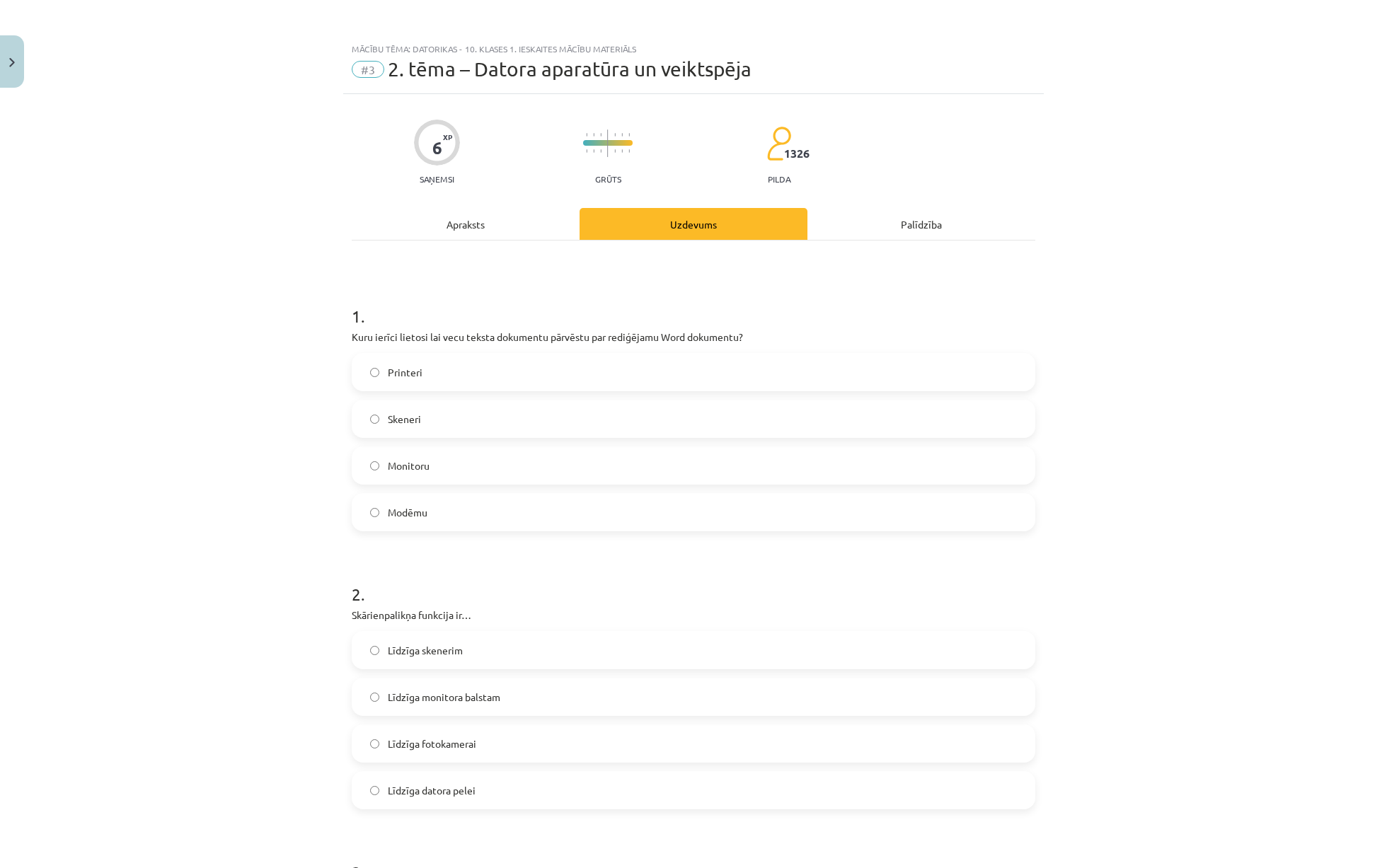
click at [474, 232] on div "Apraksts" at bounding box center [465, 224] width 228 height 32
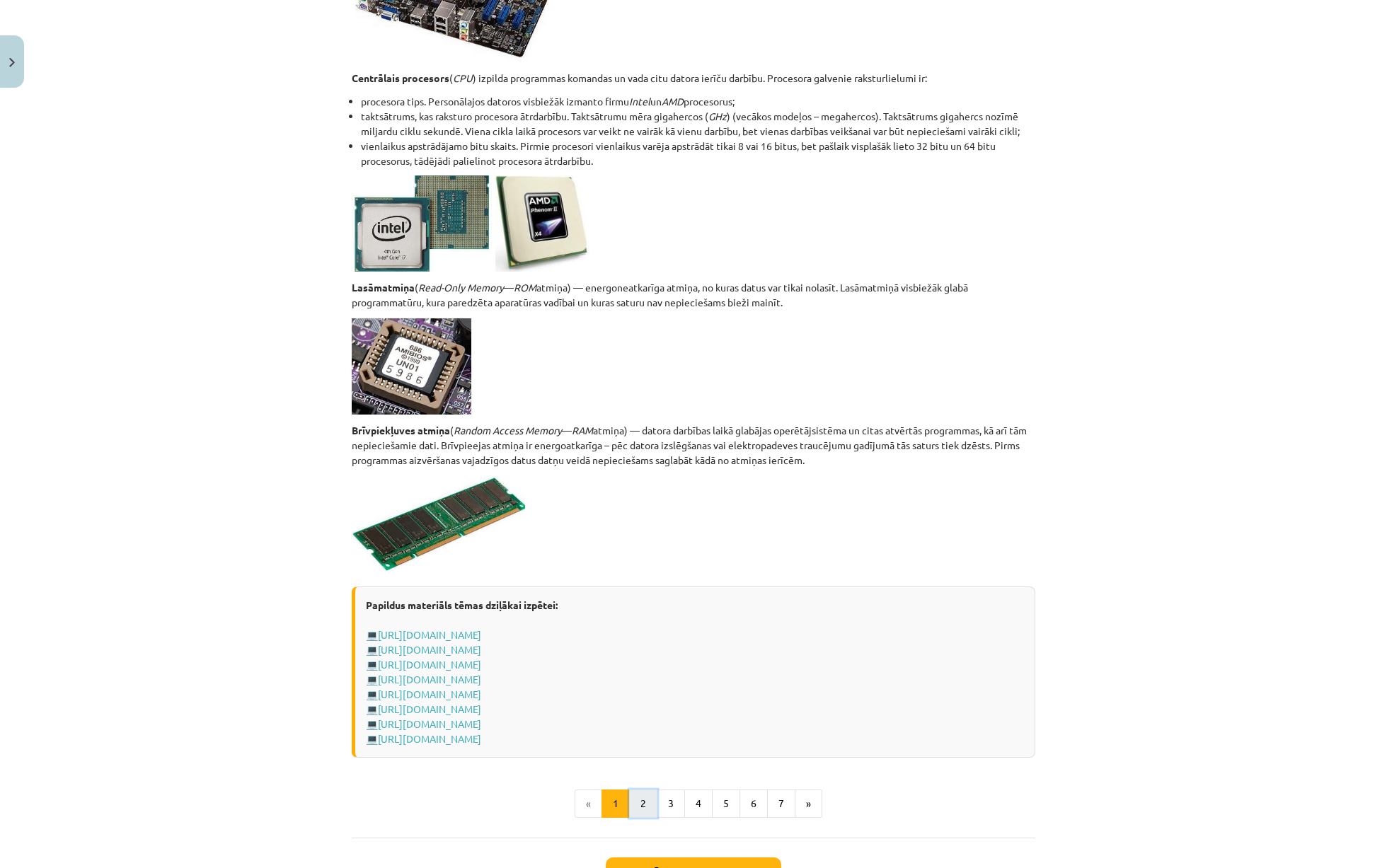
click at [641, 794] on button "2" at bounding box center [642, 803] width 28 height 28
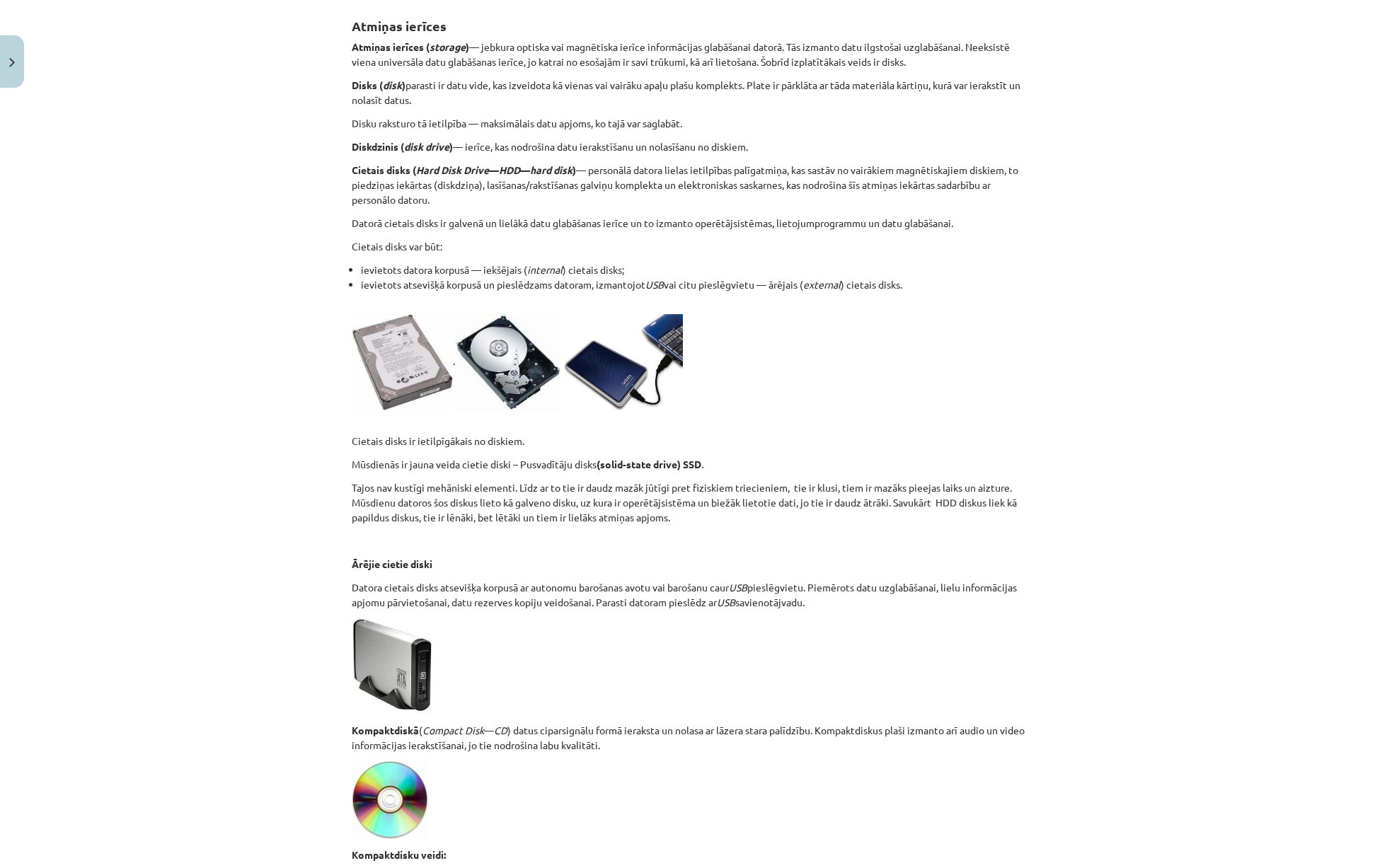
scroll to position [889, 0]
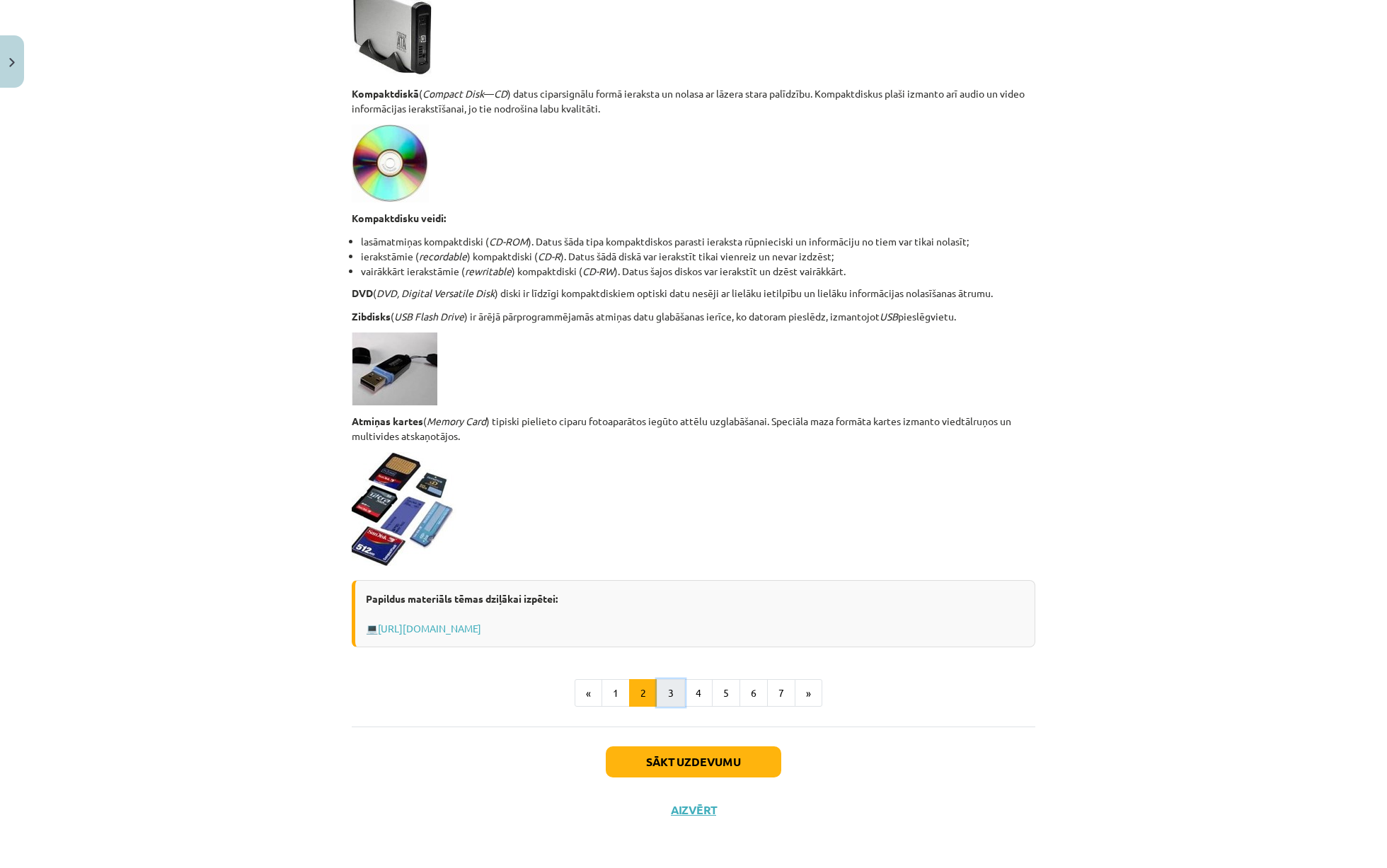
click at [672, 693] on button "3" at bounding box center [670, 692] width 28 height 28
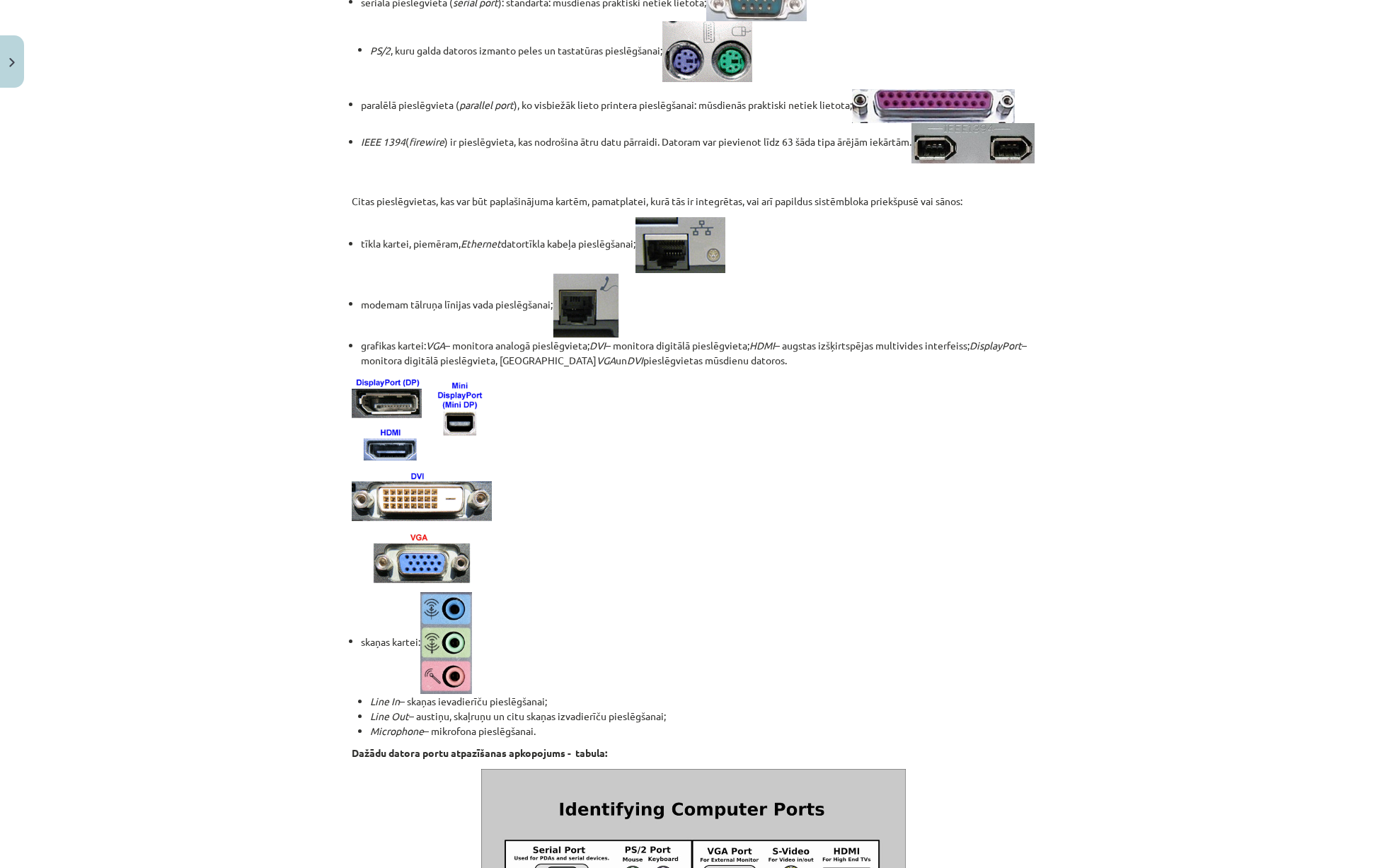
scroll to position [1307, 0]
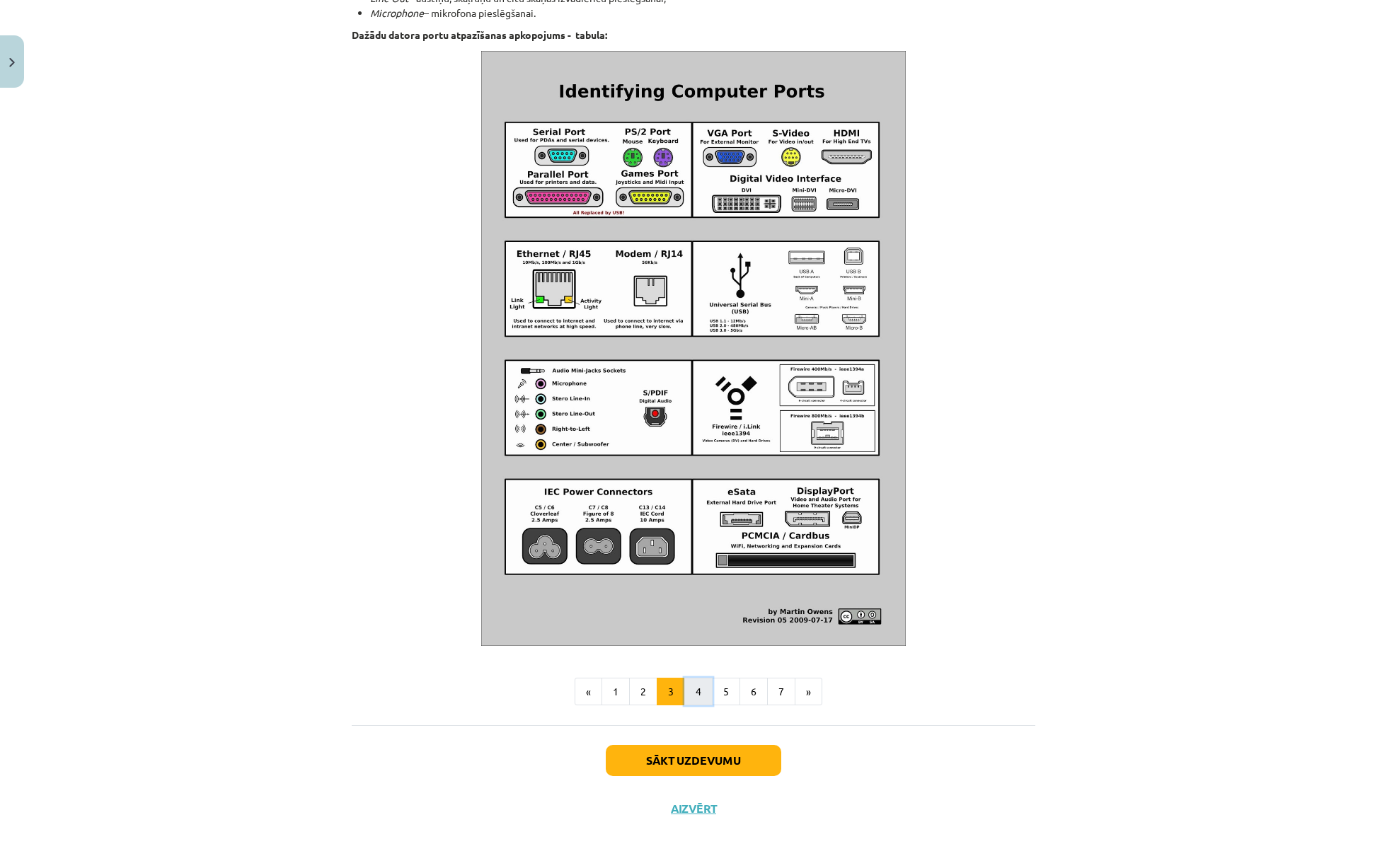
click at [701, 696] on button "4" at bounding box center [697, 692] width 28 height 28
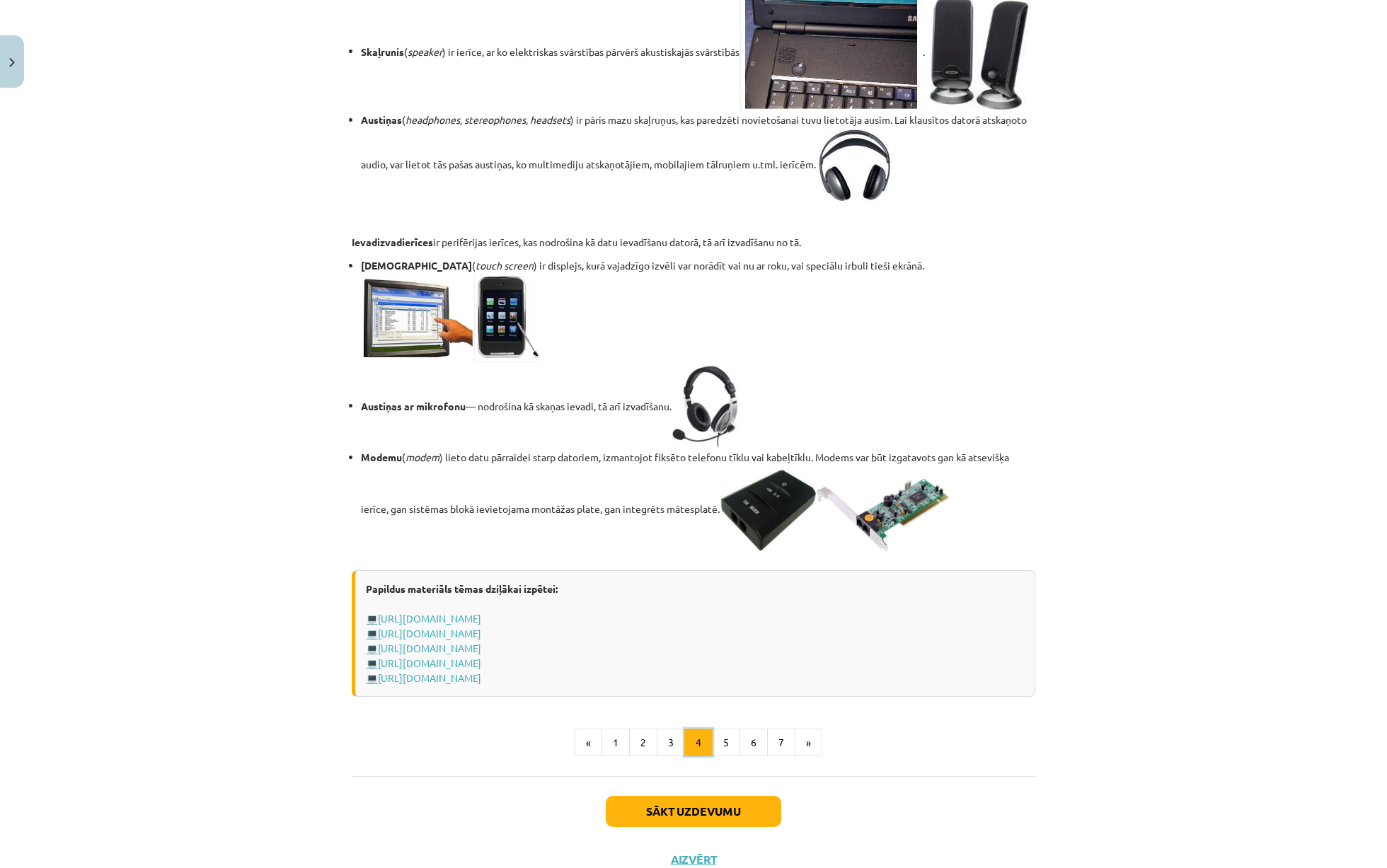
scroll to position [2160, 0]
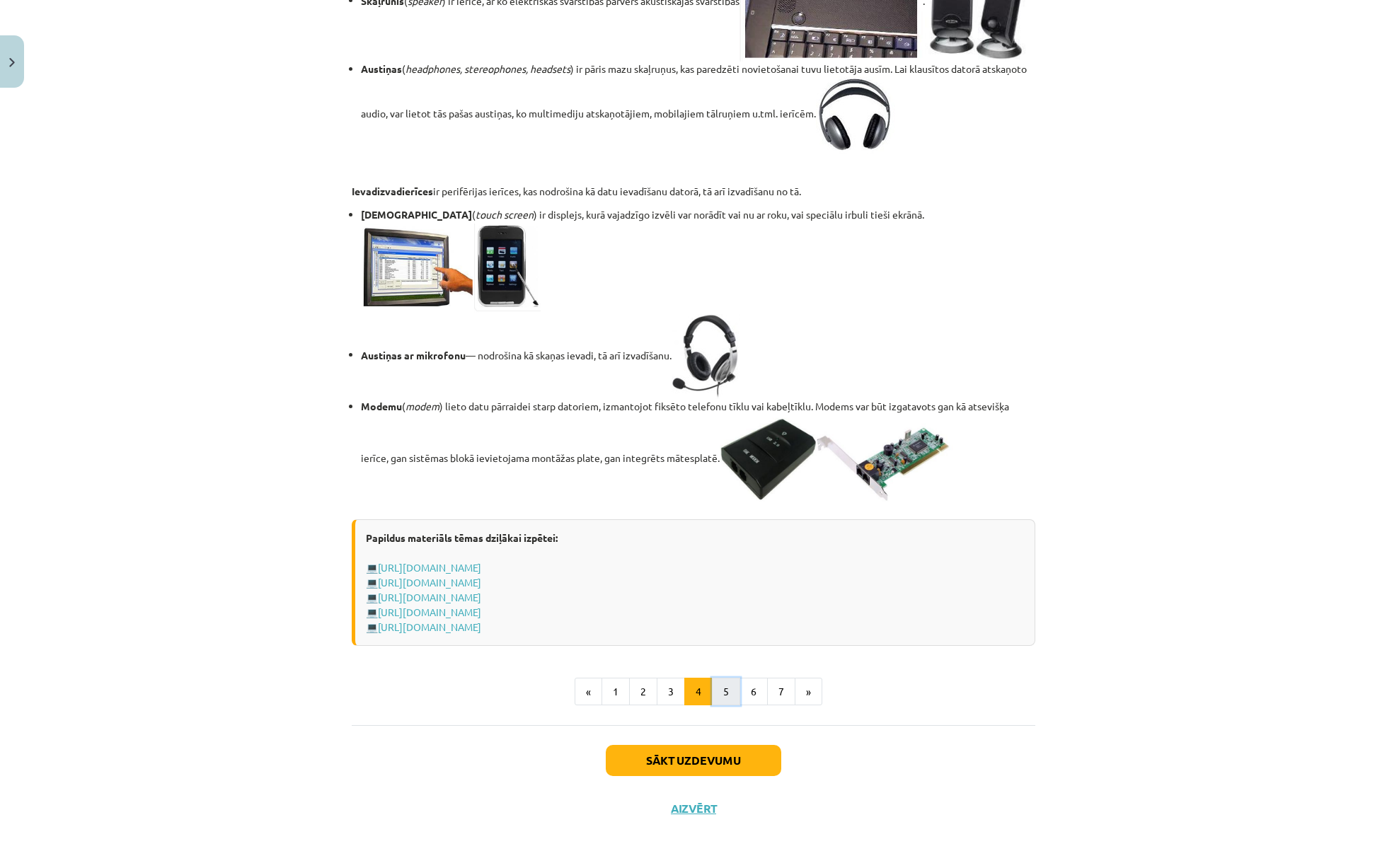
click at [735, 706] on button "5" at bounding box center [725, 692] width 28 height 28
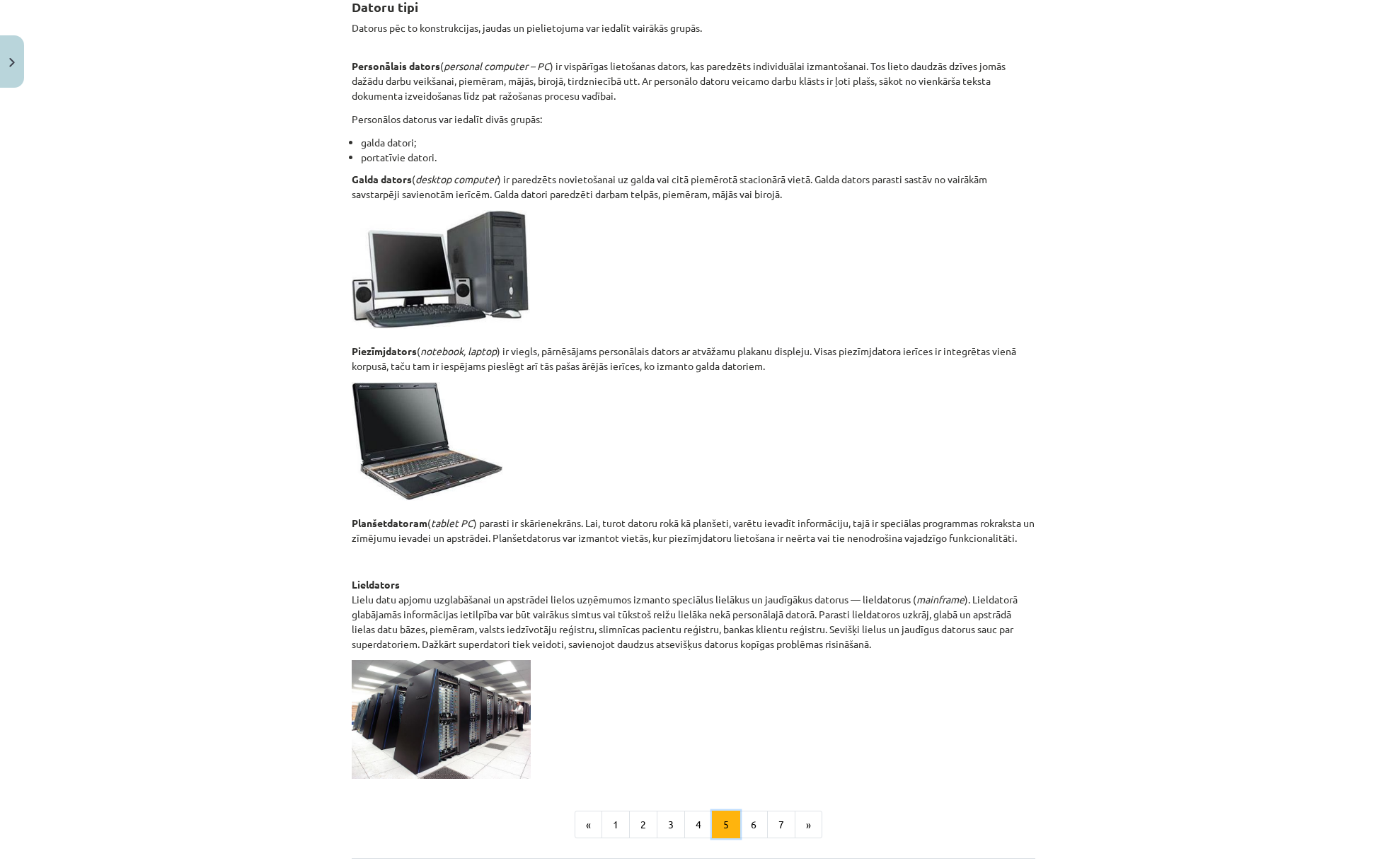
scroll to position [0, 0]
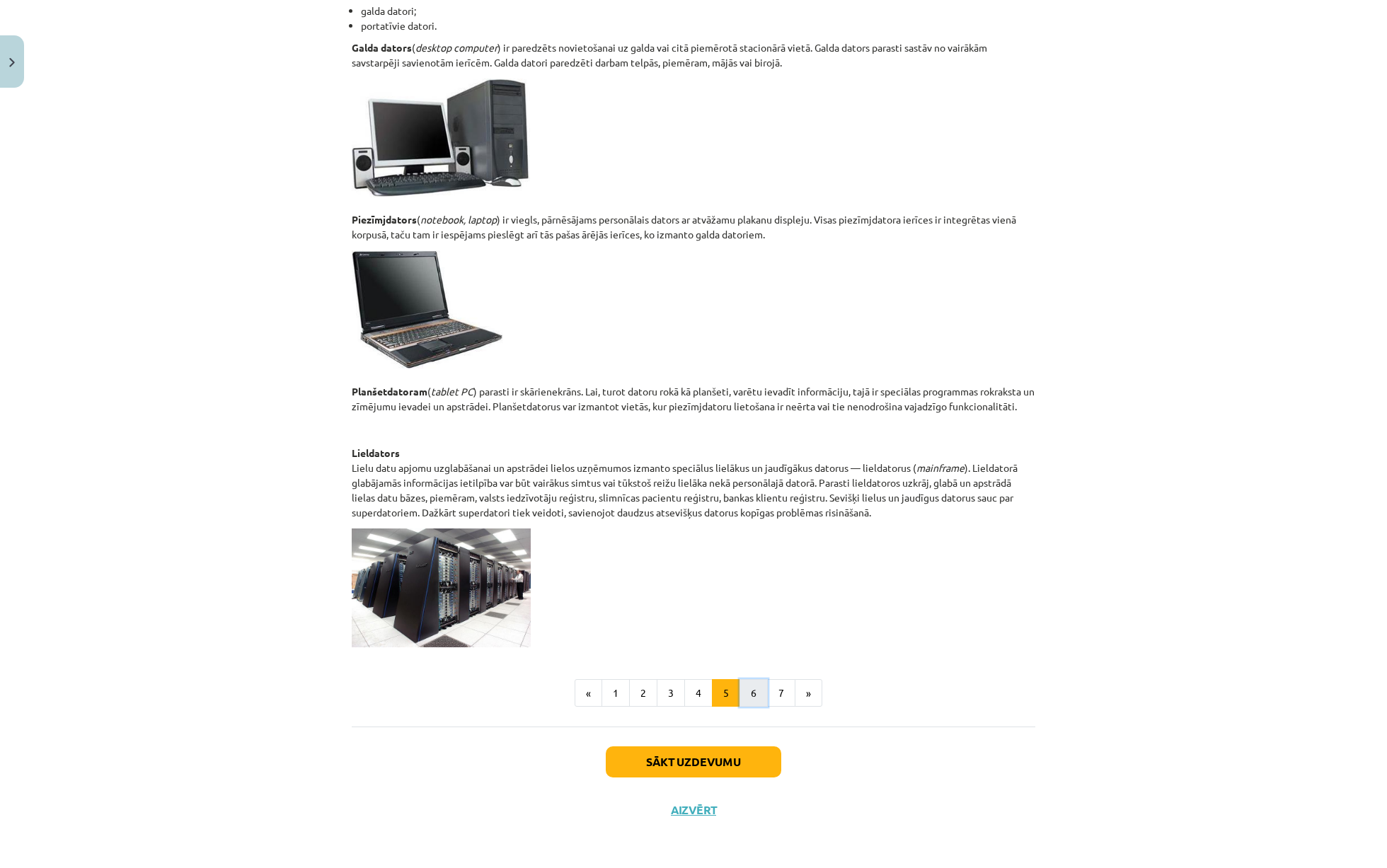
click at [760, 703] on button "6" at bounding box center [753, 692] width 28 height 28
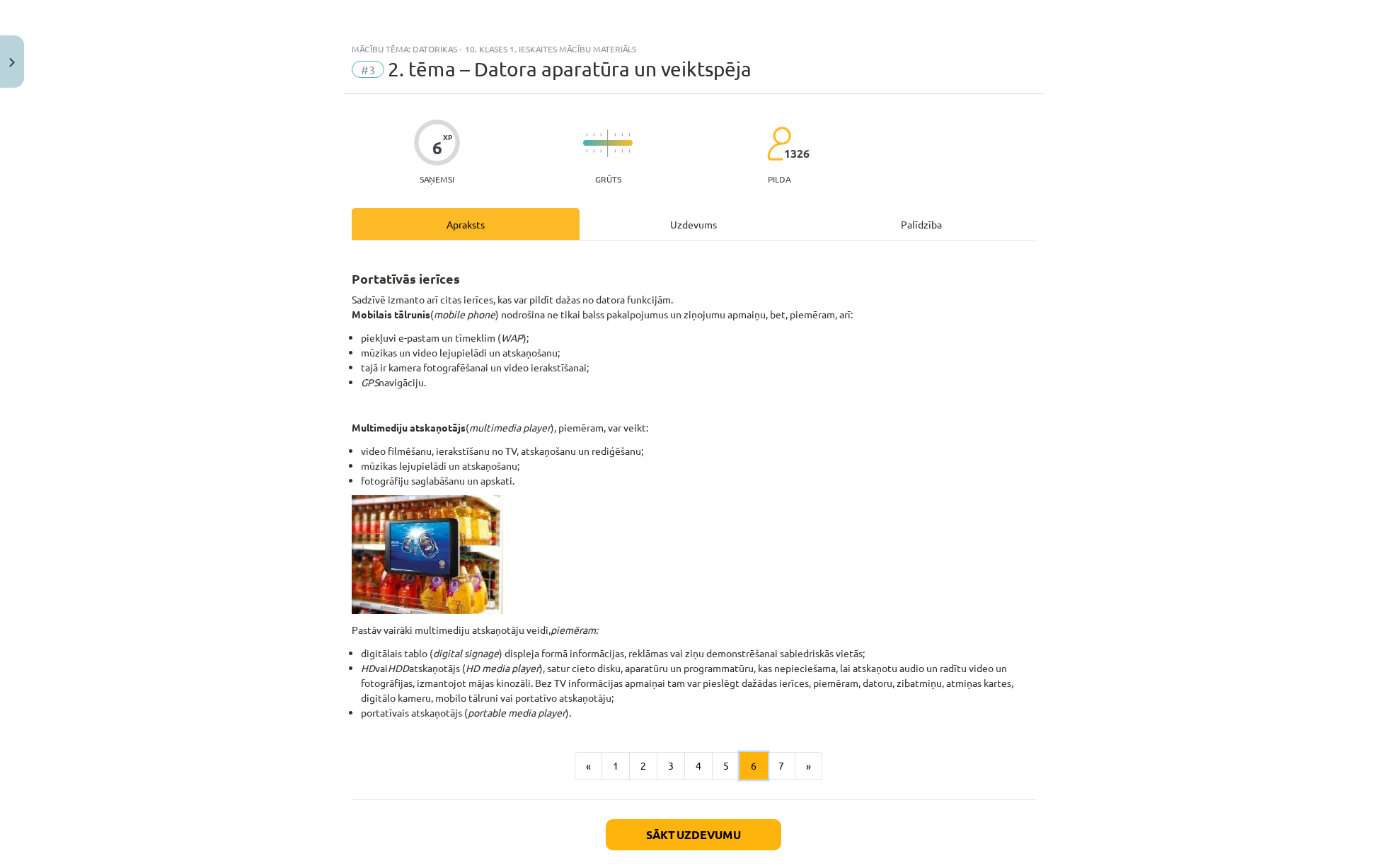
scroll to position [73, 0]
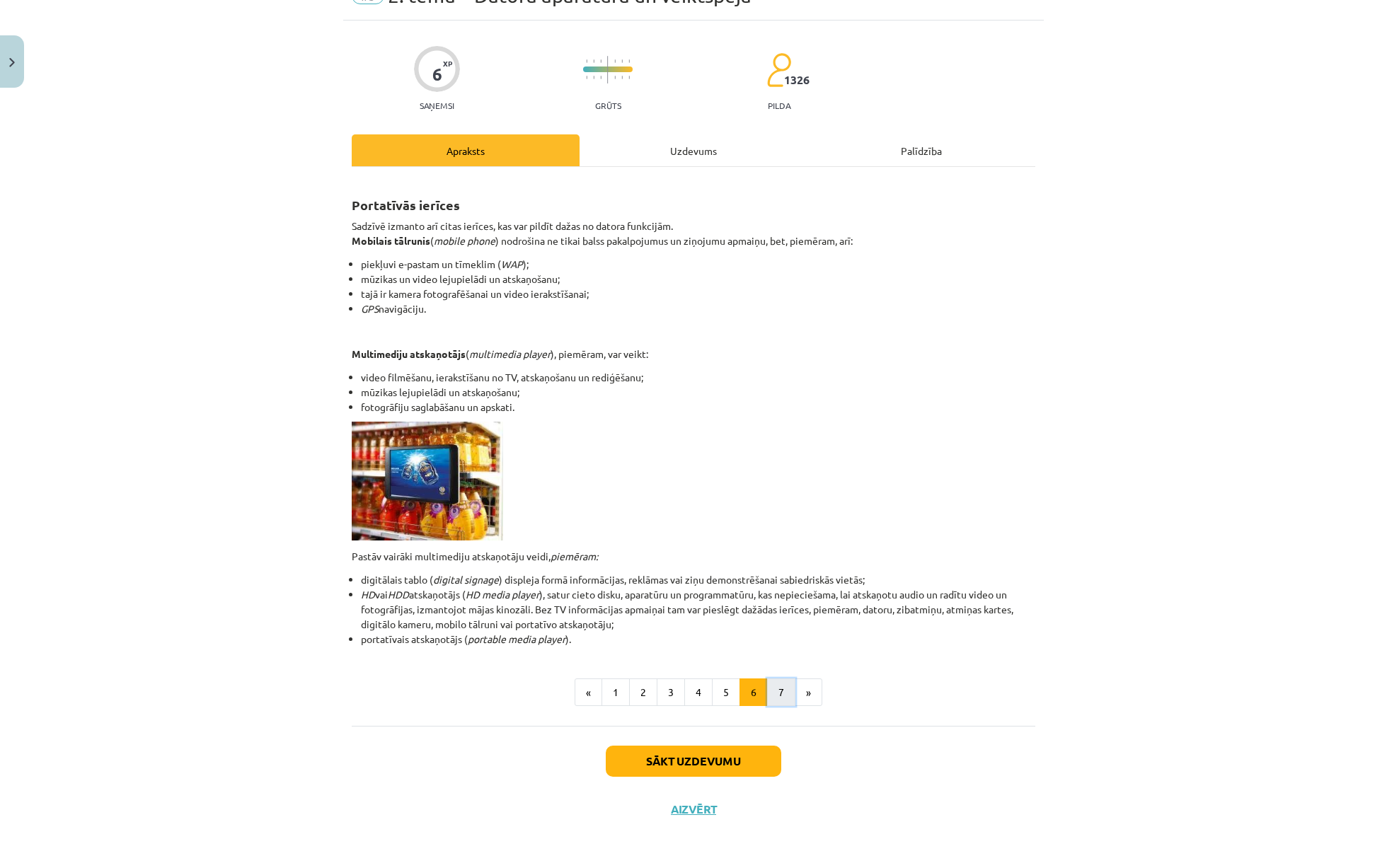
click at [770, 690] on button "7" at bounding box center [781, 692] width 28 height 28
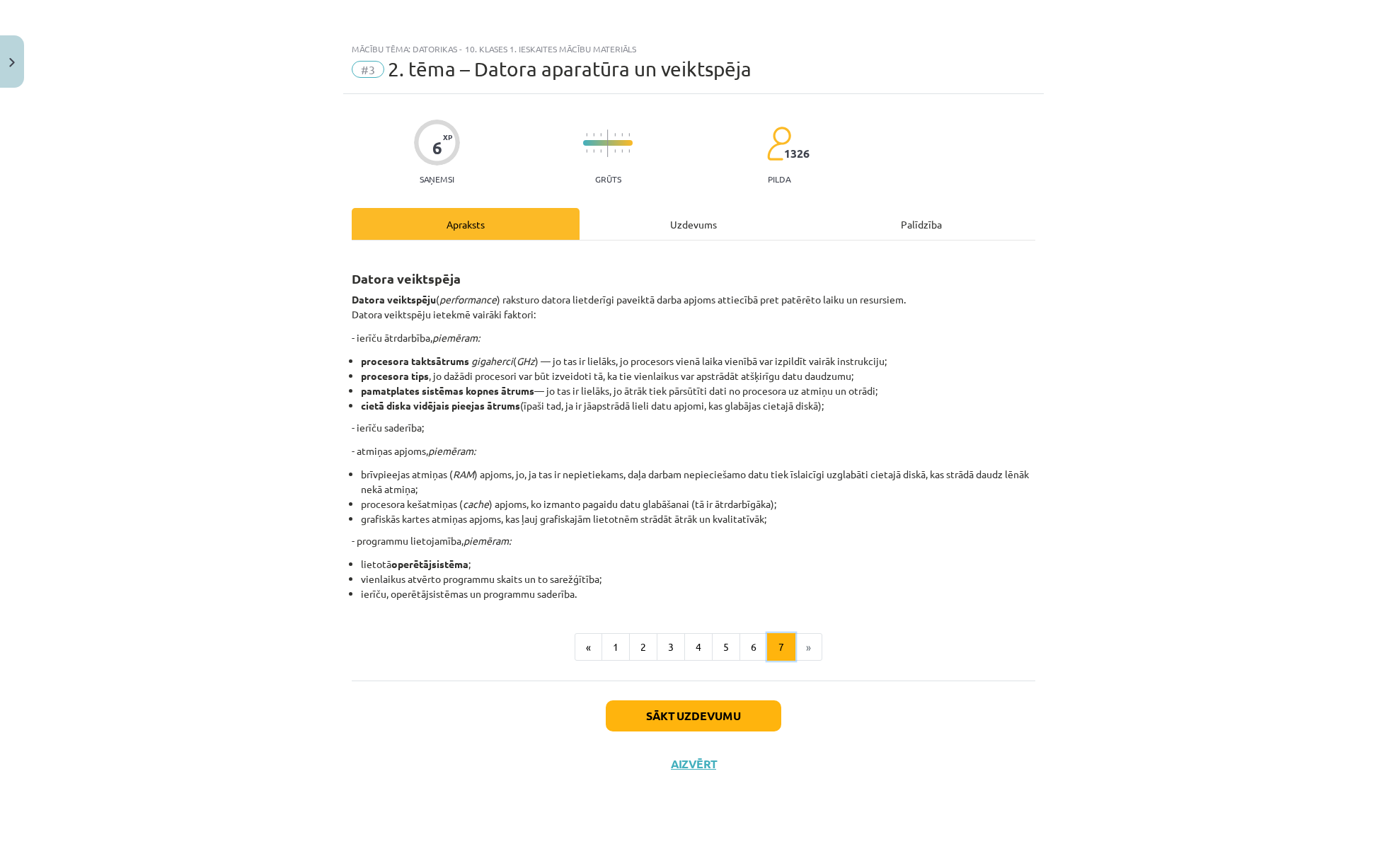
scroll to position [0, 0]
click at [648, 648] on button "2" at bounding box center [642, 647] width 28 height 28
